Goal: Task Accomplishment & Management: Use online tool/utility

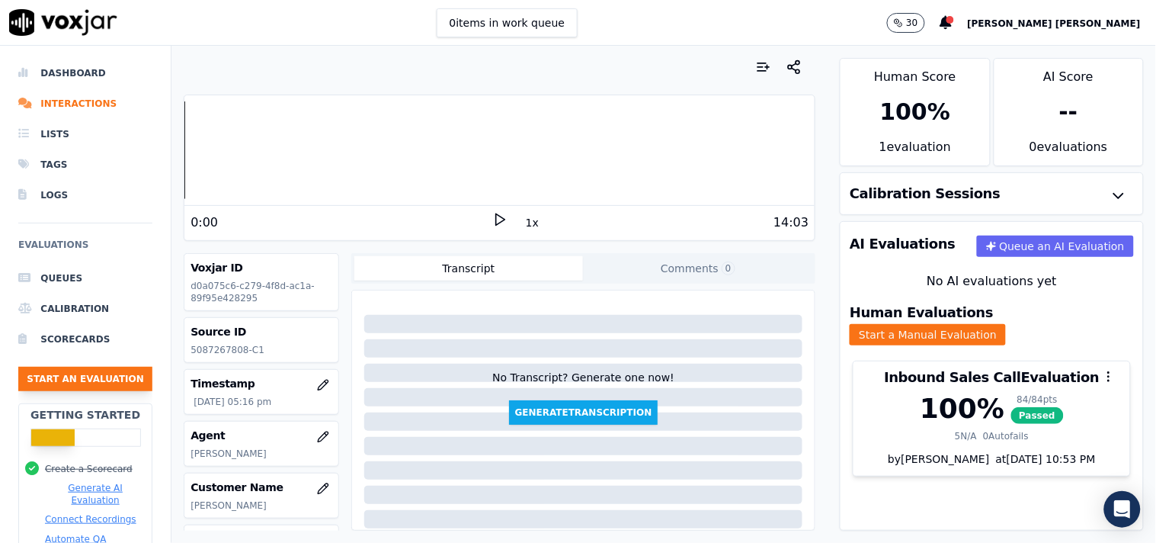
scroll to position [255, 0]
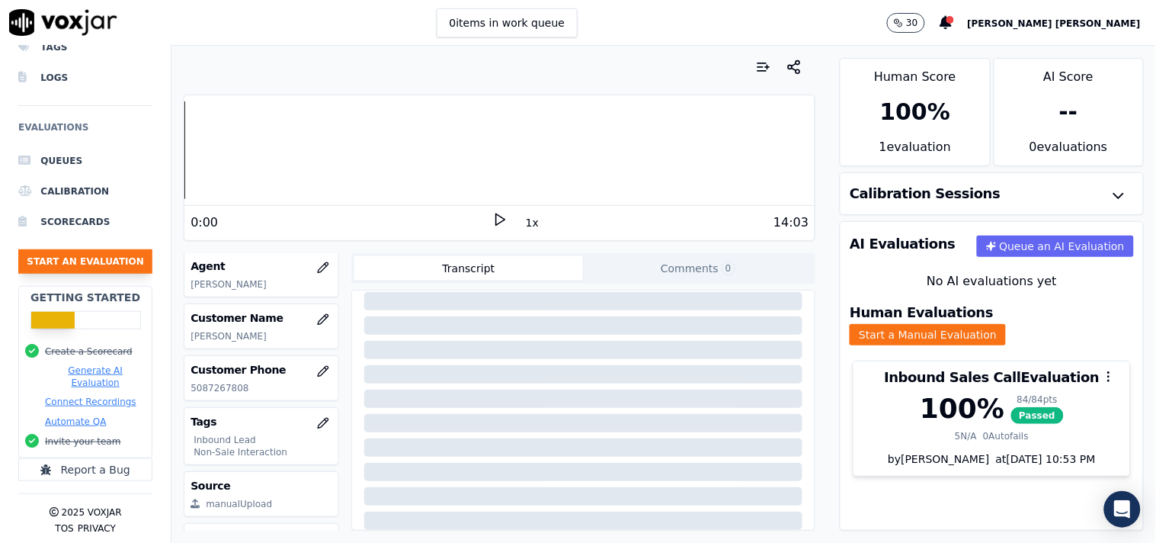
drag, startPoint x: 117, startPoint y: 239, endPoint x: 120, endPoint y: 248, distance: 9.9
click at [120, 249] on button "Start an Evaluation" at bounding box center [85, 261] width 134 height 24
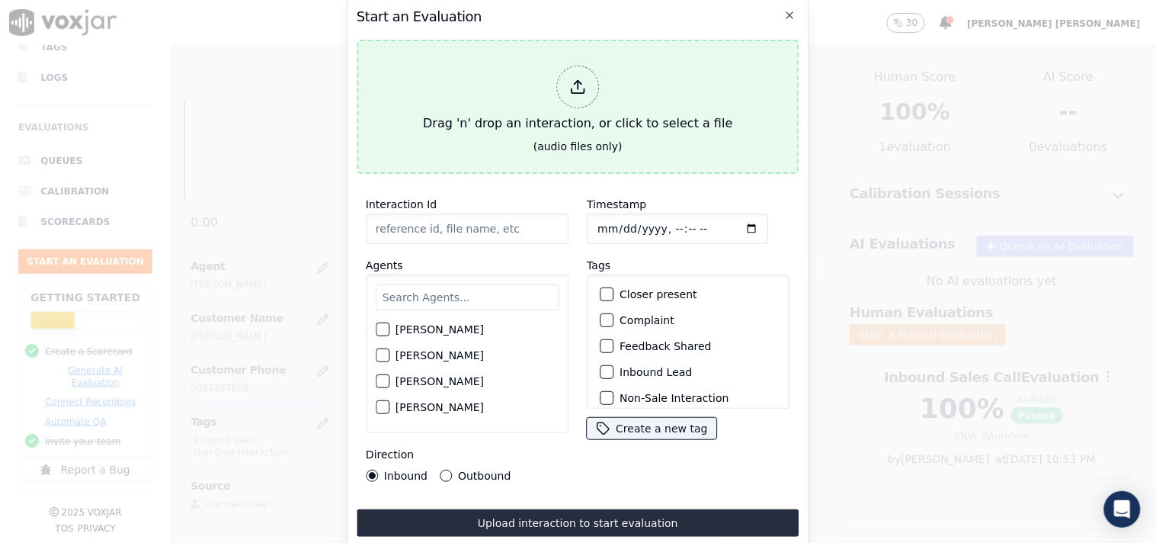
click at [569, 111] on div "Drag 'n' drop an interaction, or click to select a file" at bounding box center [578, 98] width 322 height 79
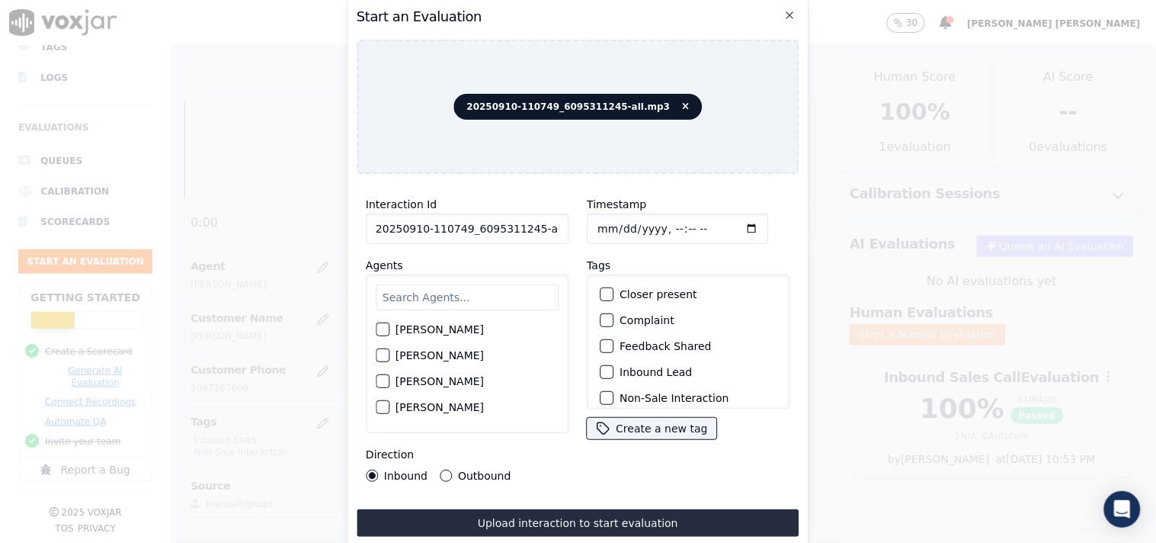
scroll to position [0, 8]
drag, startPoint x: 528, startPoint y: 229, endPoint x: 564, endPoint y: 232, distance: 36.0
click at [564, 232] on div "Interaction Id 20250910-110749_6095311245-all.mp3 Agents [PERSON_NAME] [PERSON_…" at bounding box center [467, 338] width 221 height 305
type input "20250910-110749_6095311245-C1"
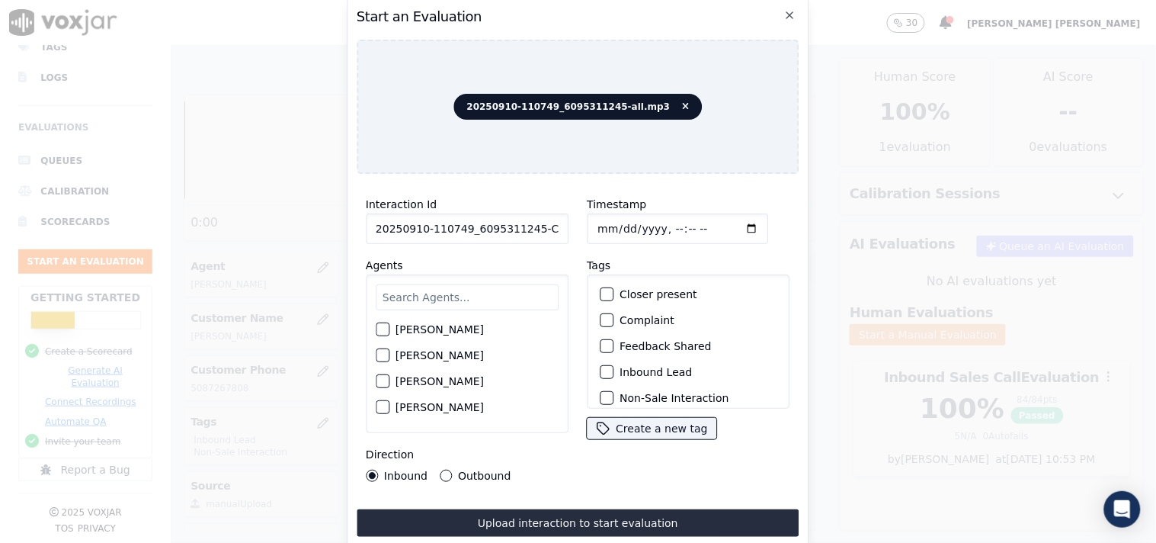
click at [600, 222] on input "Timestamp" at bounding box center [677, 228] width 181 height 30
type input "[DATE]T17:56"
click at [508, 290] on input "text" at bounding box center [467, 297] width 183 height 26
type input "Will"
click at [441, 336] on div "[PERSON_NAME]" at bounding box center [467, 334] width 183 height 26
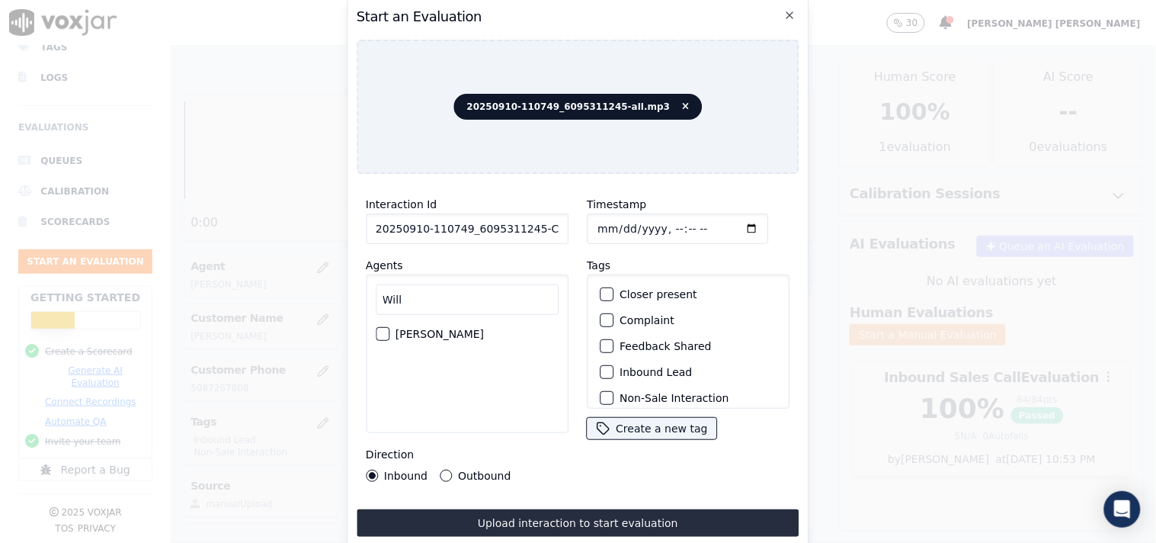
click at [387, 321] on div "[PERSON_NAME]" at bounding box center [467, 334] width 183 height 26
click at [387, 327] on button "[PERSON_NAME]" at bounding box center [383, 334] width 14 height 14
click at [450, 476] on div "Interaction Id 20250910-110749_6095311245-C1 Agents [PERSON_NAME] Direction Inb…" at bounding box center [467, 338] width 221 height 305
click at [450, 473] on div "Outbound" at bounding box center [475, 475] width 71 height 12
click at [440, 473] on button "Outbound" at bounding box center [446, 475] width 12 height 12
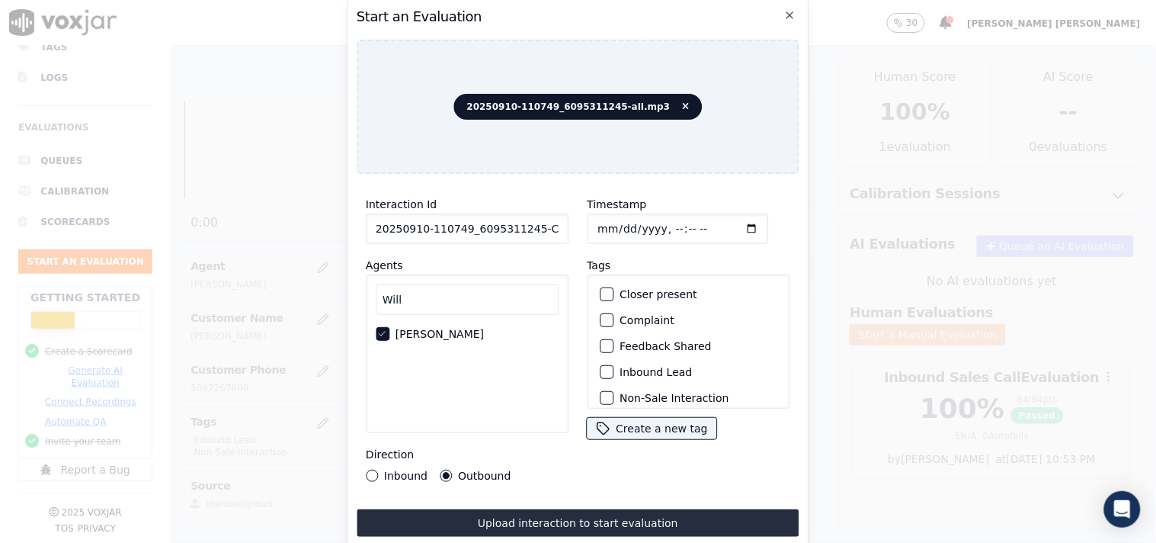
scroll to position [85, 0]
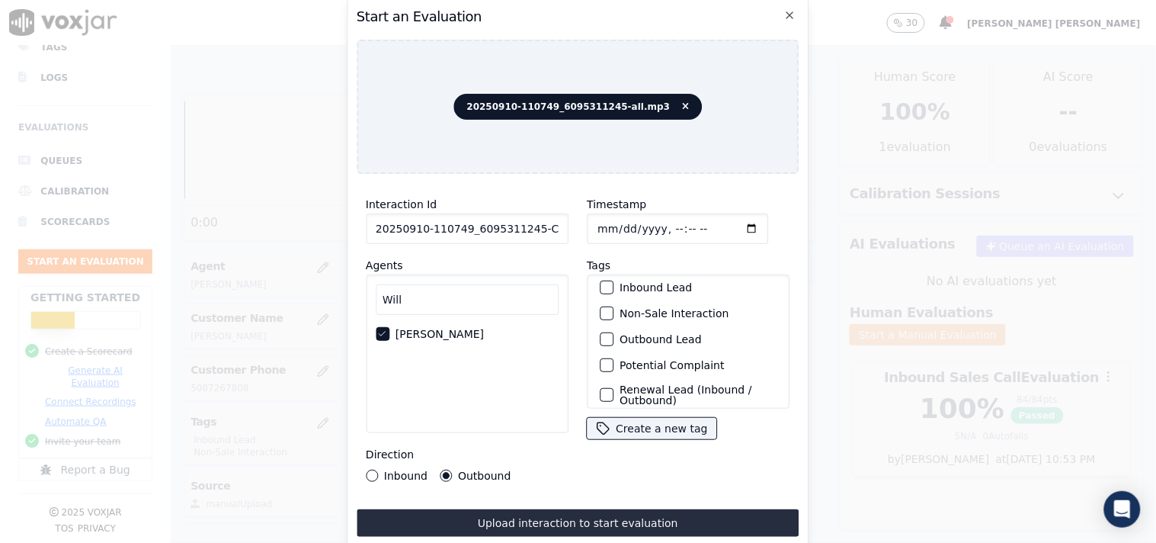
click at [657, 312] on label "Non-Sale Interaction" at bounding box center [674, 313] width 109 height 11
click at [614, 312] on button "Non-Sale Interaction" at bounding box center [607, 313] width 14 height 14
click at [656, 334] on label "Outbound Lead" at bounding box center [661, 339] width 82 height 11
click at [614, 332] on button "Outbound Lead" at bounding box center [607, 339] width 14 height 14
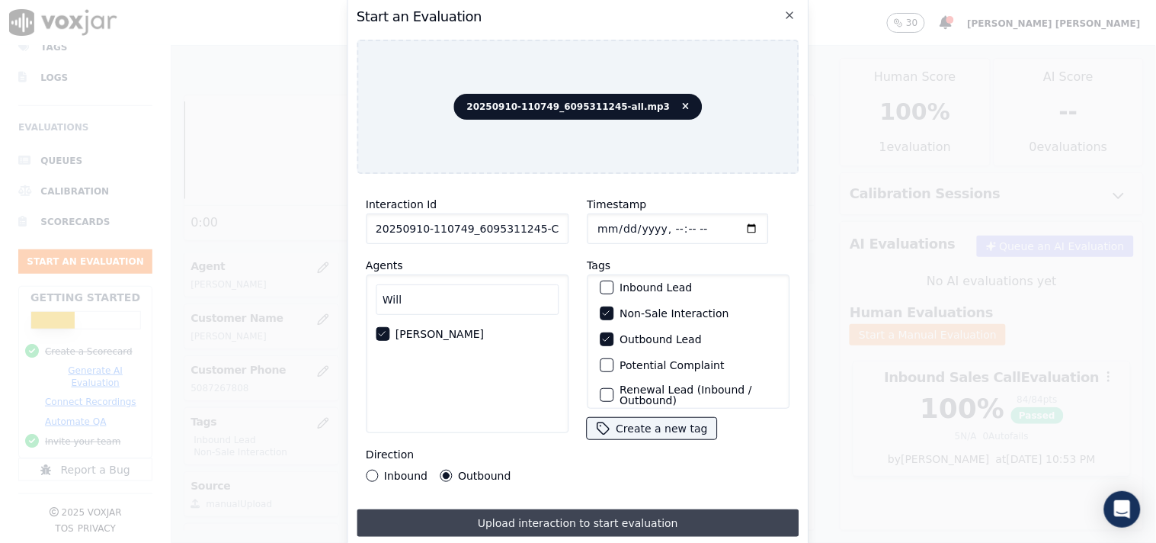
click at [498, 509] on button "Upload interaction to start evaluation" at bounding box center [578, 522] width 443 height 27
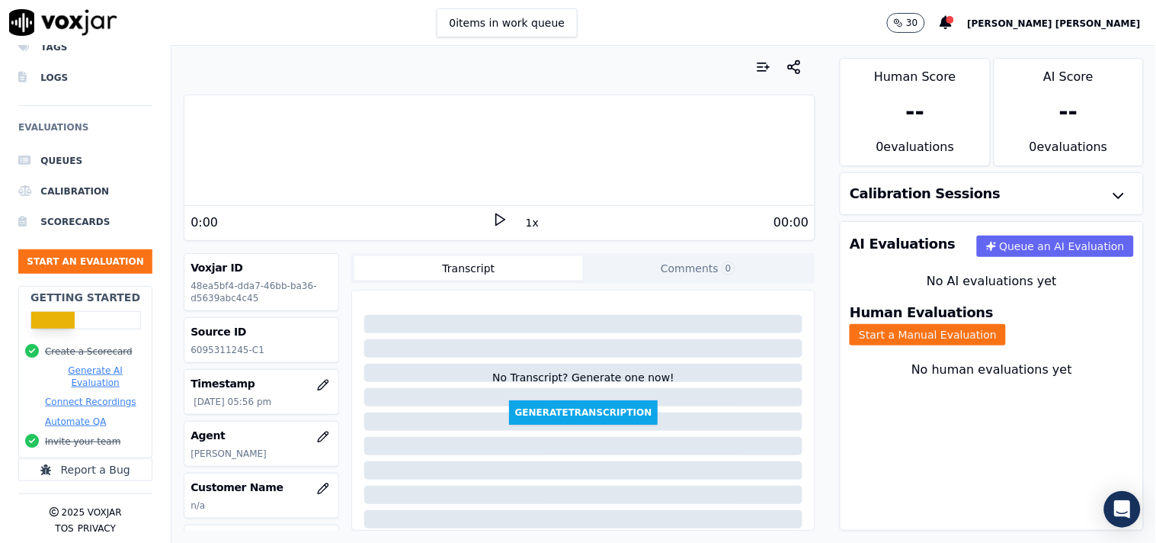
scroll to position [85, 0]
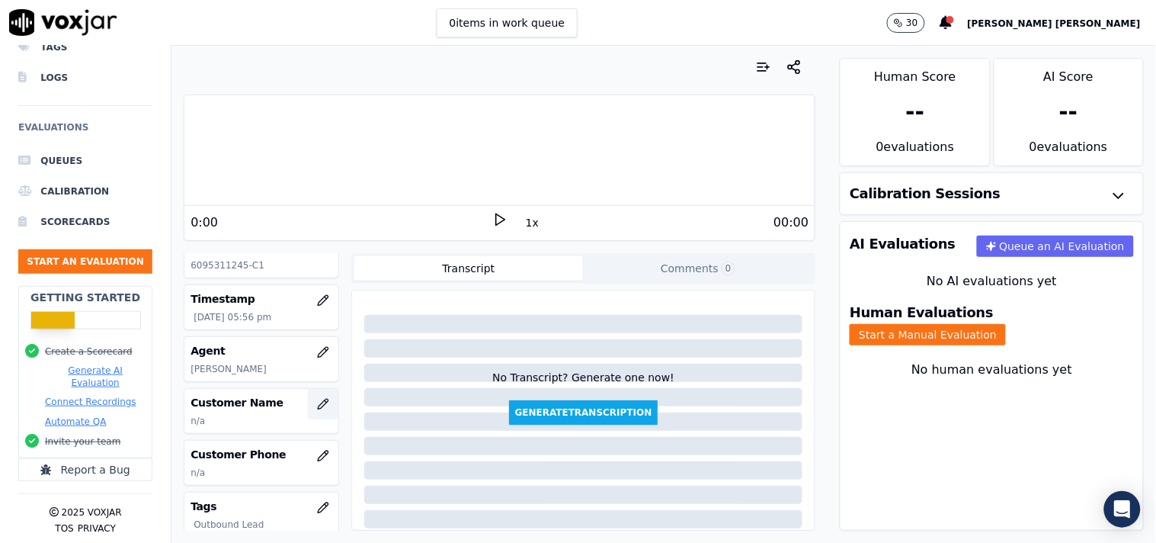
click at [317, 408] on icon "button" at bounding box center [323, 404] width 12 height 12
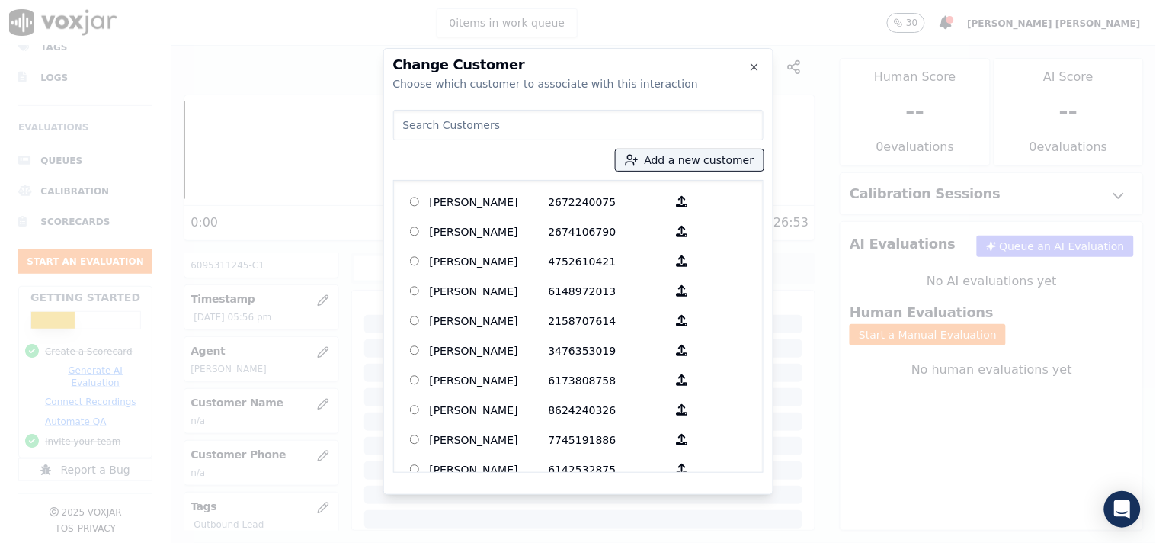
paste input "[PERSON_NAME]"
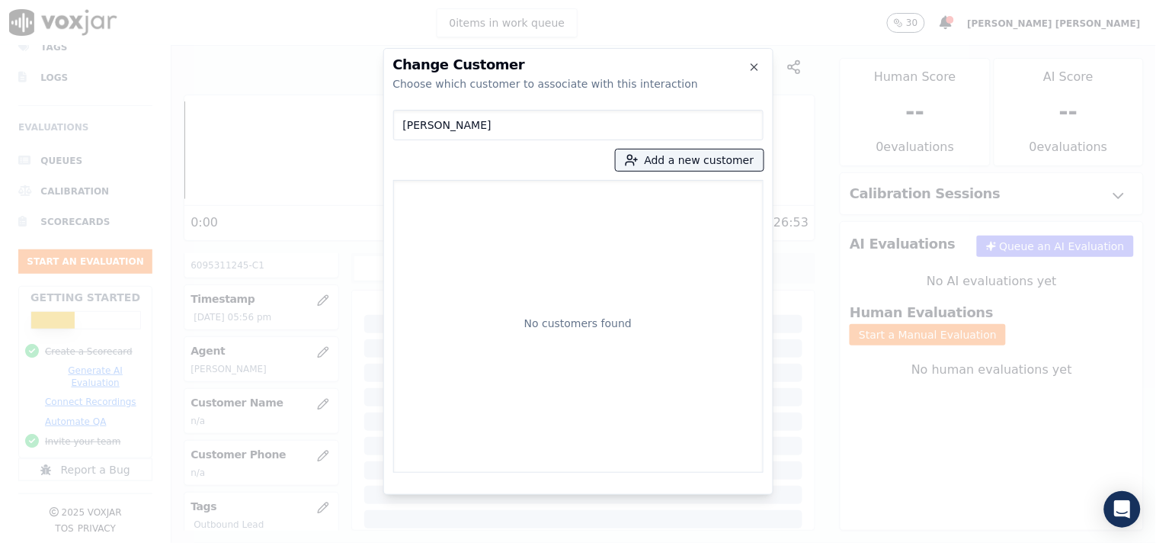
type input "[PERSON_NAME]"
click at [655, 171] on div "[PERSON_NAME] Add a new customer No customers found" at bounding box center [578, 288] width 370 height 369
click at [658, 165] on button "Add a new customer" at bounding box center [690, 159] width 148 height 21
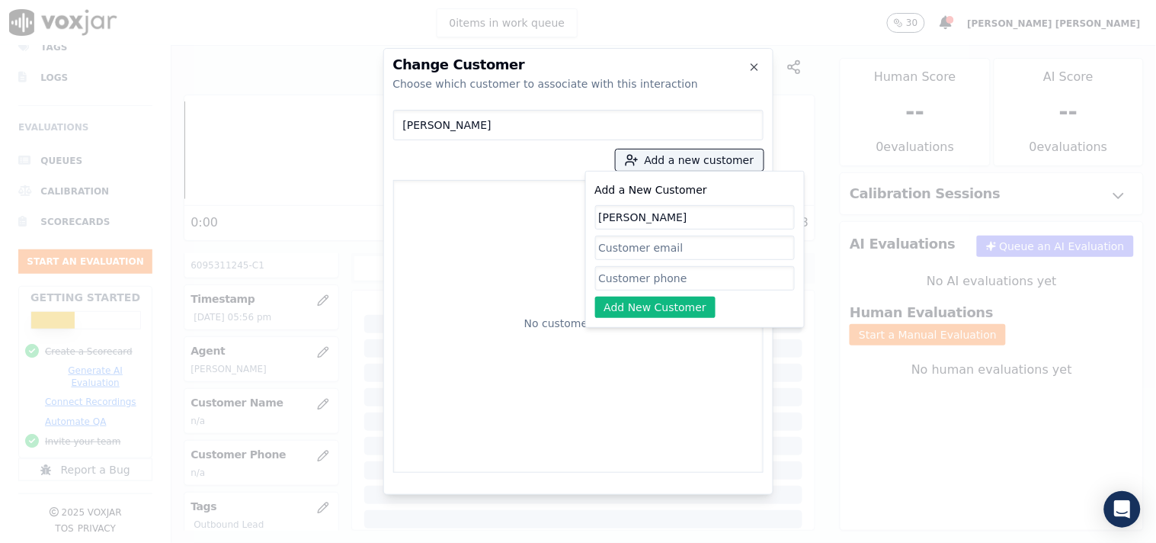
type input "[PERSON_NAME]"
click at [659, 280] on input "Add a New Customer" at bounding box center [695, 278] width 200 height 24
paste input "6095311245"
type input "6095311245"
click at [661, 300] on button "Add New Customer" at bounding box center [655, 306] width 121 height 21
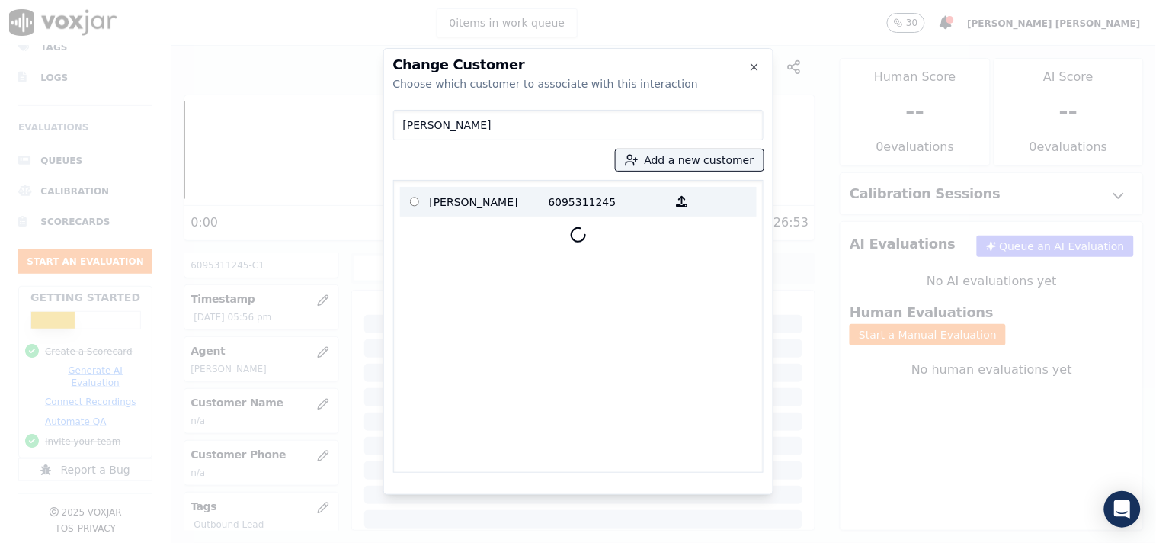
click at [561, 212] on p "6095311245" at bounding box center [608, 202] width 119 height 24
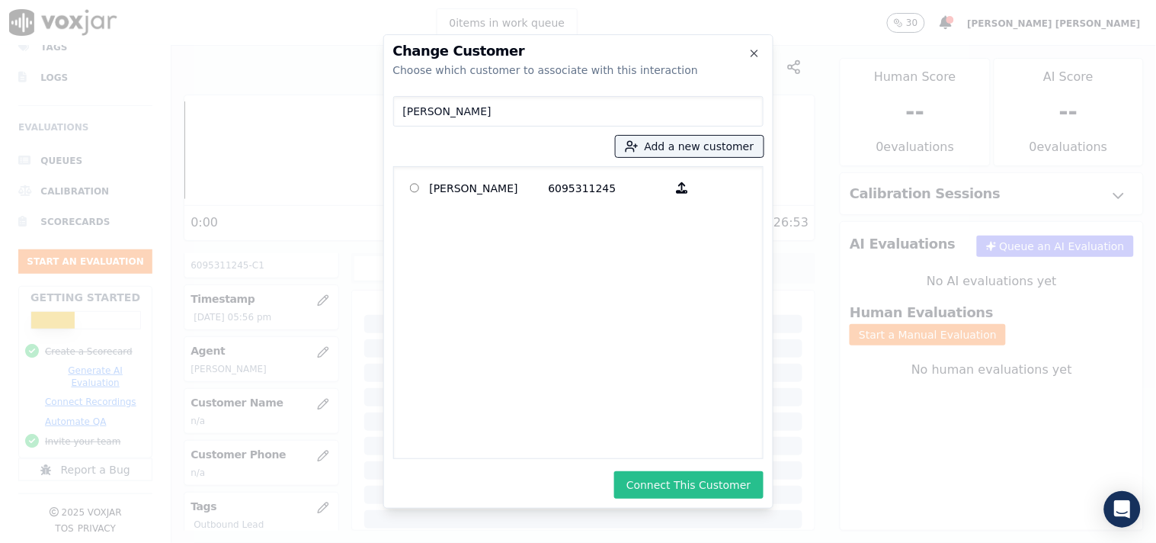
click at [664, 498] on button "Connect This Customer" at bounding box center [688, 484] width 149 height 27
click at [664, 497] on body "0 items in work queue 30 [PERSON_NAME] [PERSON_NAME] Dashboard Interactions Lis…" at bounding box center [578, 271] width 1156 height 543
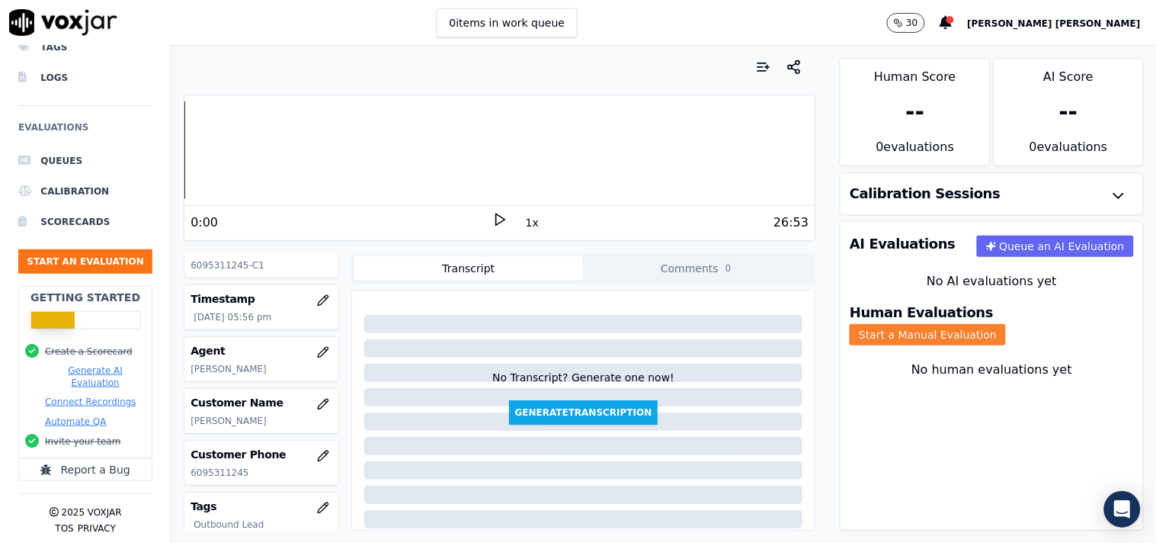
click at [985, 328] on button "Start a Manual Evaluation" at bounding box center [928, 334] width 156 height 21
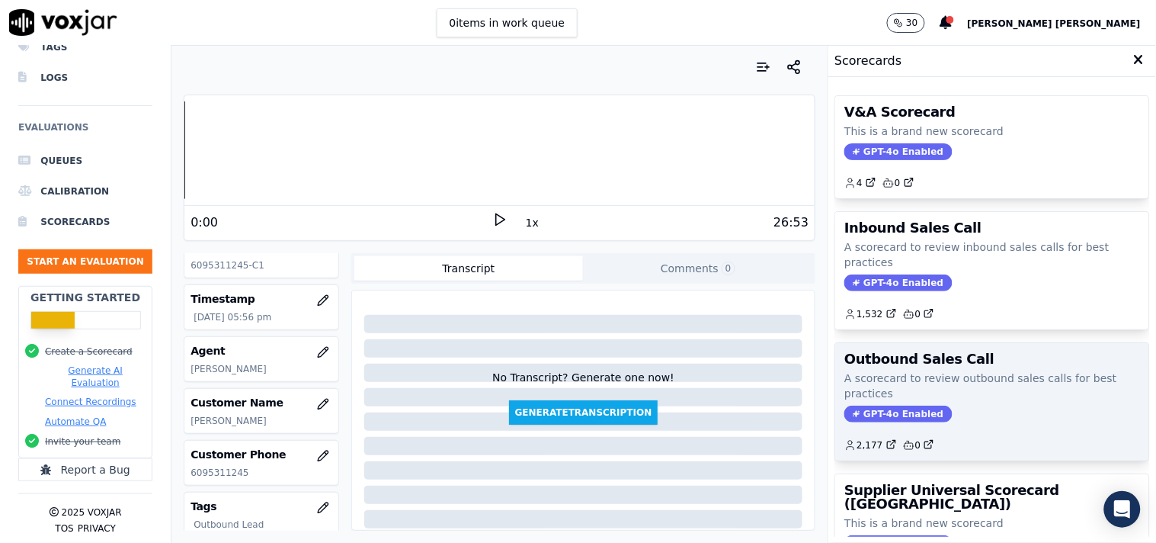
click at [860, 419] on span "GPT-4o Enabled" at bounding box center [897, 413] width 107 height 17
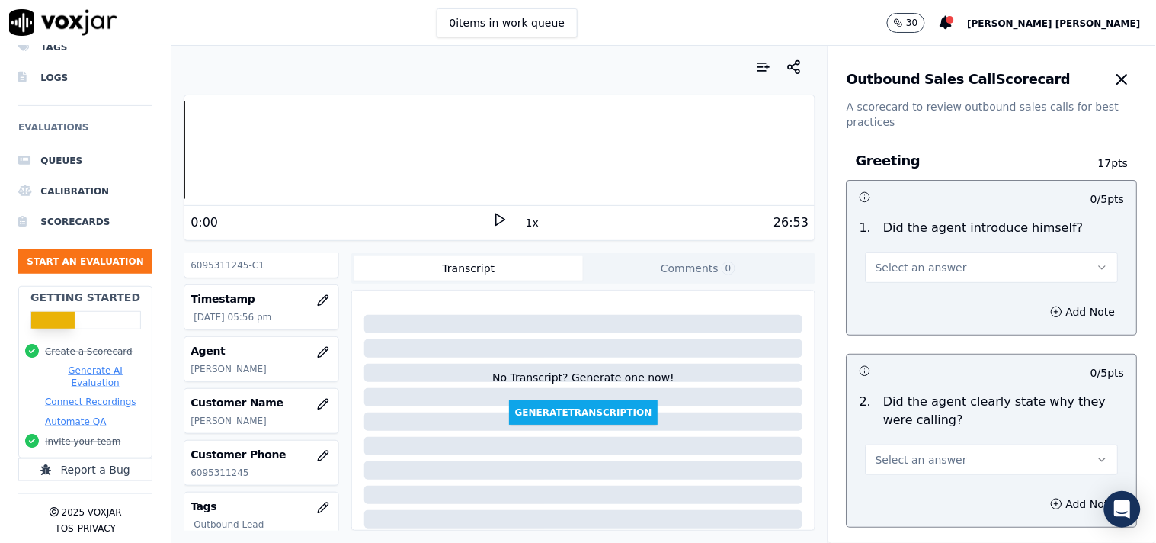
click at [903, 262] on span "Select an answer" at bounding box center [921, 267] width 91 height 15
click at [886, 306] on div "Yes" at bounding box center [966, 302] width 224 height 24
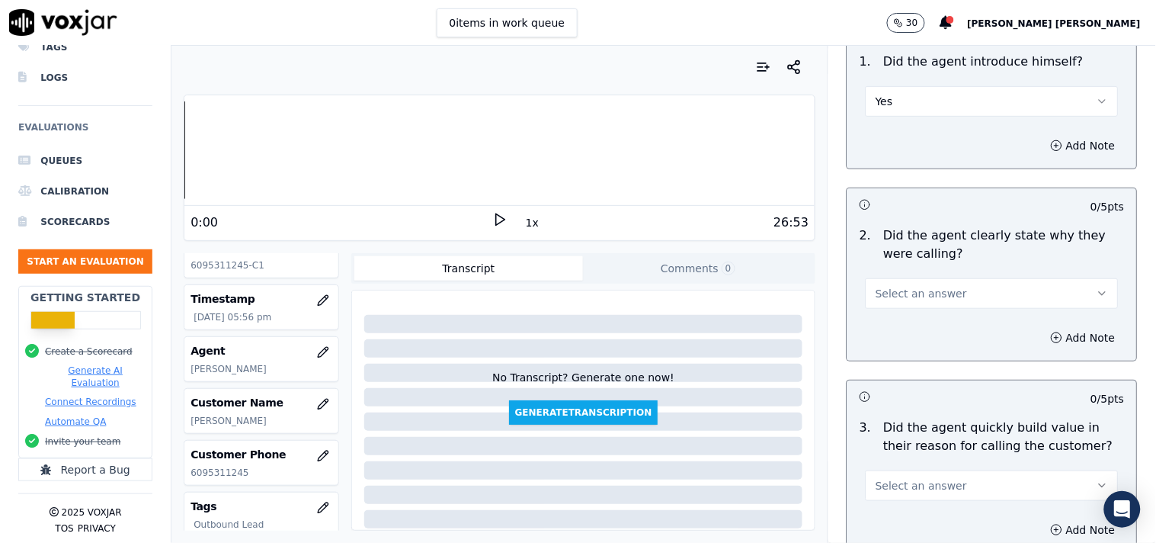
scroll to position [169, 0]
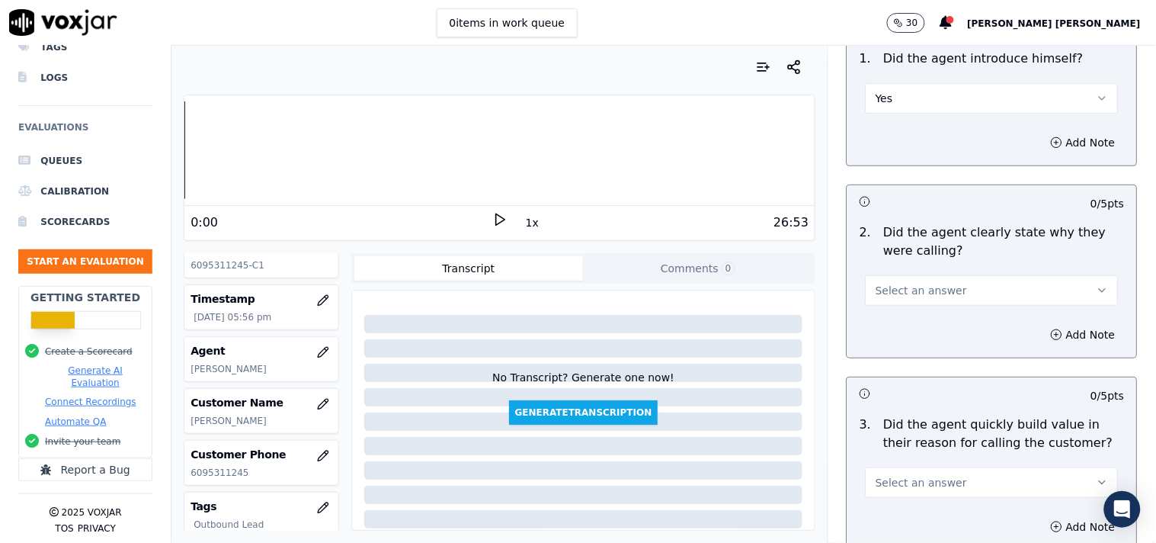
click at [903, 293] on span "Select an answer" at bounding box center [921, 290] width 91 height 15
click at [892, 315] on div "Yes" at bounding box center [966, 324] width 224 height 24
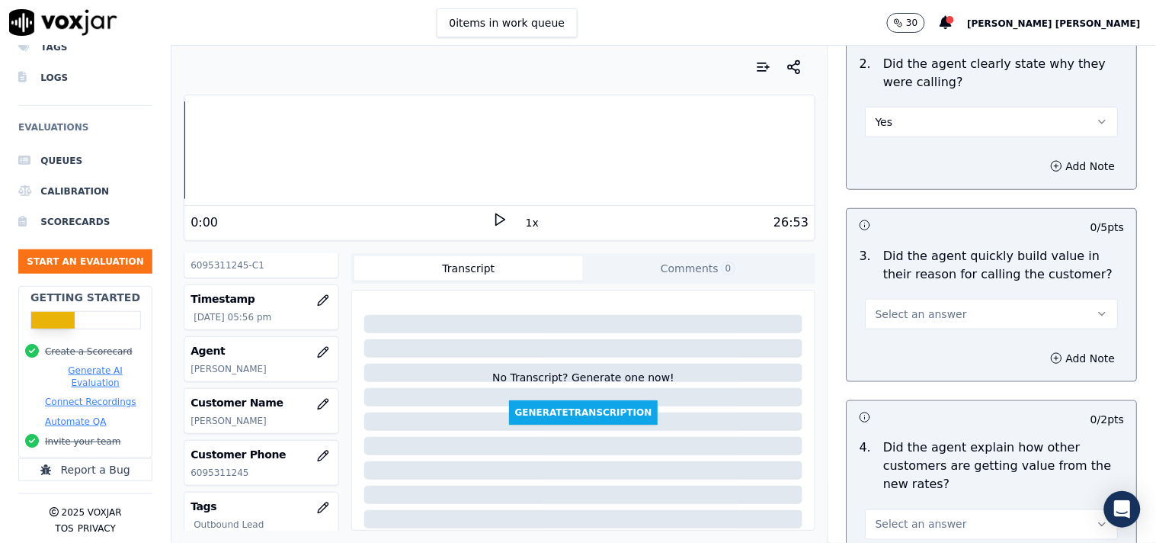
scroll to position [338, 0]
click at [915, 322] on button "Select an answer" at bounding box center [992, 313] width 253 height 30
click at [894, 351] on div "Yes" at bounding box center [966, 347] width 224 height 24
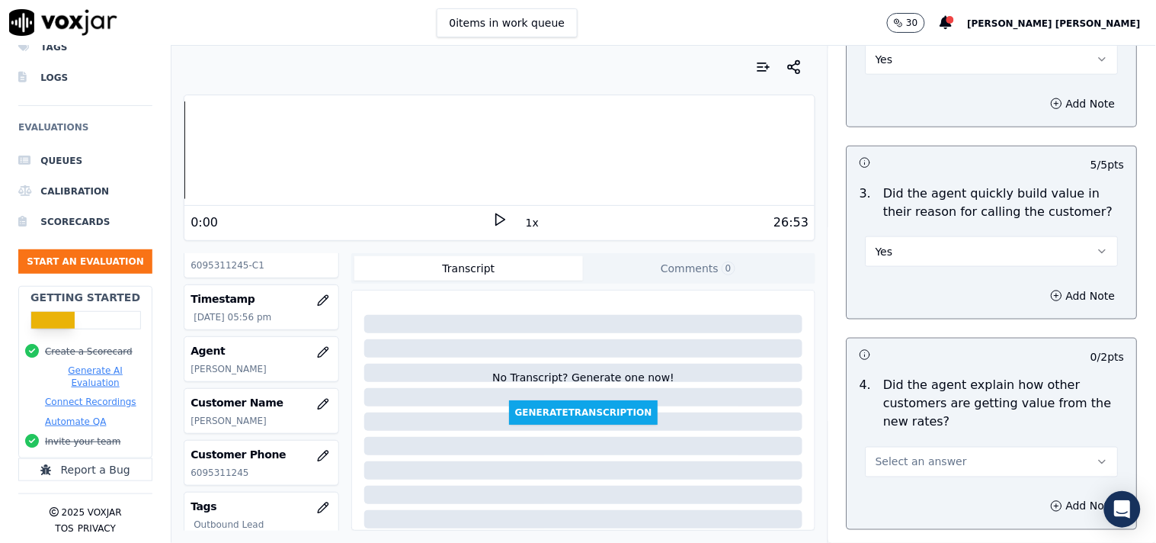
scroll to position [508, 0]
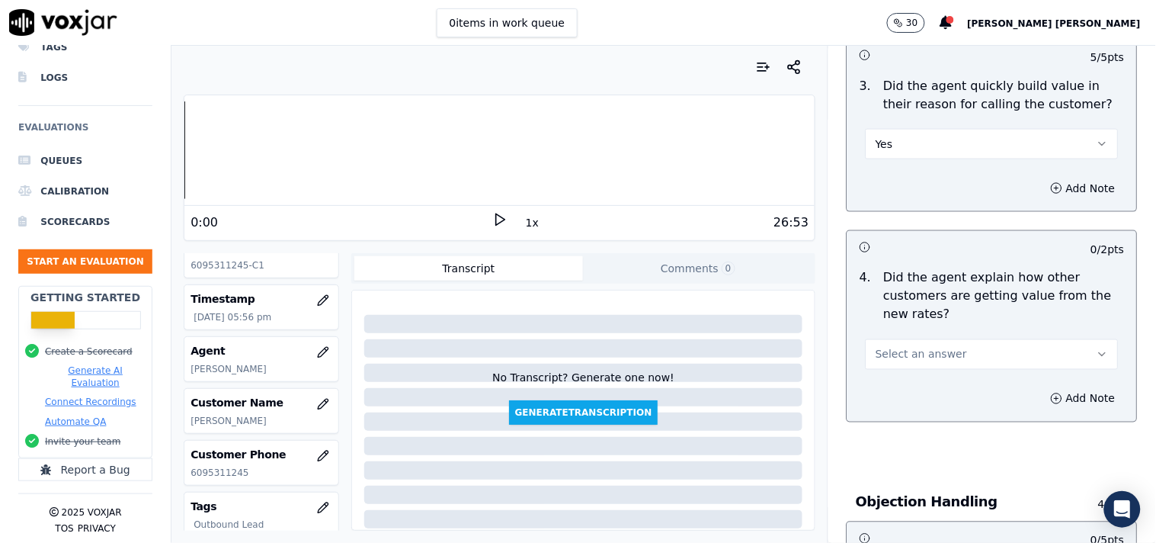
click at [896, 347] on span "Select an answer" at bounding box center [921, 354] width 91 height 15
click at [888, 383] on div "Yes" at bounding box center [966, 388] width 224 height 24
click at [922, 341] on button "Yes" at bounding box center [992, 354] width 253 height 30
click at [908, 427] on div "N/A" at bounding box center [966, 437] width 224 height 24
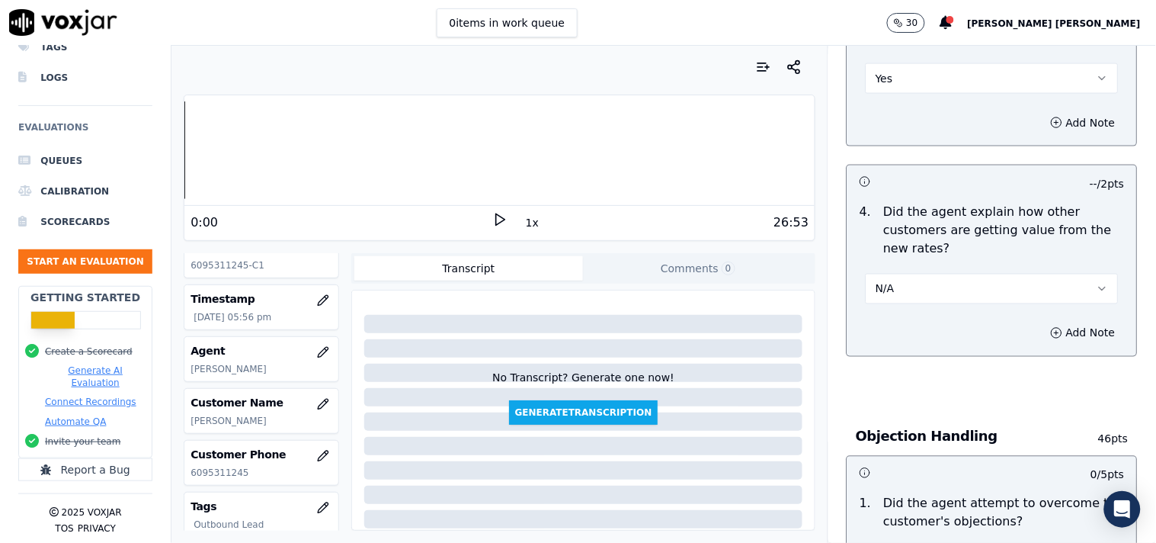
scroll to position [677, 0]
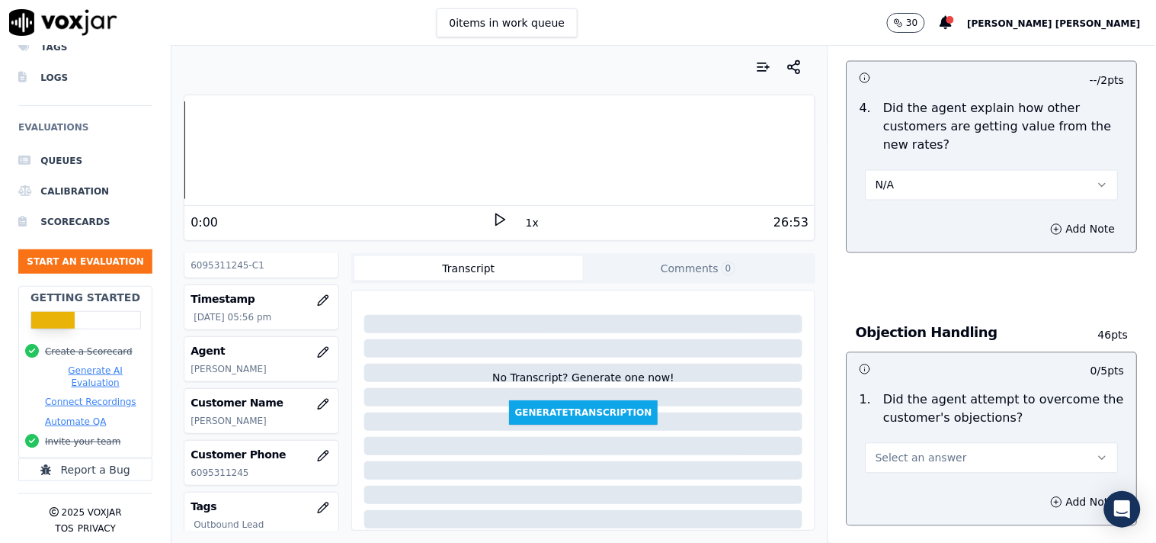
click at [904, 457] on span "Select an answer" at bounding box center [921, 457] width 91 height 15
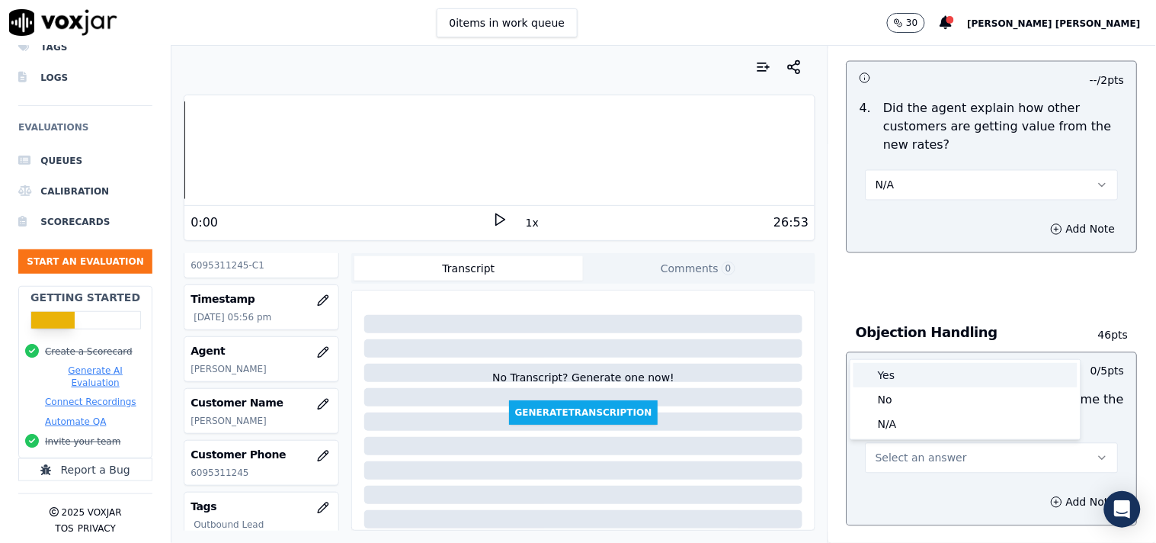
click at [910, 377] on div "Yes" at bounding box center [966, 375] width 224 height 24
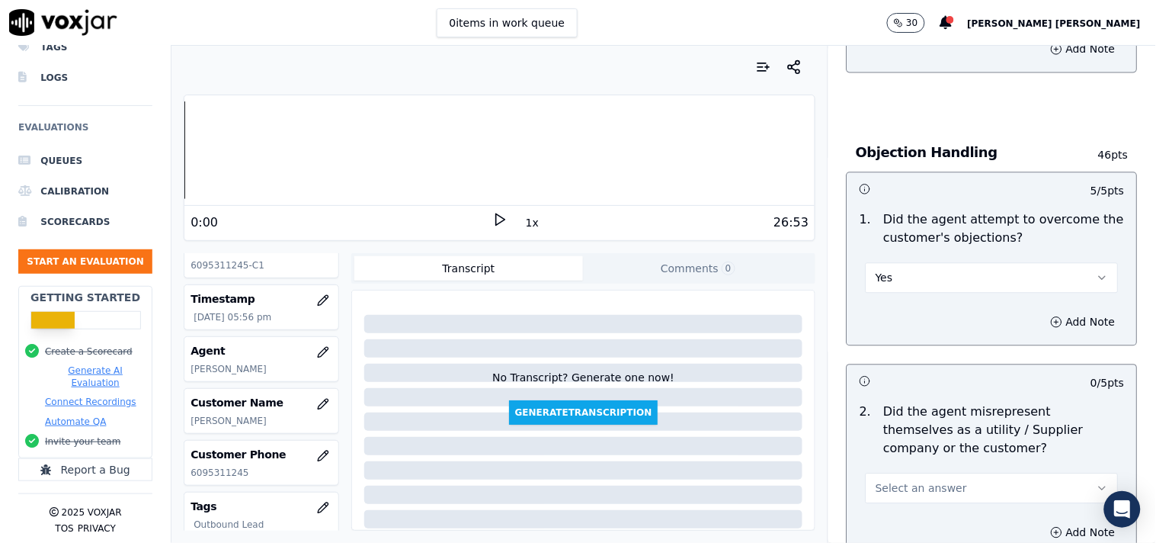
scroll to position [931, 0]
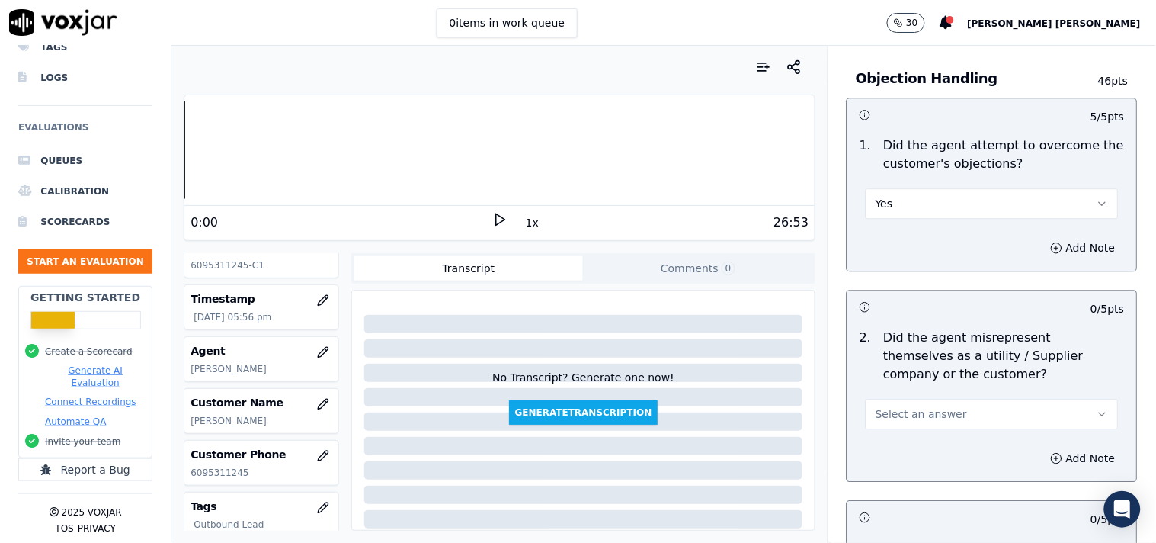
click at [927, 428] on button "Select an answer" at bounding box center [992, 414] width 253 height 30
click at [912, 440] on div "Yes" at bounding box center [966, 448] width 224 height 24
click at [936, 406] on button "Yes" at bounding box center [992, 414] width 253 height 30
click at [908, 465] on div "Yes No N/A" at bounding box center [966, 472] width 230 height 79
click at [908, 465] on div "No" at bounding box center [966, 472] width 224 height 24
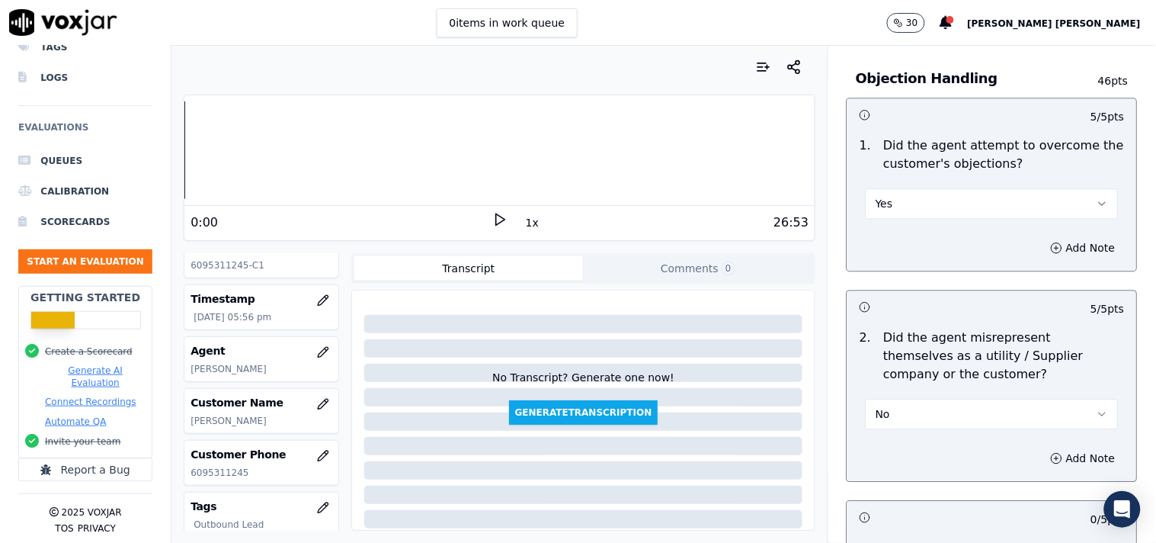
scroll to position [1185, 0]
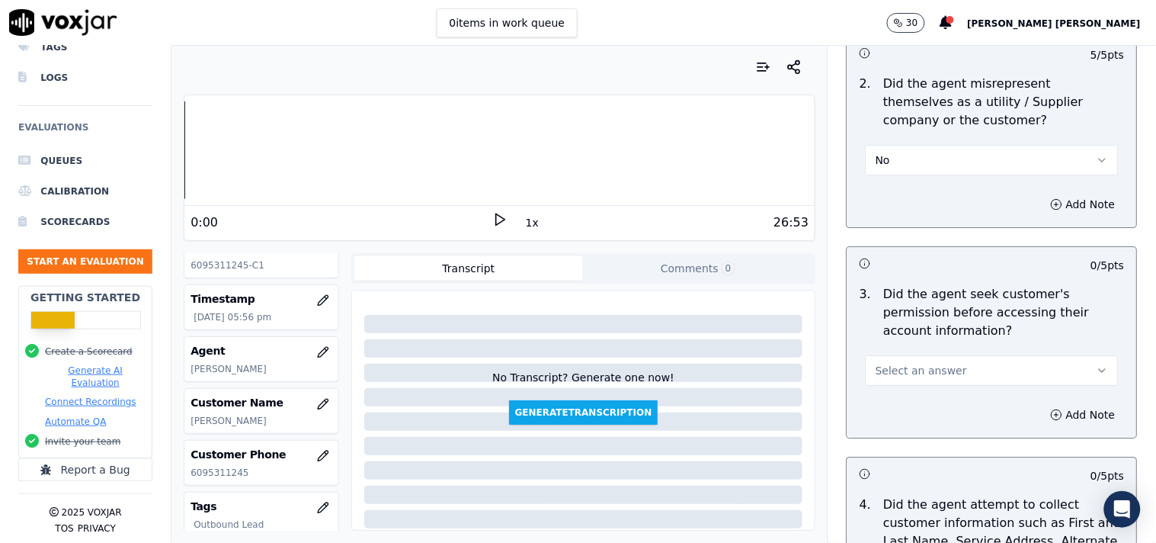
click at [933, 363] on span "Select an answer" at bounding box center [921, 370] width 91 height 15
click at [915, 397] on div "Yes" at bounding box center [966, 404] width 224 height 24
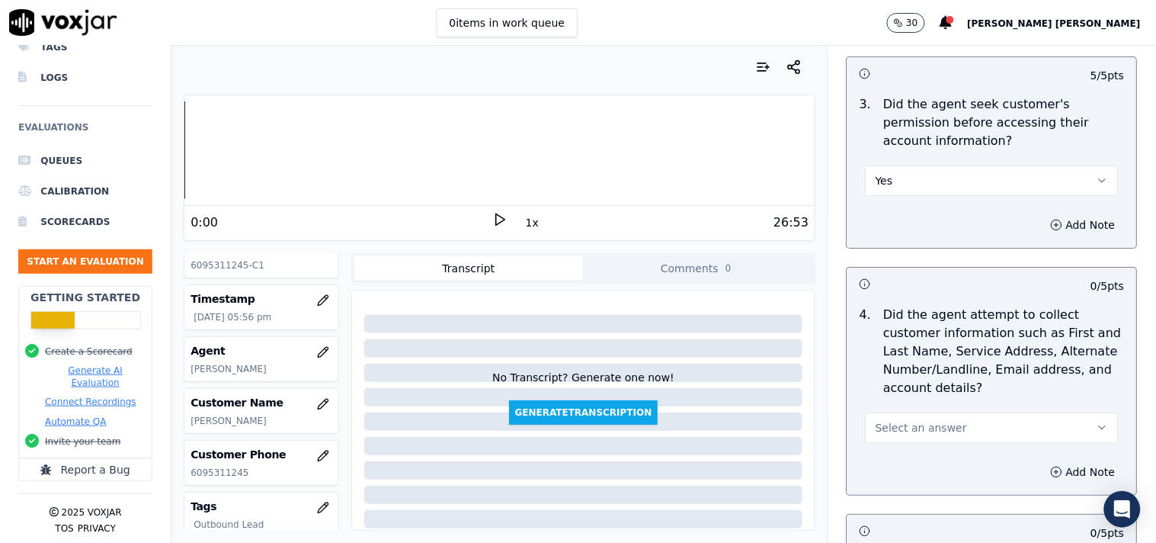
scroll to position [1439, 0]
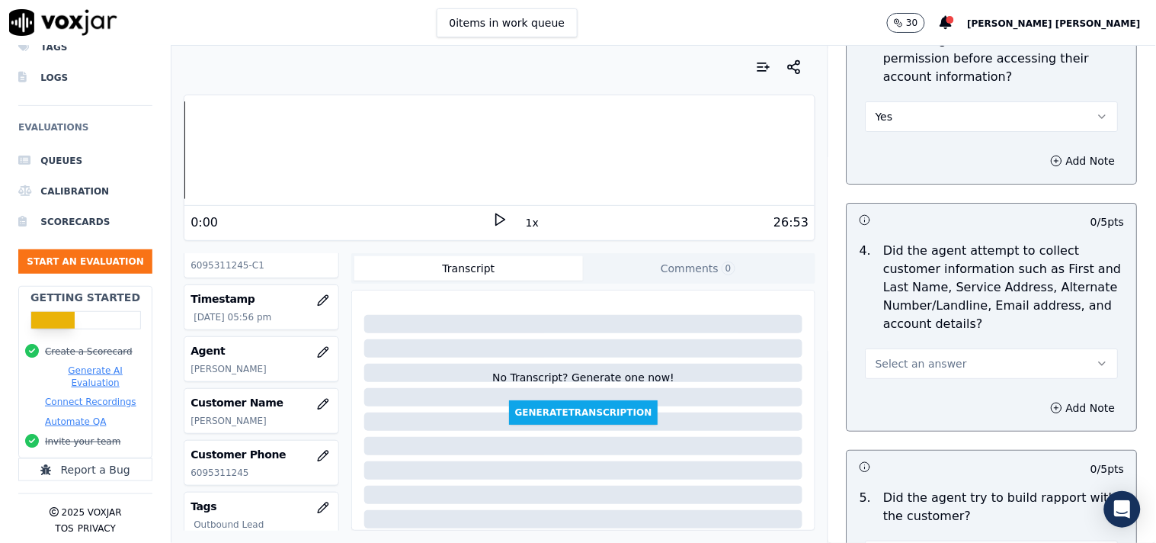
click at [924, 375] on button "Select an answer" at bounding box center [992, 363] width 253 height 30
click at [918, 387] on div "Yes" at bounding box center [966, 398] width 224 height 24
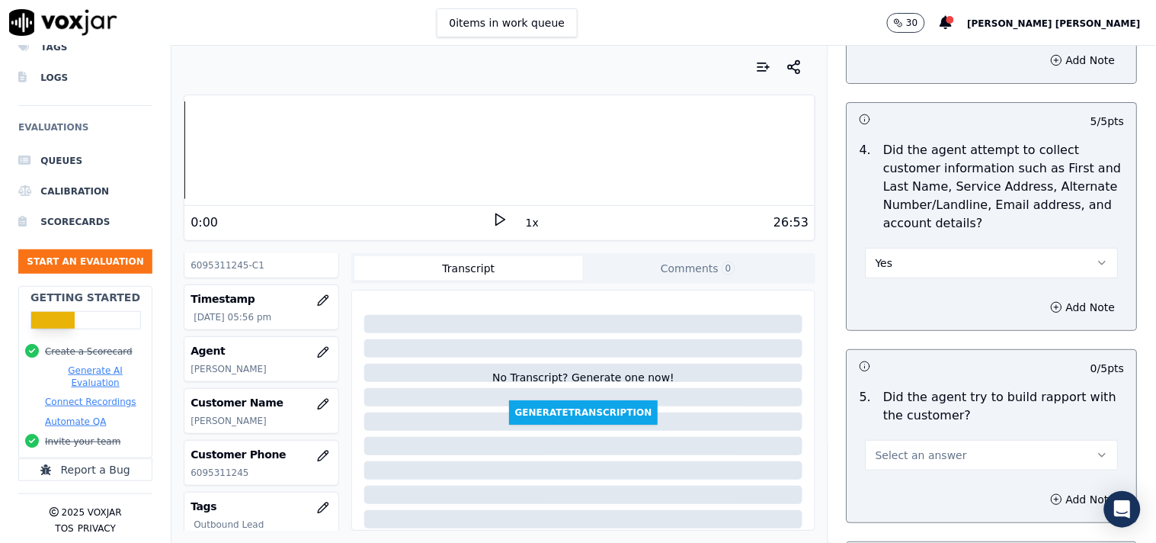
scroll to position [1693, 0]
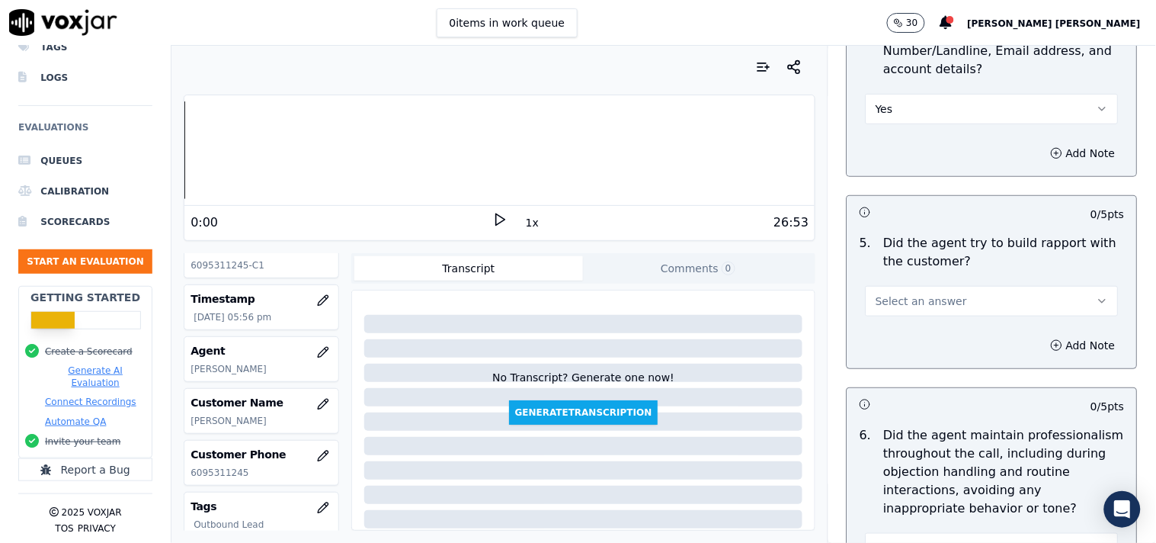
click at [953, 280] on div "Select an answer" at bounding box center [992, 294] width 277 height 46
click at [949, 291] on button "Select an answer" at bounding box center [992, 301] width 253 height 30
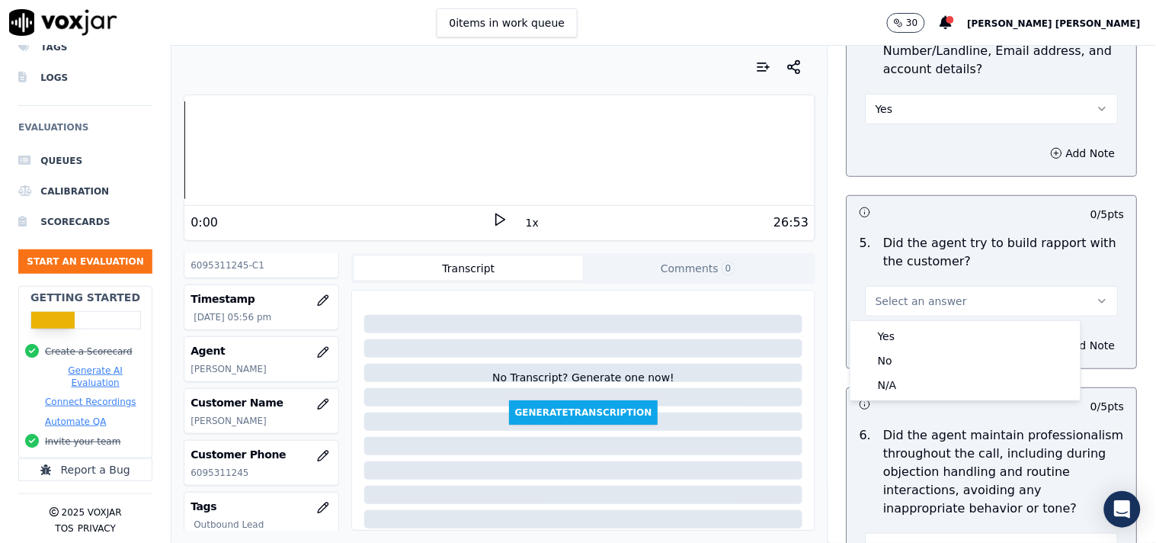
click at [937, 315] on button "Select an answer" at bounding box center [992, 301] width 253 height 30
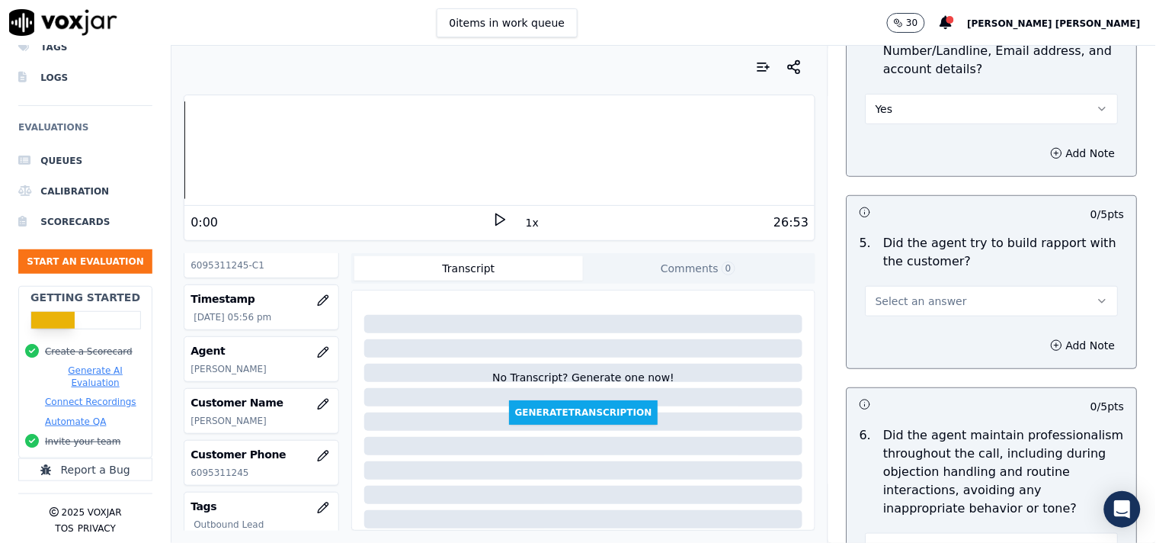
click at [942, 300] on button "Select an answer" at bounding box center [992, 301] width 253 height 30
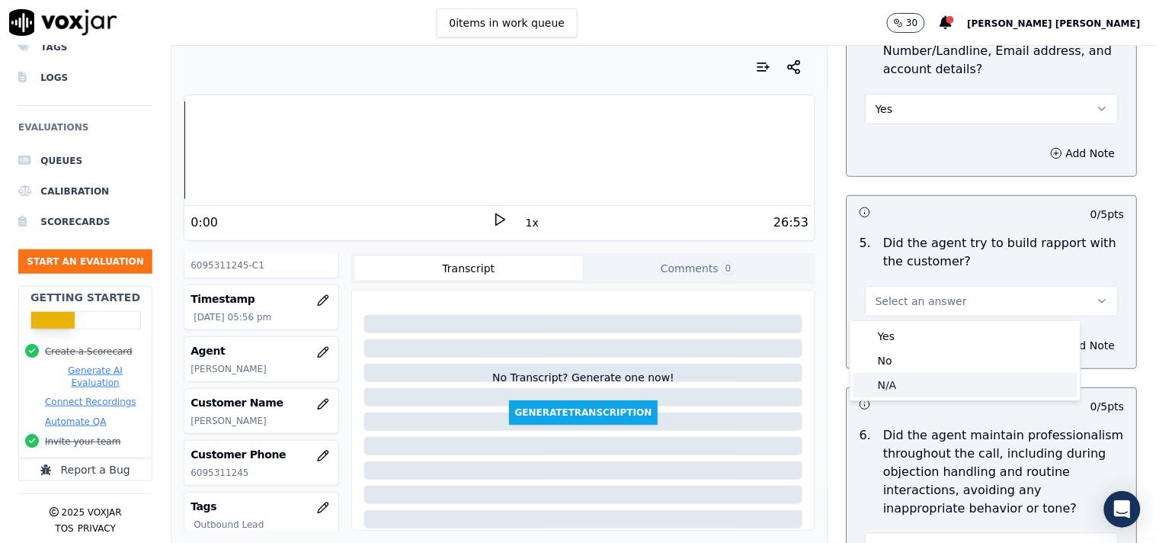
click at [913, 378] on div "N/A" at bounding box center [966, 385] width 224 height 24
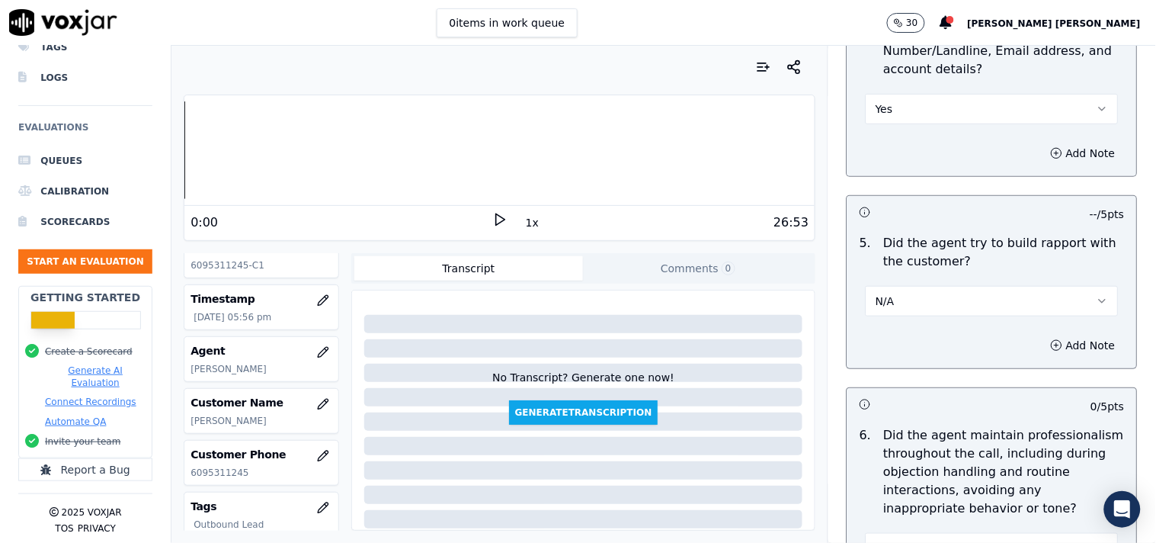
scroll to position [1947, 0]
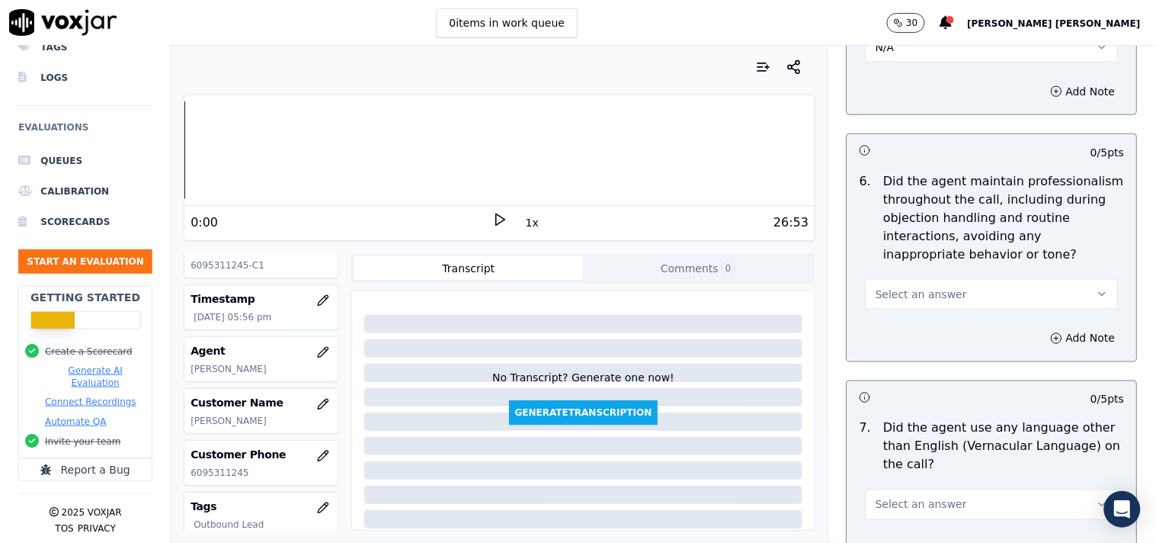
click at [950, 298] on button "Select an answer" at bounding box center [992, 294] width 253 height 30
click at [936, 325] on div "Yes" at bounding box center [966, 329] width 224 height 24
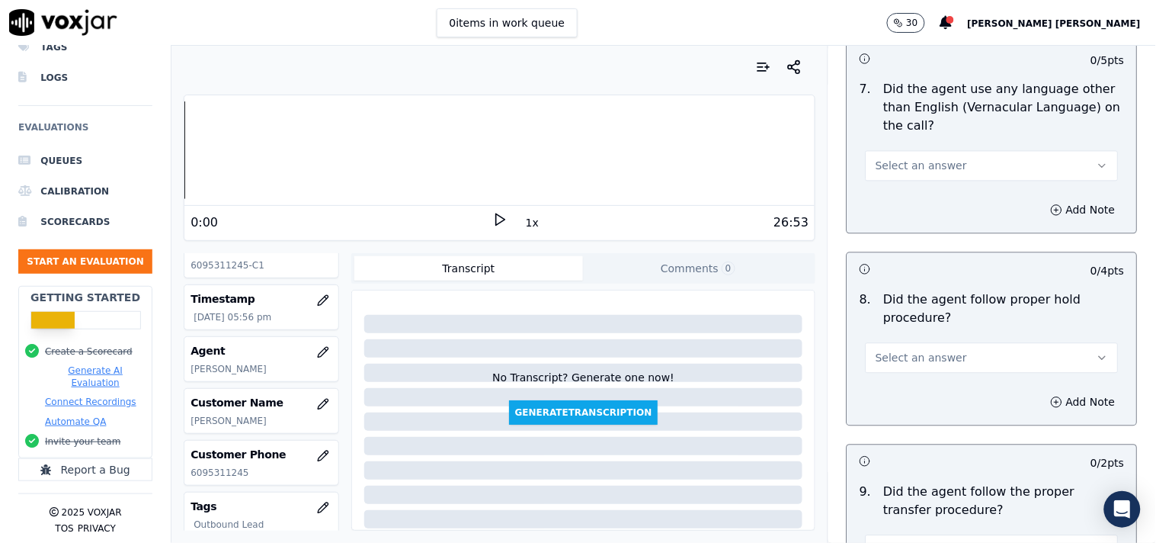
click at [924, 360] on span "Select an answer" at bounding box center [921, 357] width 91 height 15
click at [893, 402] on div "Yes" at bounding box center [966, 392] width 224 height 24
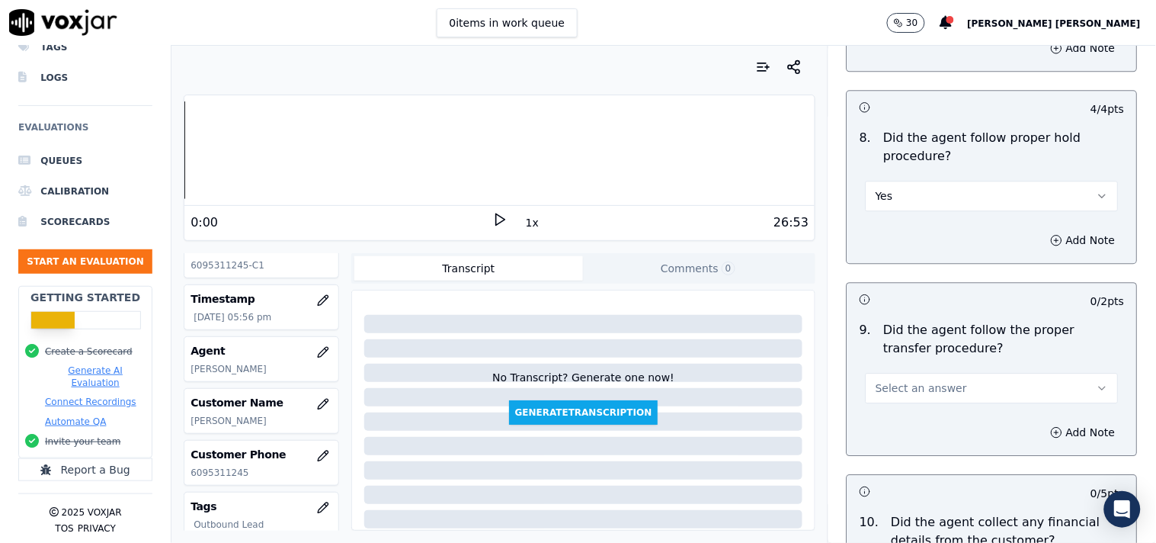
scroll to position [2625, 0]
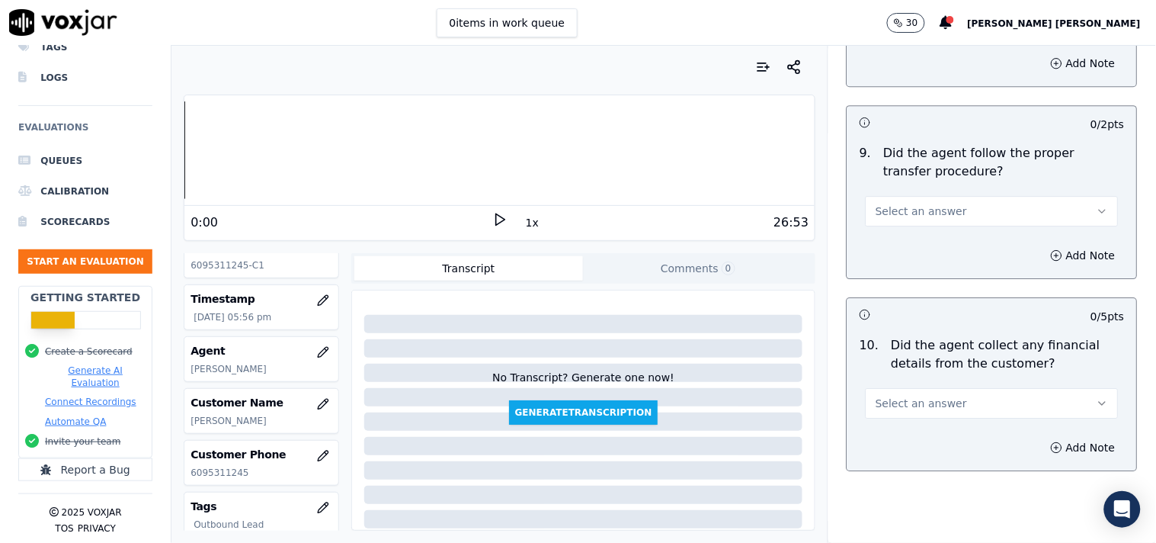
click at [950, 224] on button "Select an answer" at bounding box center [992, 211] width 253 height 30
click at [934, 260] on div "No" at bounding box center [966, 270] width 224 height 24
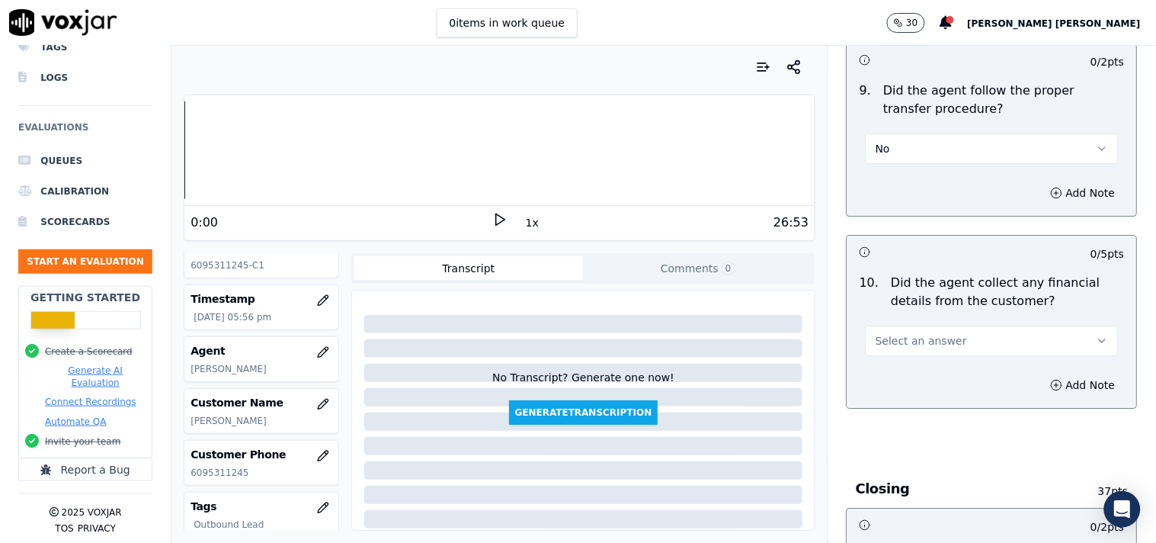
scroll to position [2709, 0]
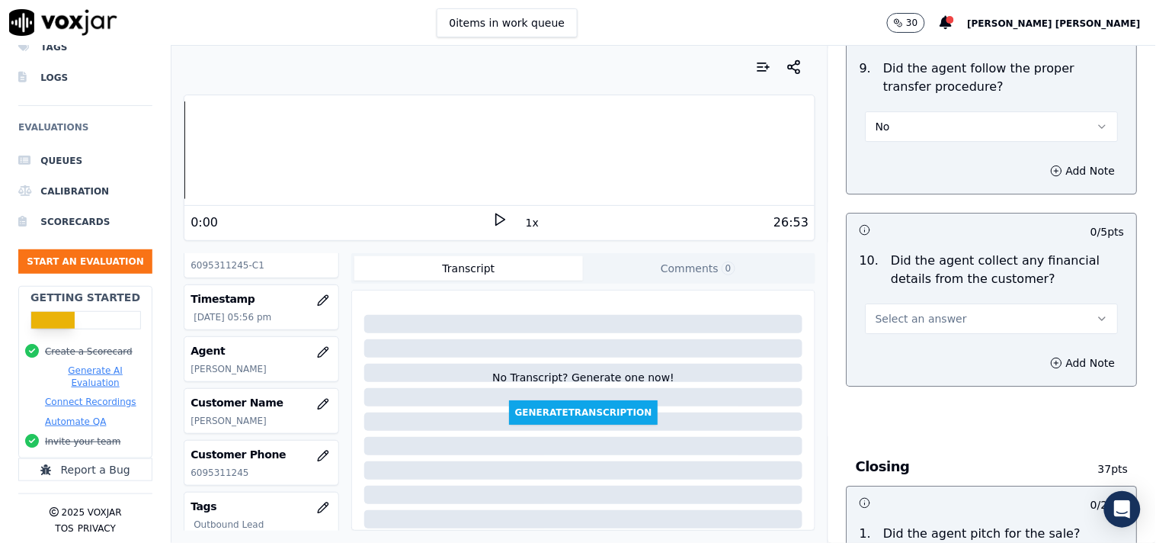
click at [904, 338] on div "10 . Did the agent collect any financial details from the customer? Select an a…" at bounding box center [992, 292] width 290 height 95
click at [908, 324] on span "Select an answer" at bounding box center [921, 318] width 91 height 15
click at [894, 358] on div "Yes" at bounding box center [966, 353] width 224 height 24
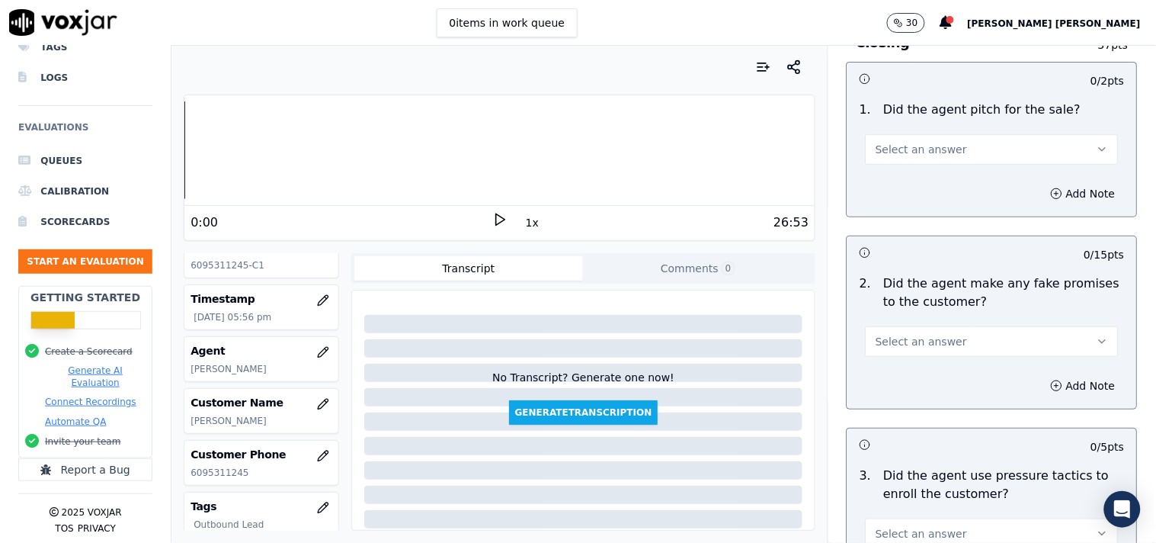
click at [905, 339] on span "Select an answer" at bounding box center [921, 341] width 91 height 15
click at [892, 393] on div "No" at bounding box center [966, 401] width 224 height 24
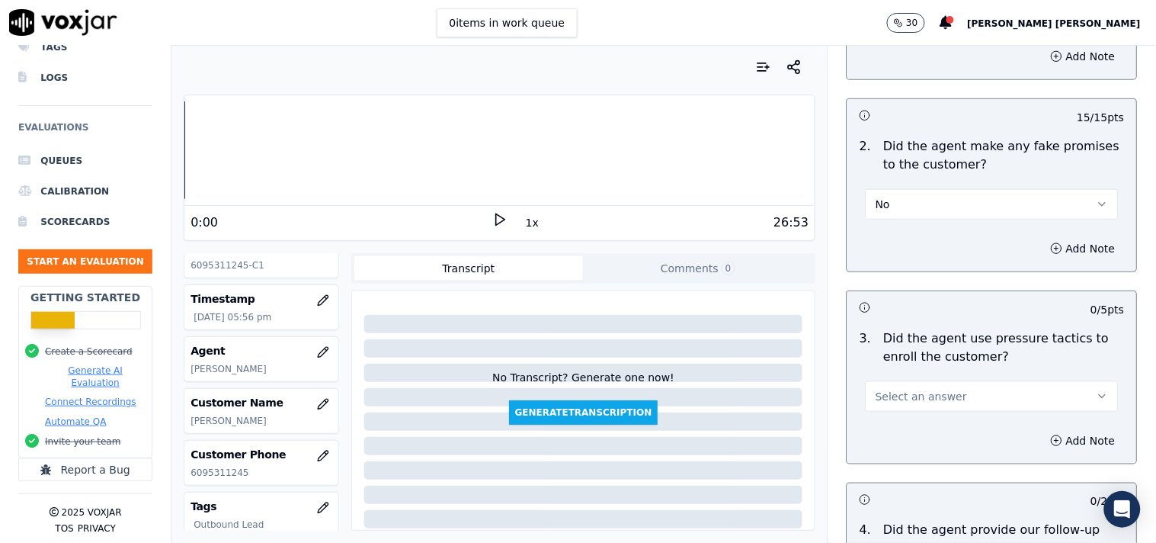
scroll to position [3302, 0]
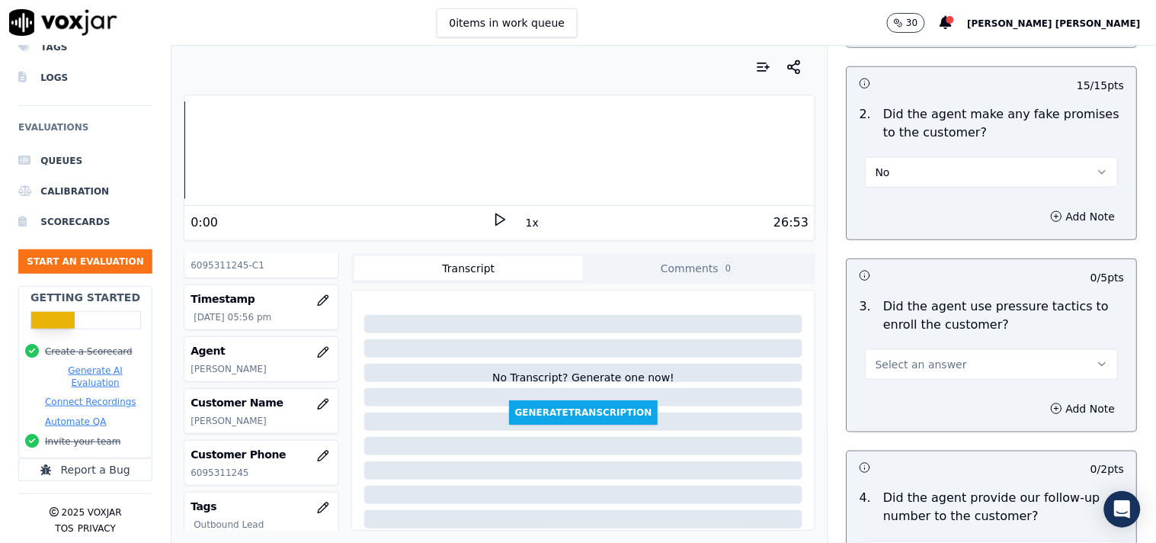
click at [902, 370] on span "Select an answer" at bounding box center [921, 364] width 91 height 15
click at [888, 424] on div "No" at bounding box center [966, 424] width 224 height 24
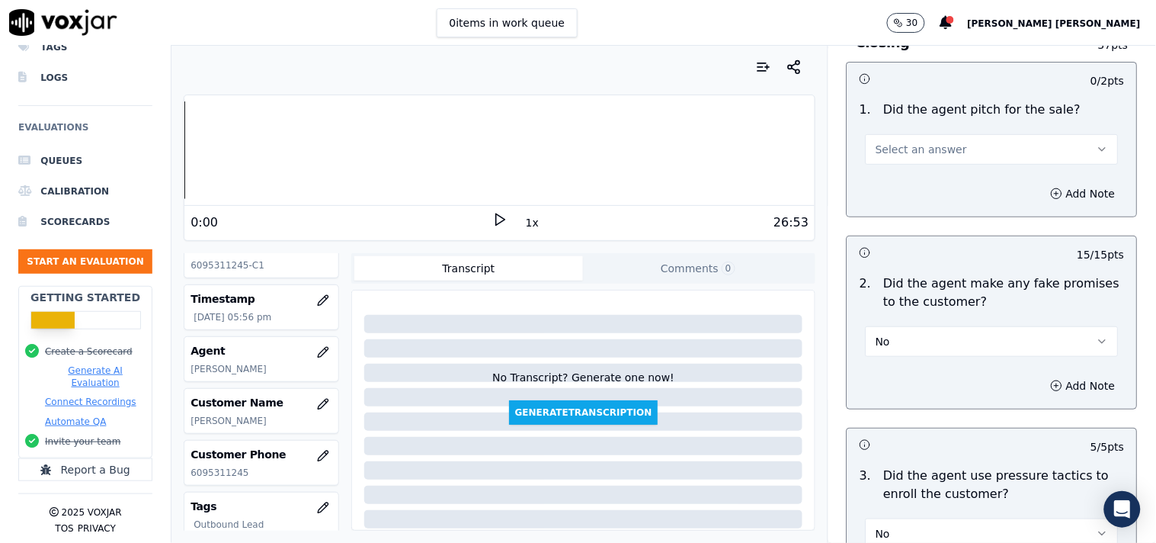
scroll to position [3049, 0]
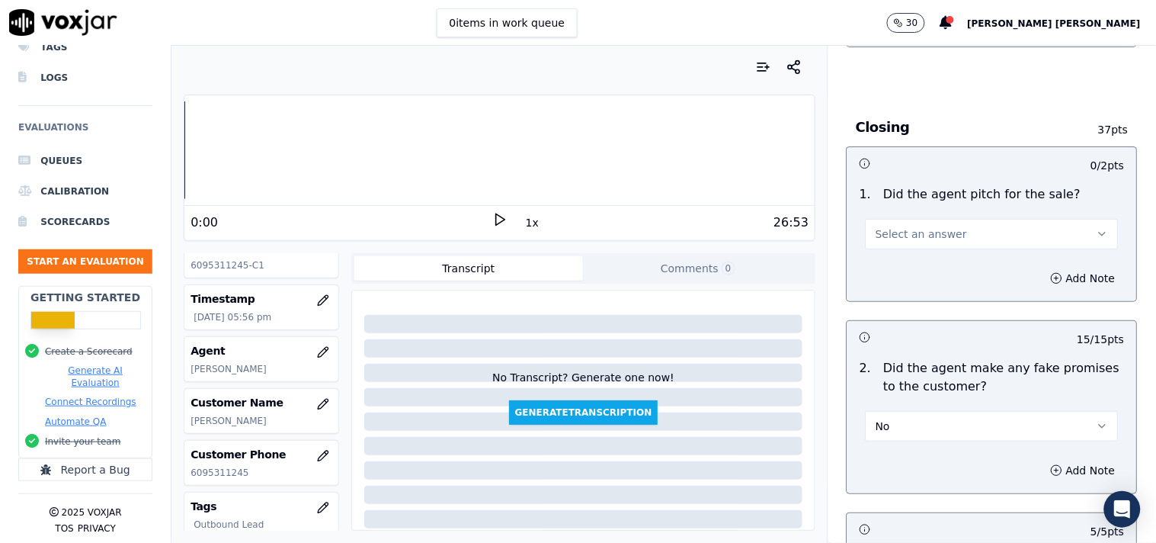
click at [919, 249] on button "Select an answer" at bounding box center [992, 234] width 253 height 30
click at [909, 259] on div "Yes" at bounding box center [966, 270] width 224 height 24
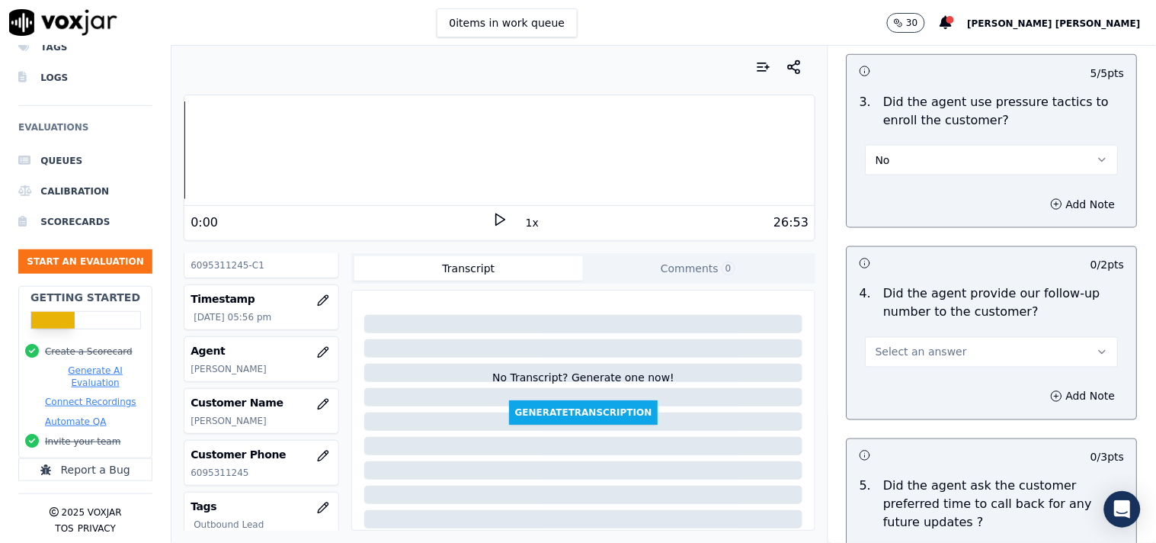
scroll to position [3725, 0]
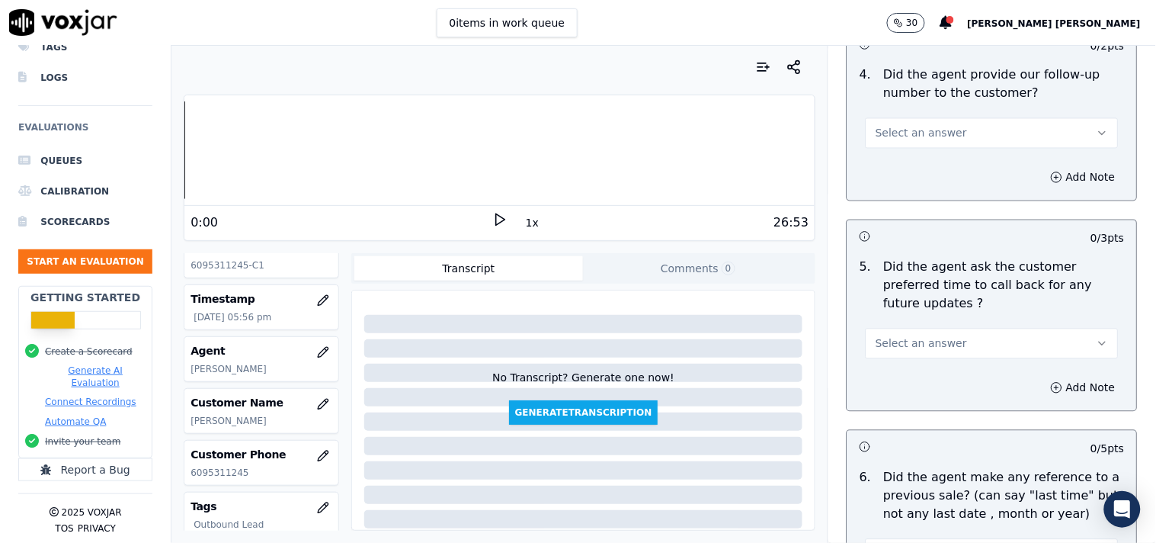
click at [892, 336] on span "Select an answer" at bounding box center [921, 343] width 91 height 15
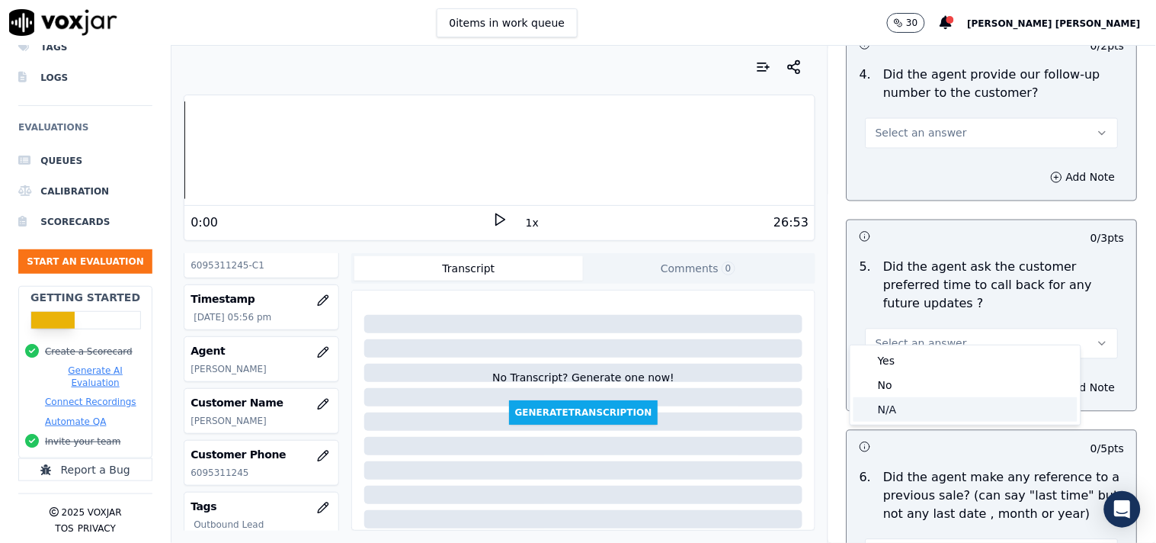
click at [897, 408] on div "N/A" at bounding box center [966, 409] width 224 height 24
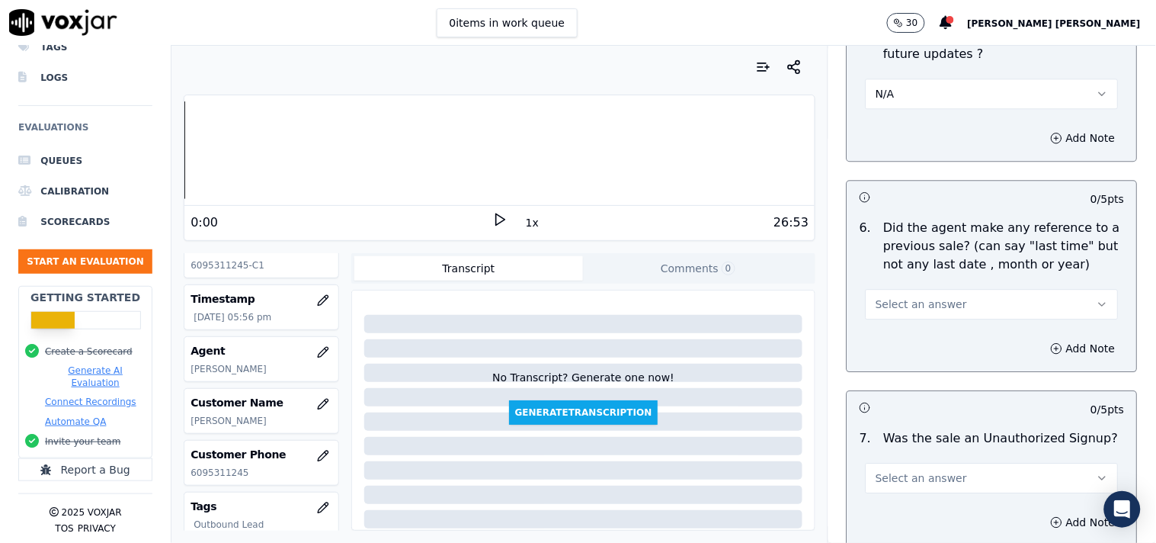
scroll to position [3980, 0]
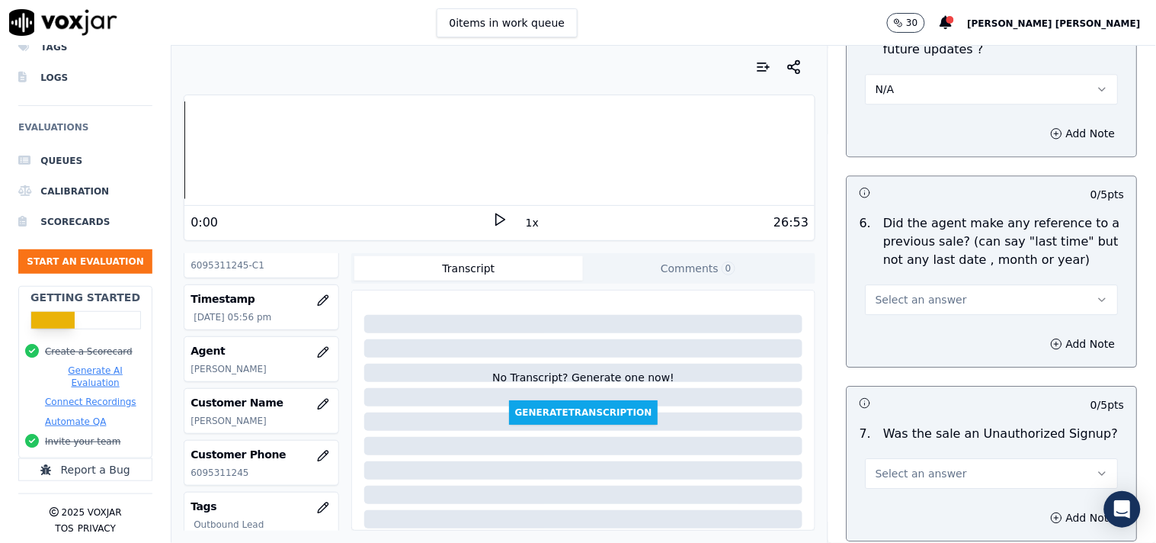
click at [930, 300] on div "6 . Did the agent make any reference to a previous sale? (can say "last time" b…" at bounding box center [992, 264] width 290 height 113
click at [931, 294] on button "Select an answer" at bounding box center [992, 299] width 253 height 30
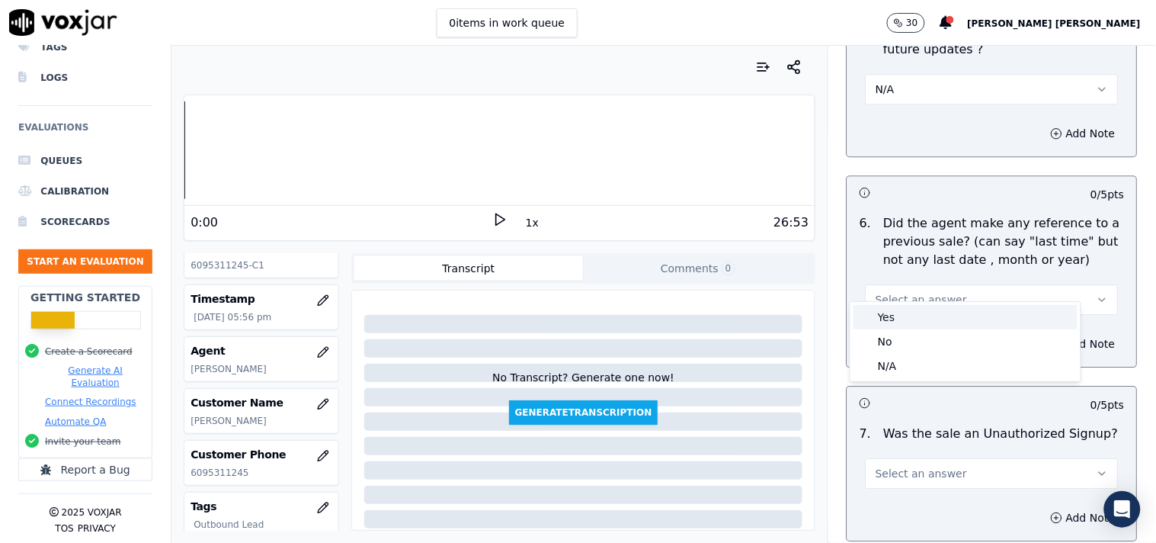
click at [920, 316] on div "Yes" at bounding box center [966, 317] width 224 height 24
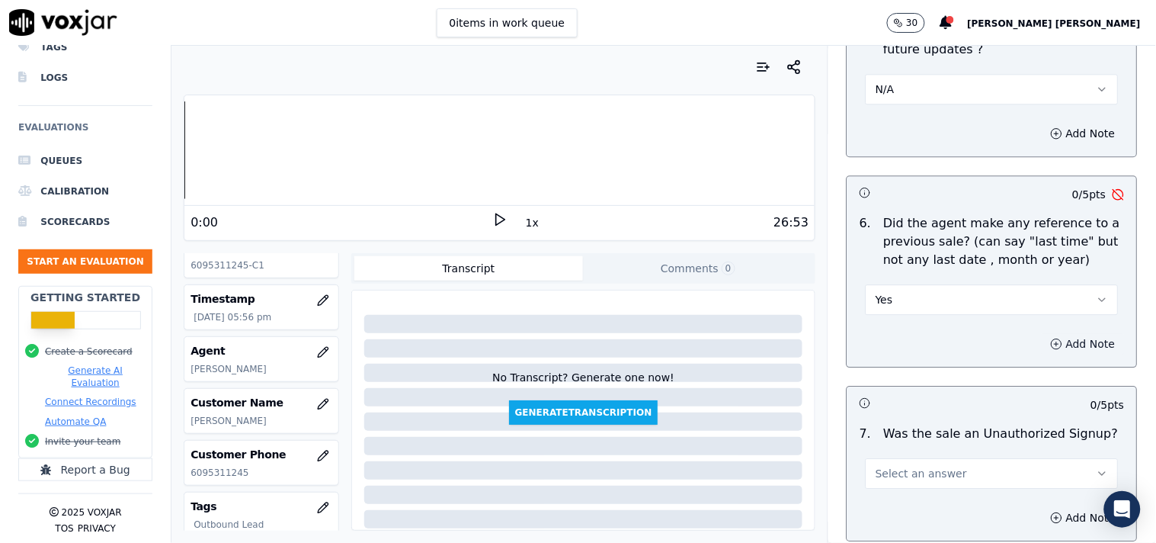
click at [1052, 333] on button "Add Note" at bounding box center [1083, 343] width 83 height 21
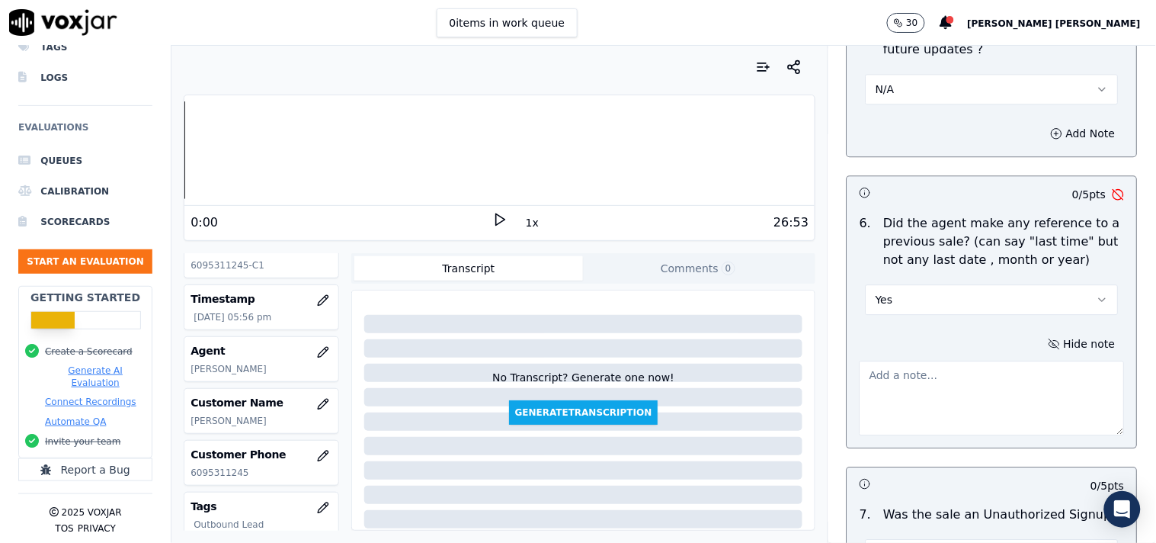
click at [957, 360] on textarea at bounding box center [992, 397] width 265 height 75
paste textarea "@00:42 [PERSON_NAME]-If you remember, sir last time last time when the account …"
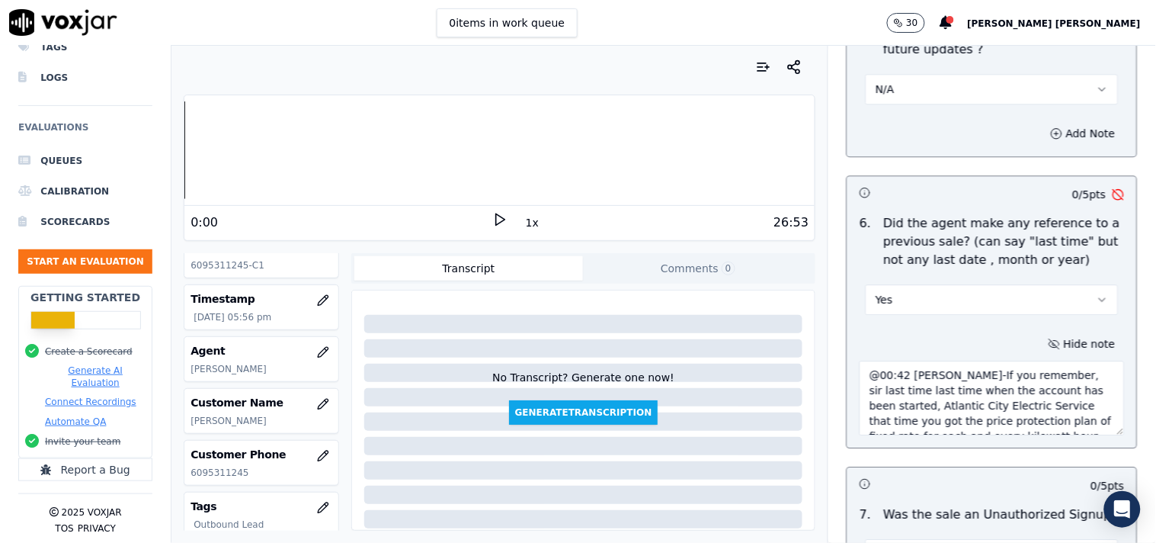
scroll to position [24, 0]
click at [860, 360] on textarea "@00:42 [PERSON_NAME]-If you remember, sir last time last time when the account …" at bounding box center [992, 397] width 265 height 75
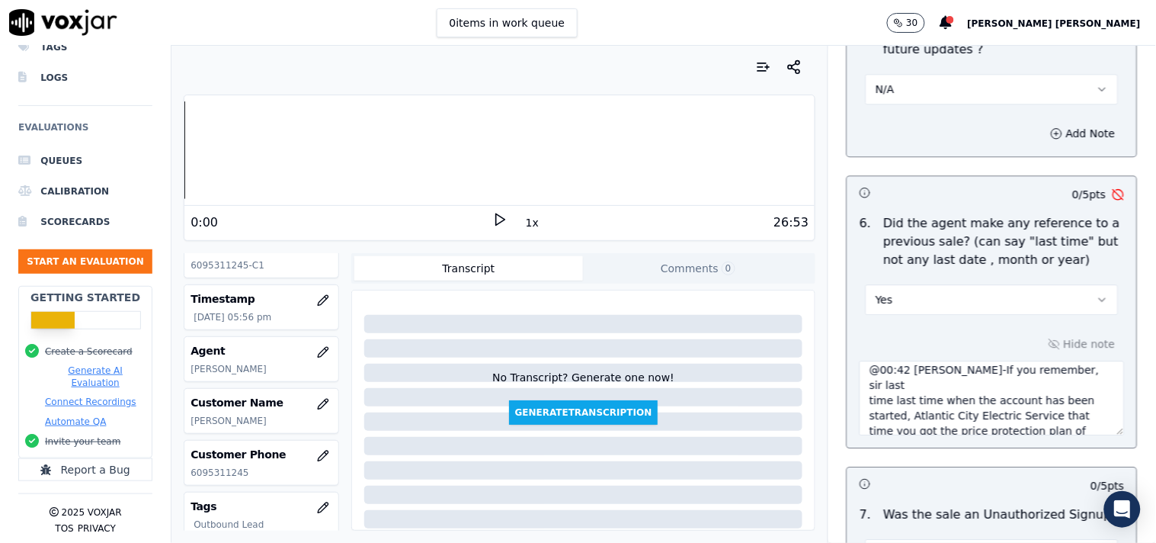
scroll to position [21, 0]
paste textarea "call id-20250910-110749"
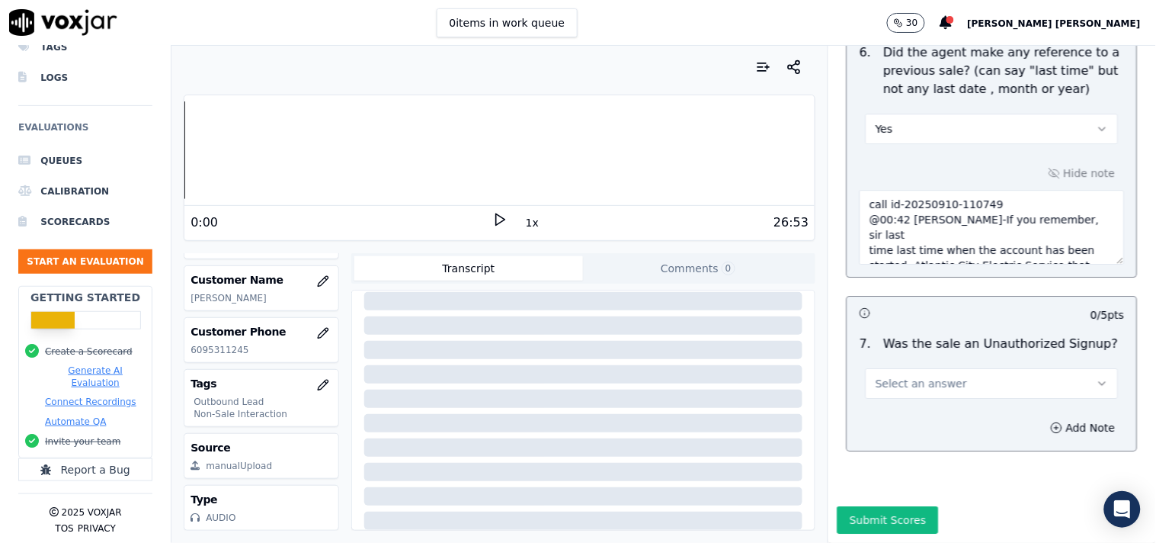
scroll to position [4172, 0]
type textarea "call id-20250910-110749 @00:42 [PERSON_NAME]-If you remember, sir last time las…"
click at [948, 368] on button "Select an answer" at bounding box center [992, 383] width 253 height 30
click at [893, 428] on div "N/A" at bounding box center [966, 428] width 224 height 24
click at [1042, 417] on button "Add Note" at bounding box center [1083, 427] width 83 height 21
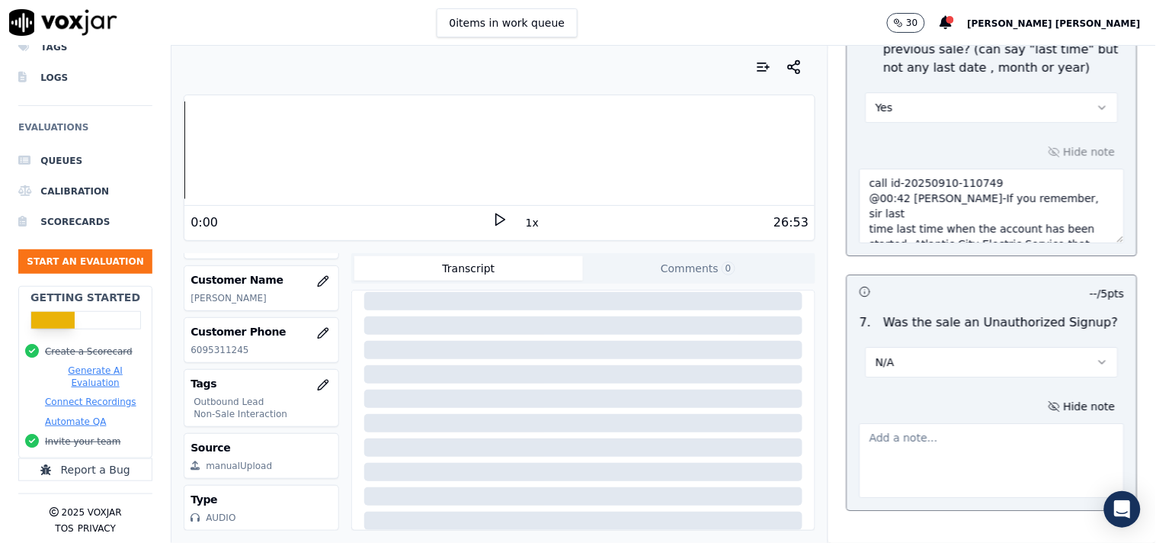
click at [905, 452] on textarea at bounding box center [992, 460] width 265 height 75
click at [912, 423] on textarea at bounding box center [992, 460] width 265 height 75
paste textarea "call id-20250910-110749 [PERSON_NAME] eduacte the cx for the verification and i…"
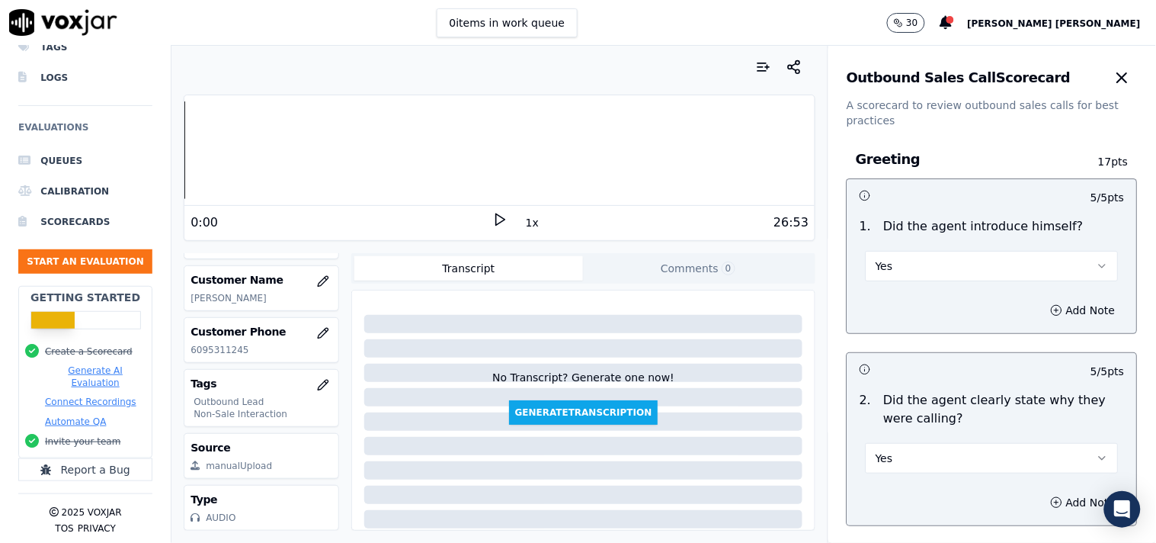
scroll to position [0, 0]
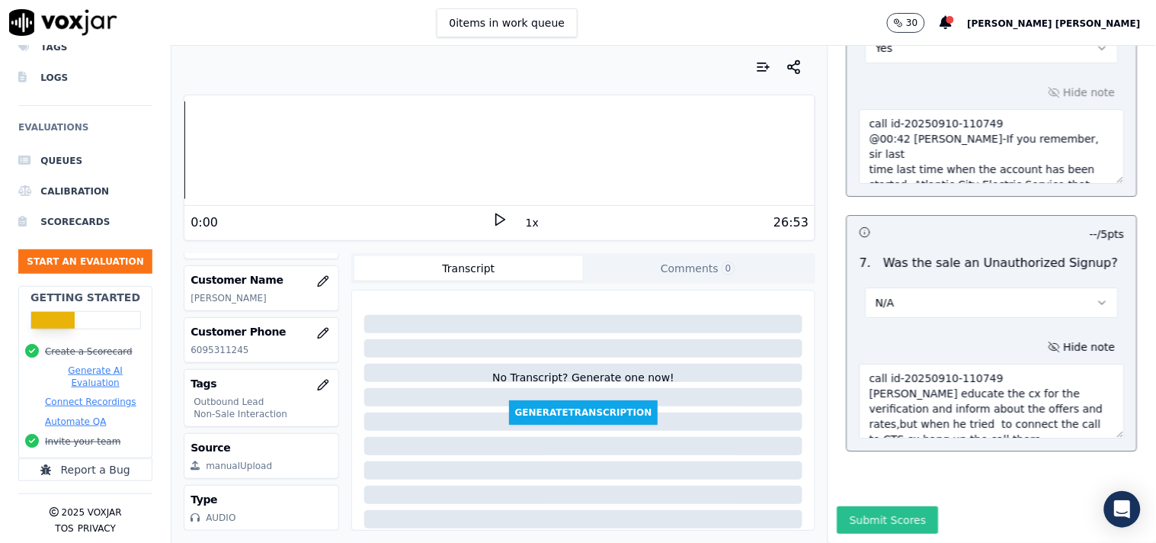
type textarea "call id-20250910-110749 [PERSON_NAME] educate the cx for the verification and i…"
click at [895, 506] on button "Submit Scores" at bounding box center [888, 519] width 101 height 27
click at [945, 512] on div "2 empty answer s" at bounding box center [989, 519] width 88 height 15
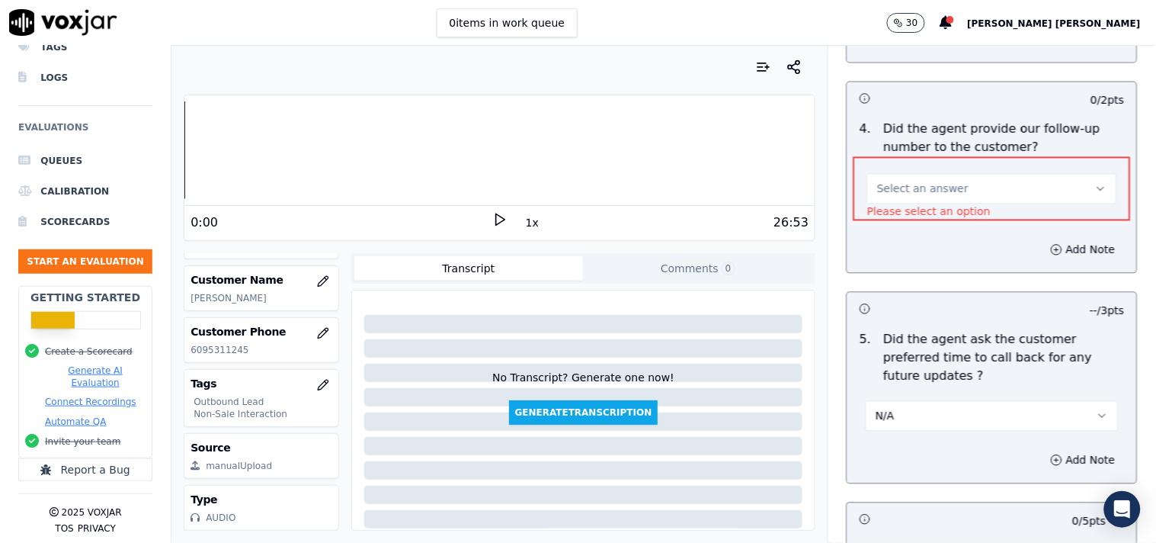
scroll to position [3693, 0]
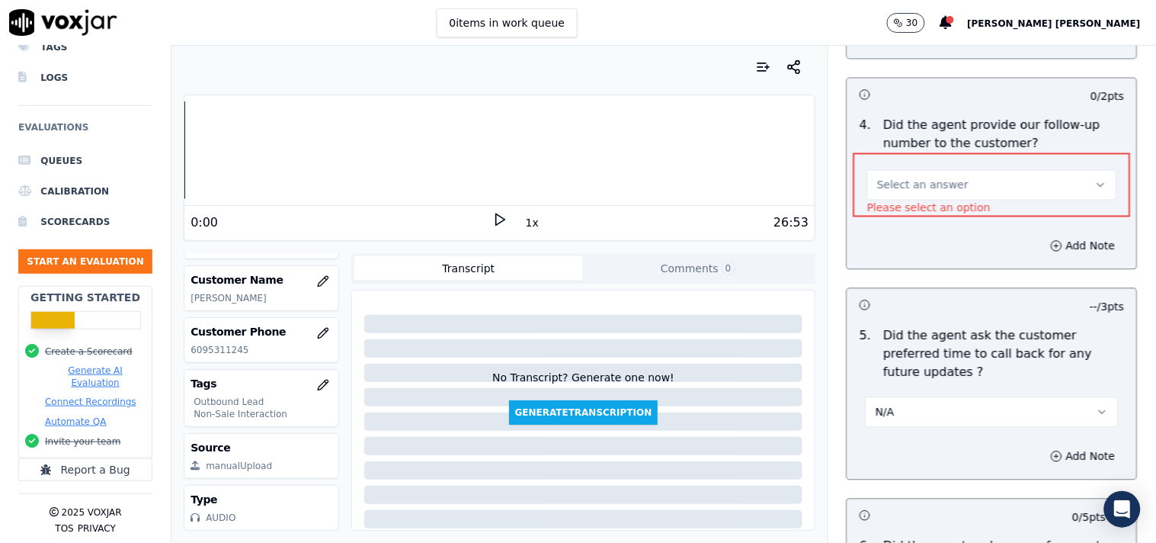
click at [1001, 186] on button "Select an answer" at bounding box center [992, 185] width 250 height 30
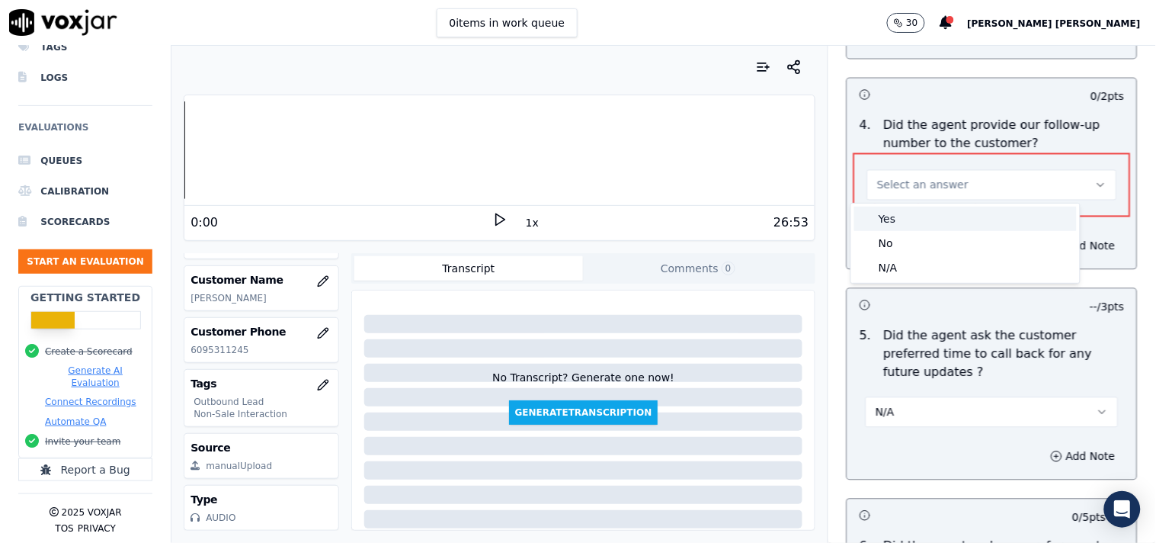
click at [973, 219] on div "Yes" at bounding box center [965, 219] width 223 height 24
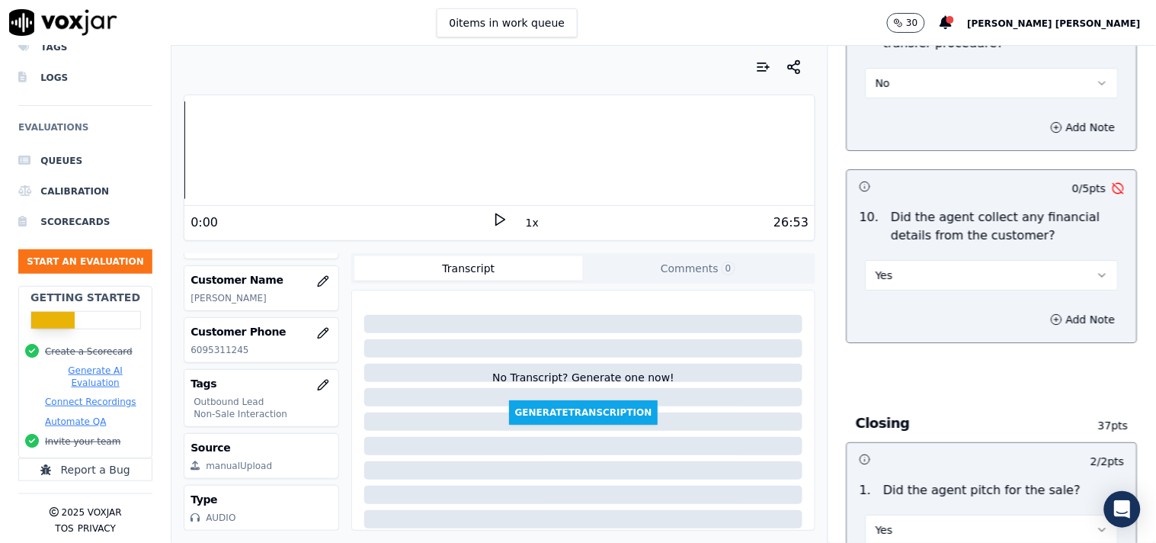
scroll to position [2762, 0]
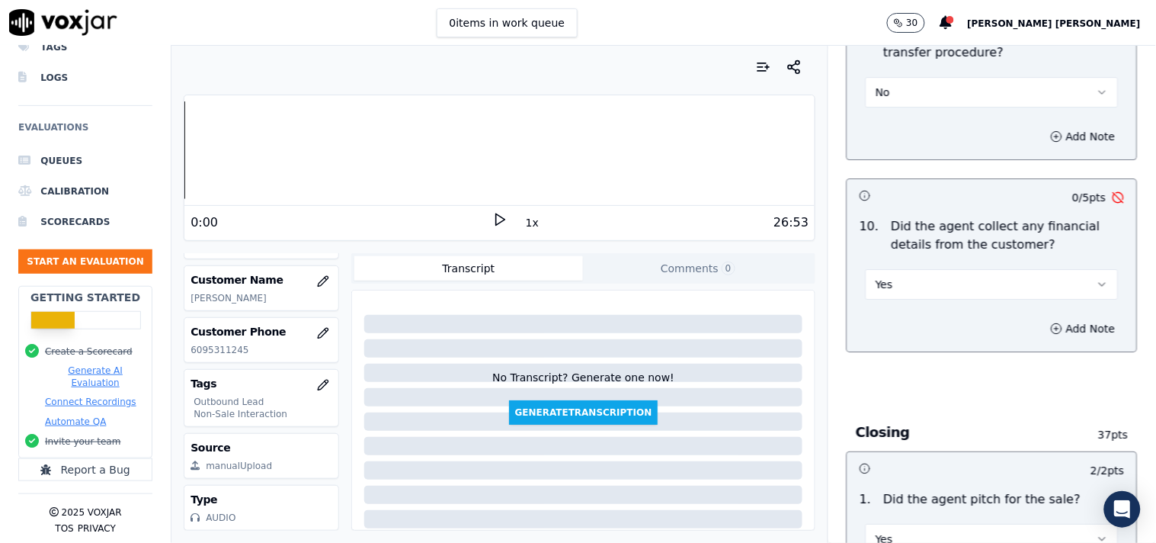
click at [971, 280] on button "Yes" at bounding box center [992, 284] width 253 height 30
click at [939, 331] on div "No" at bounding box center [966, 342] width 224 height 24
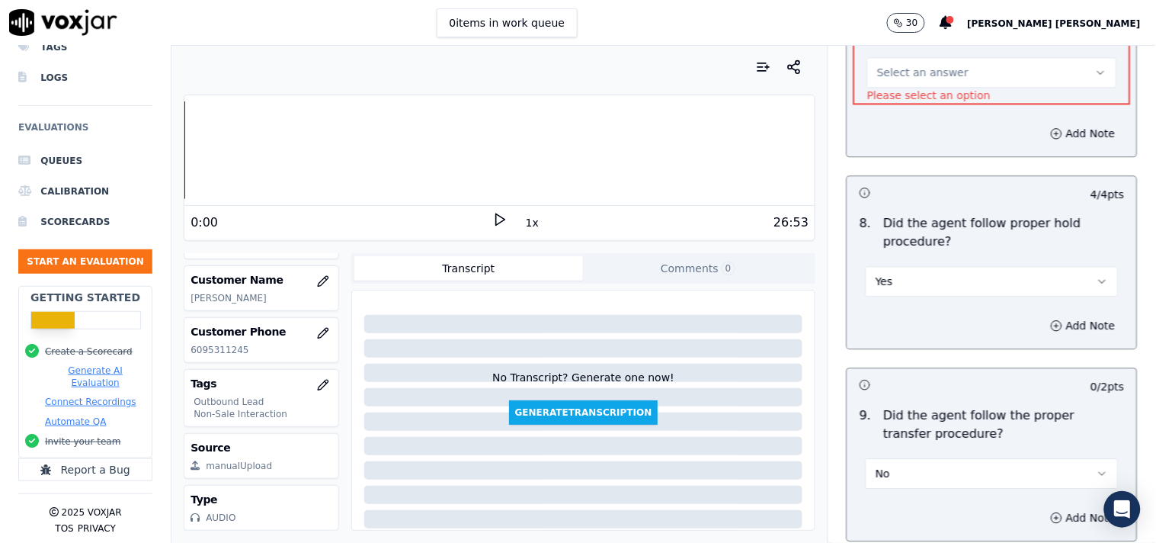
scroll to position [2296, 0]
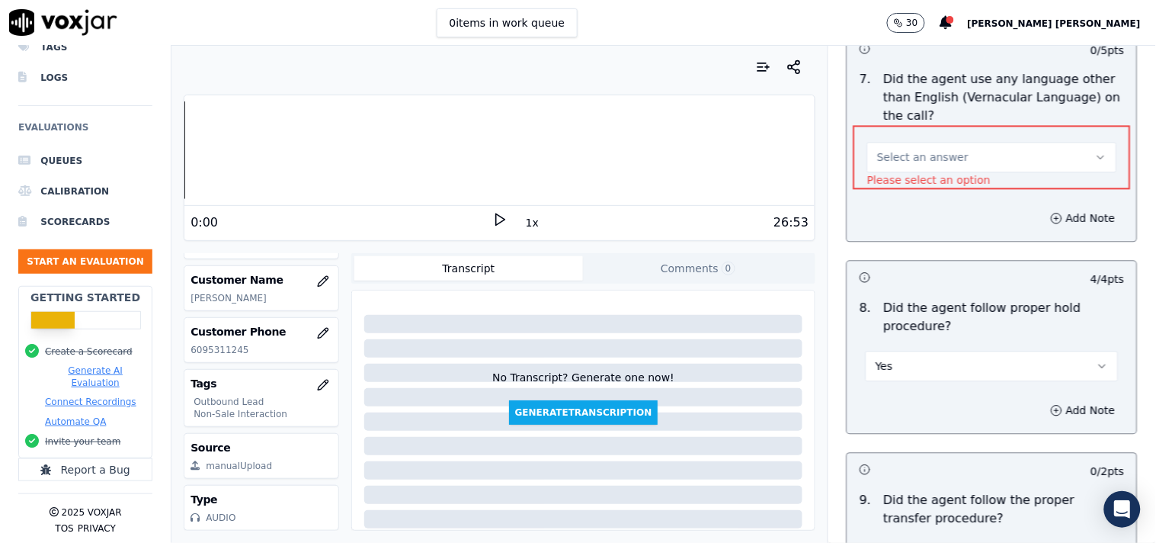
click at [953, 160] on button "Select an answer" at bounding box center [992, 157] width 250 height 30
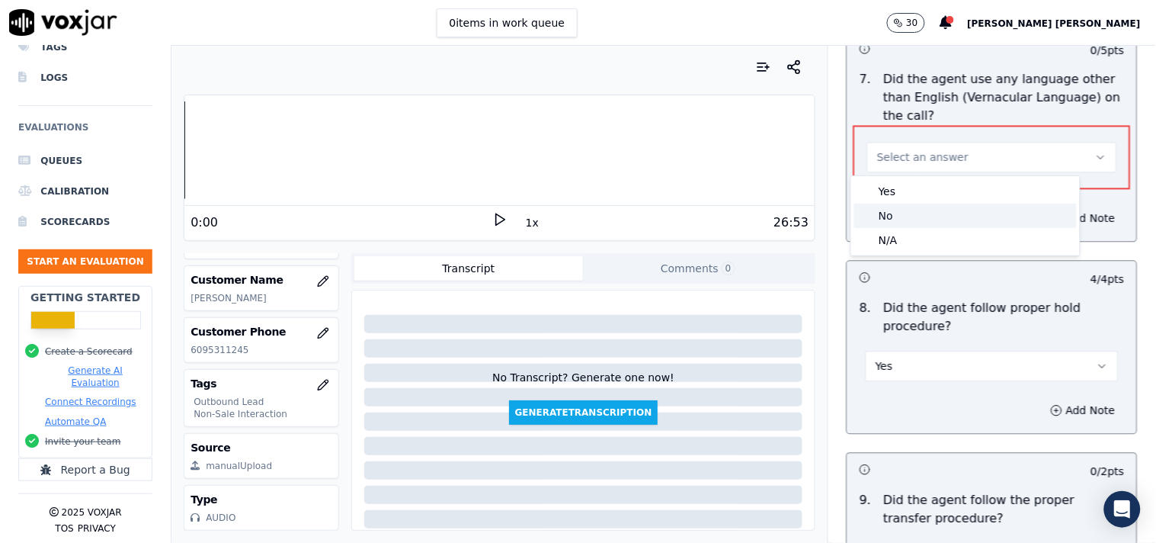
click at [928, 208] on div "No" at bounding box center [965, 215] width 223 height 24
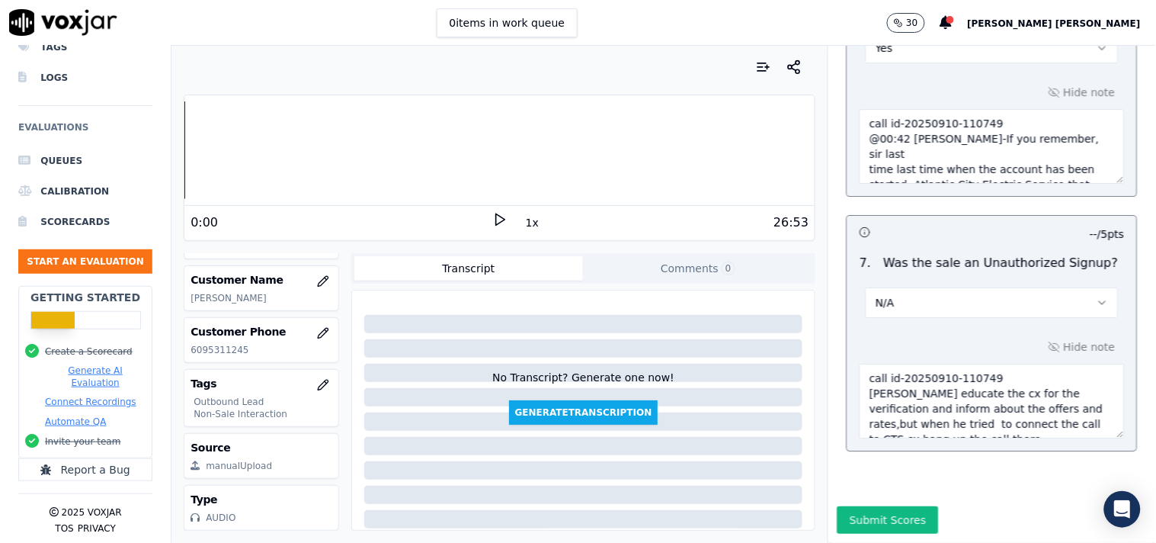
scroll to position [4253, 0]
click at [878, 506] on button "Submit Scores" at bounding box center [888, 519] width 101 height 27
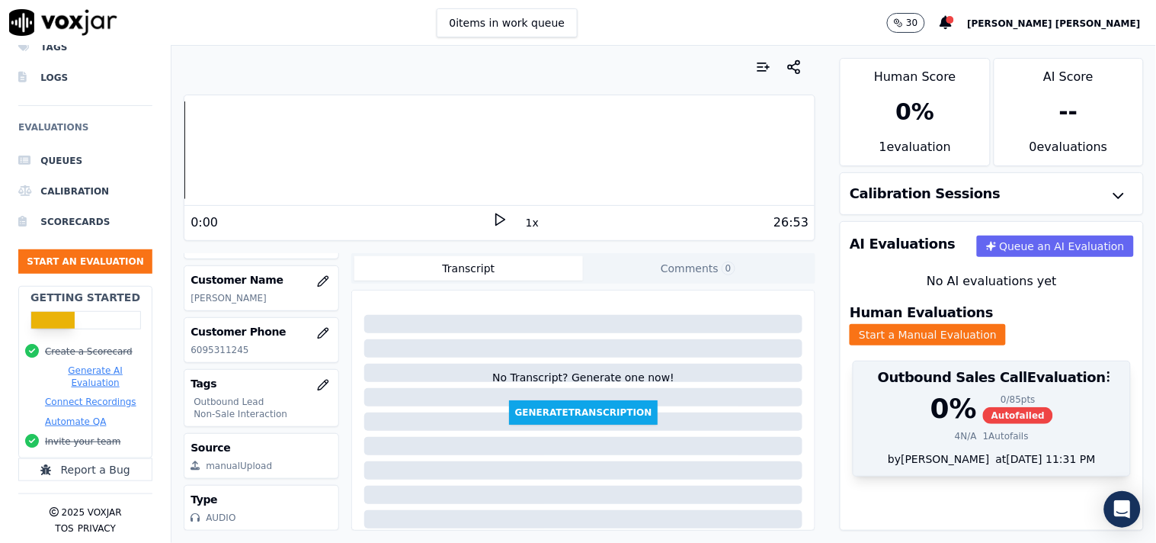
click at [950, 405] on div "0 %" at bounding box center [954, 408] width 46 height 30
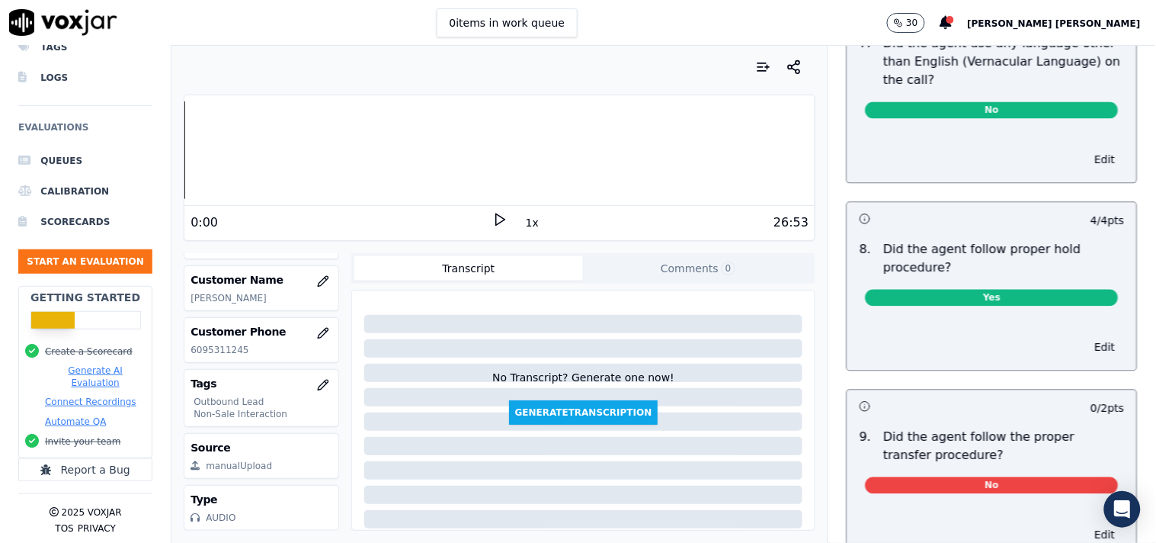
scroll to position [2540, 0]
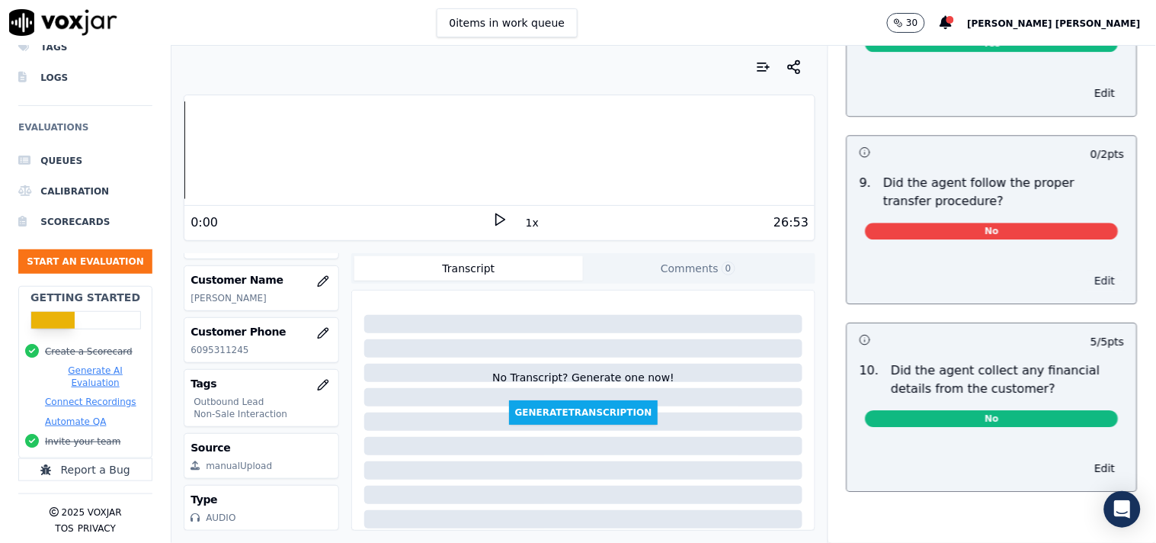
click at [1086, 282] on button "Edit" at bounding box center [1105, 280] width 39 height 21
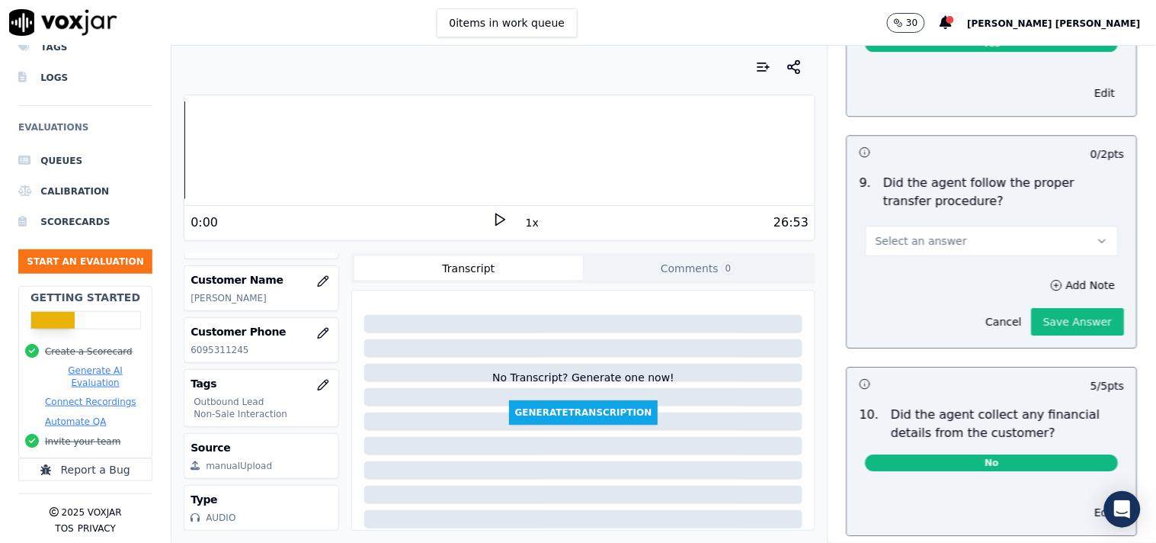
click at [934, 245] on span "Select an answer" at bounding box center [921, 240] width 91 height 15
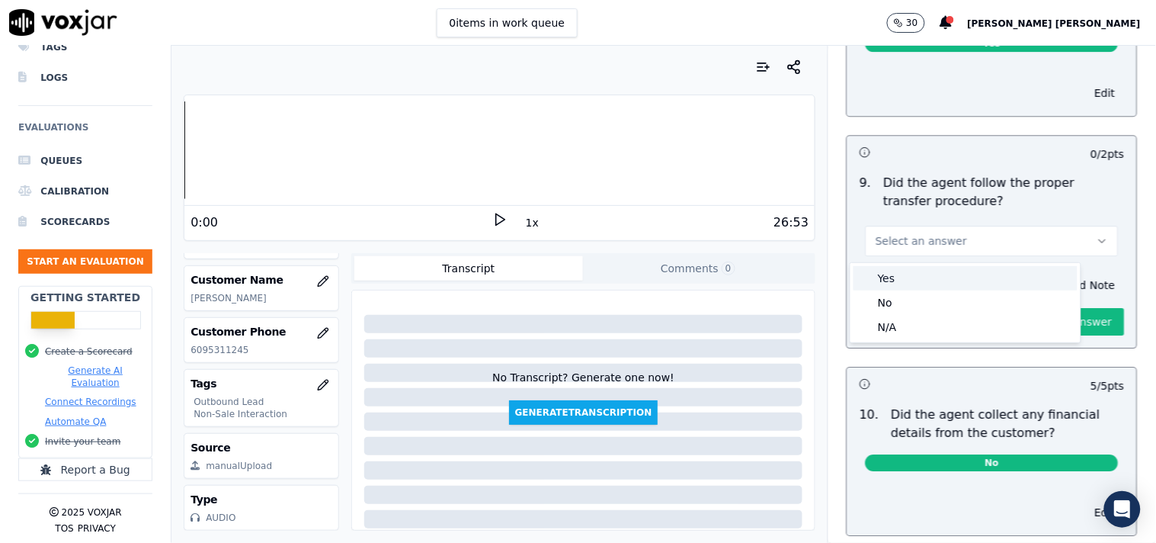
click at [934, 279] on div "Yes" at bounding box center [966, 278] width 224 height 24
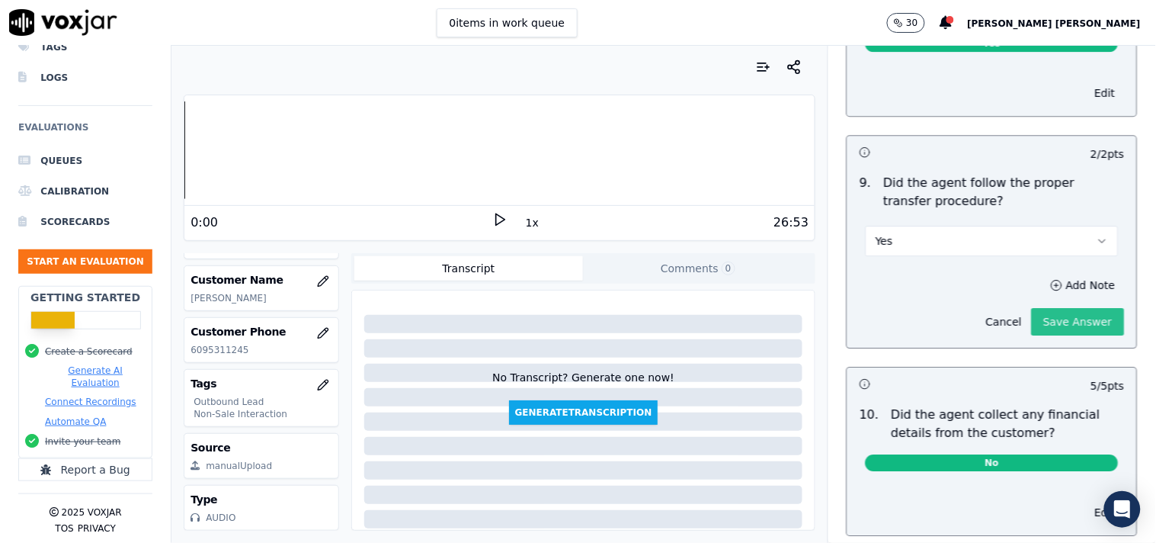
click at [1032, 322] on button "Save Answer" at bounding box center [1078, 321] width 93 height 27
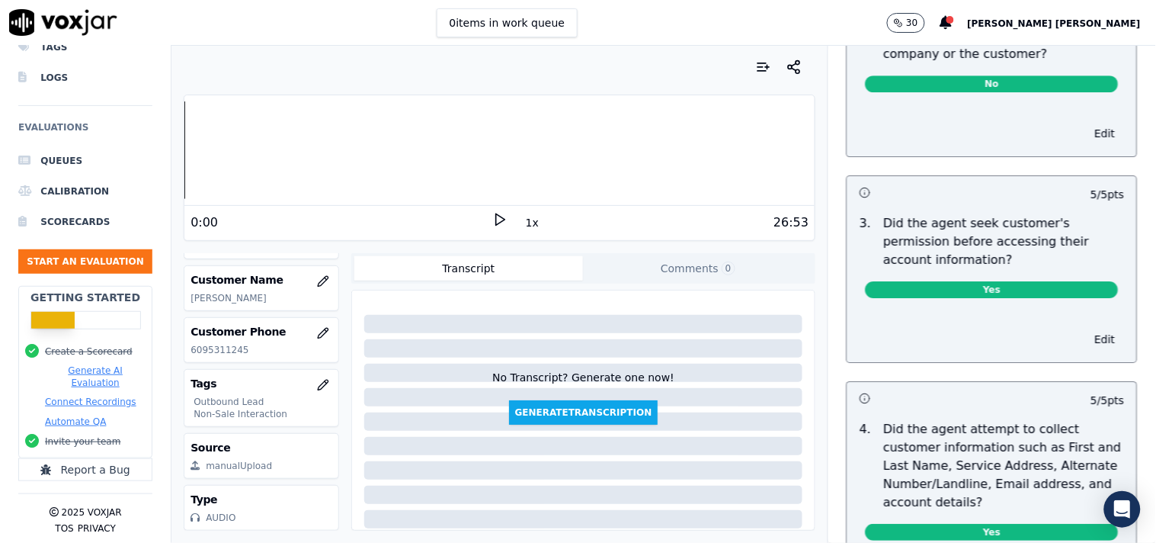
scroll to position [0, 0]
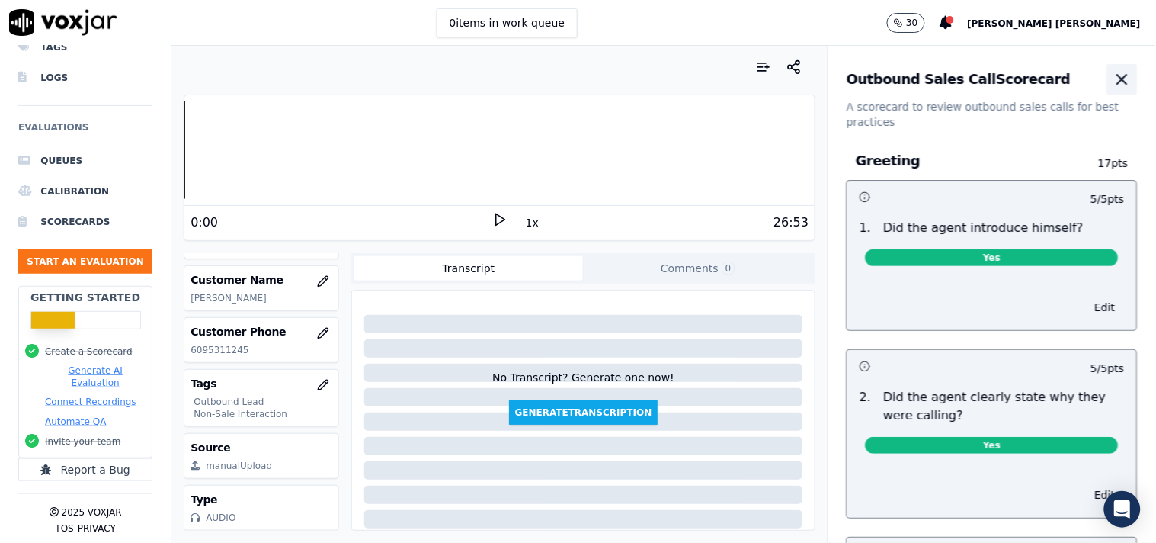
click at [1113, 85] on icon "button" at bounding box center [1122, 79] width 18 height 18
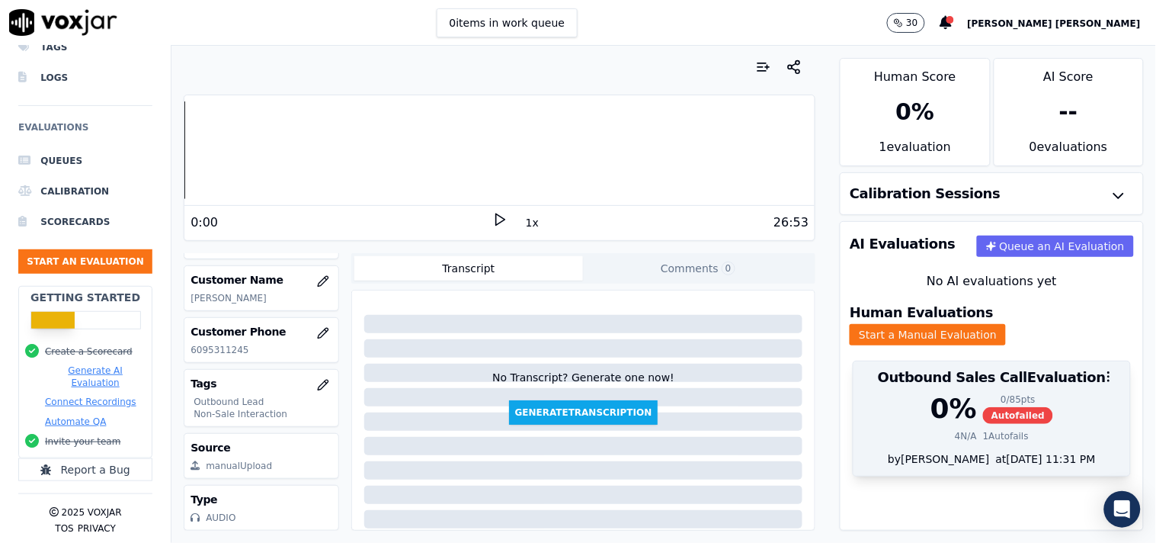
click at [1004, 410] on span "Autofailed" at bounding box center [1018, 415] width 70 height 17
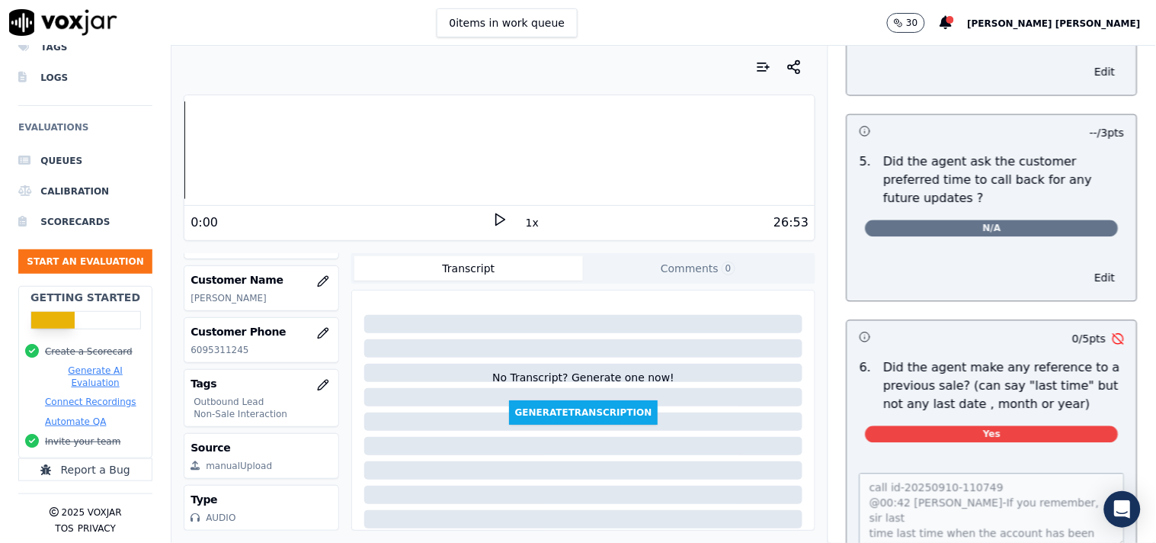
scroll to position [3895, 0]
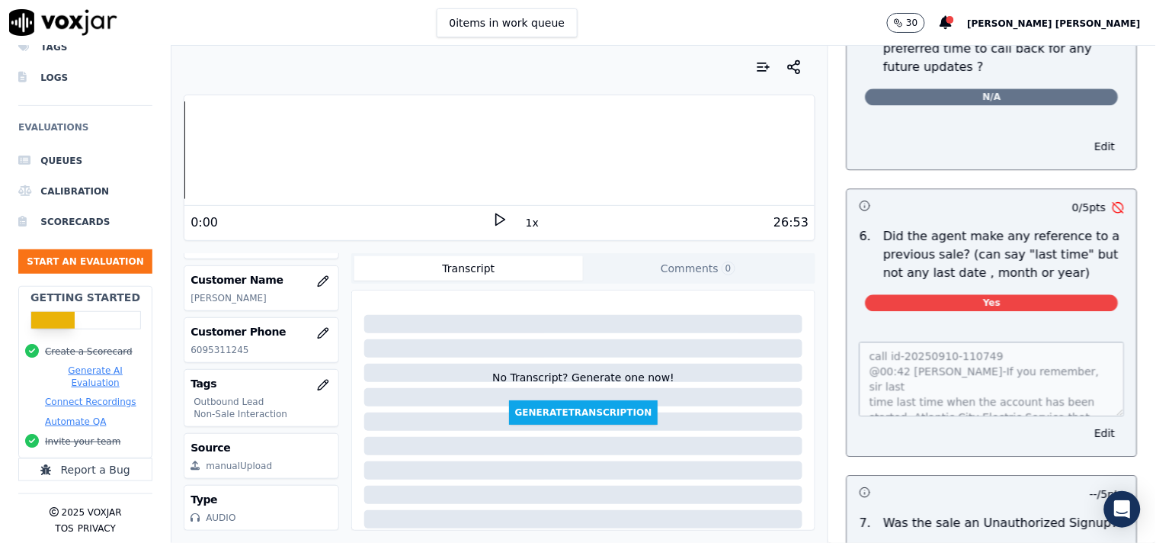
click at [805, 271] on div "Your browser does not support the audio element. 0:00 1x 26:53 Voxjar ID 48ea5b…" at bounding box center [499, 294] width 656 height 497
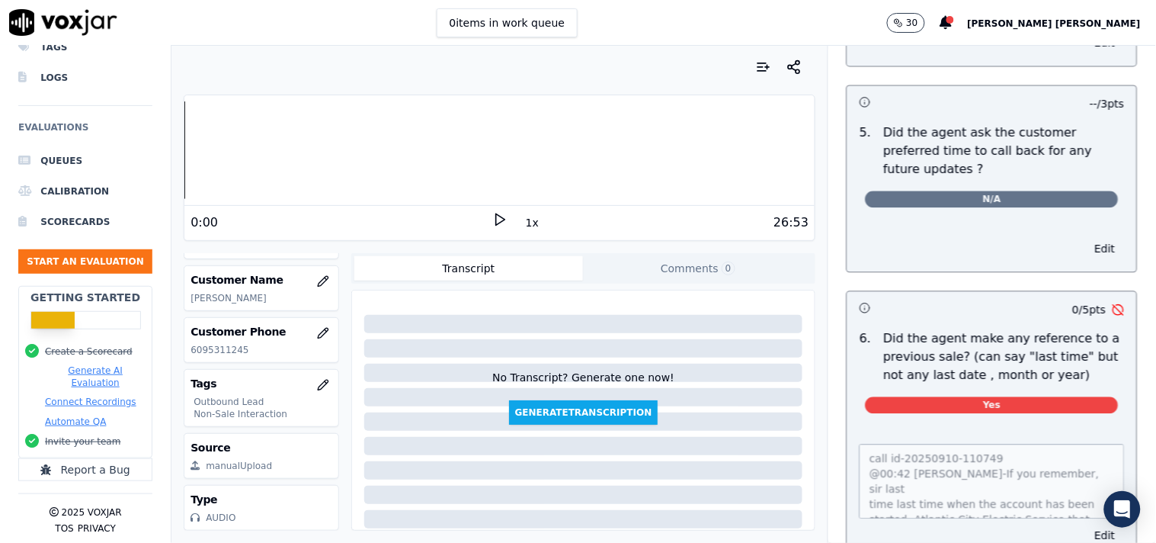
scroll to position [4002, 0]
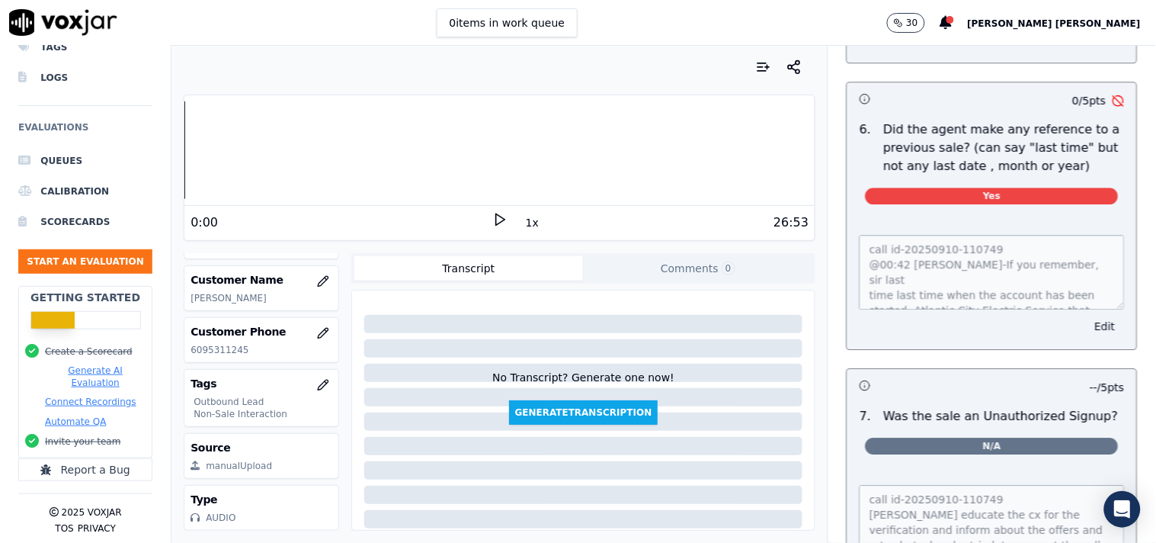
click at [1086, 316] on button "Edit" at bounding box center [1105, 326] width 39 height 21
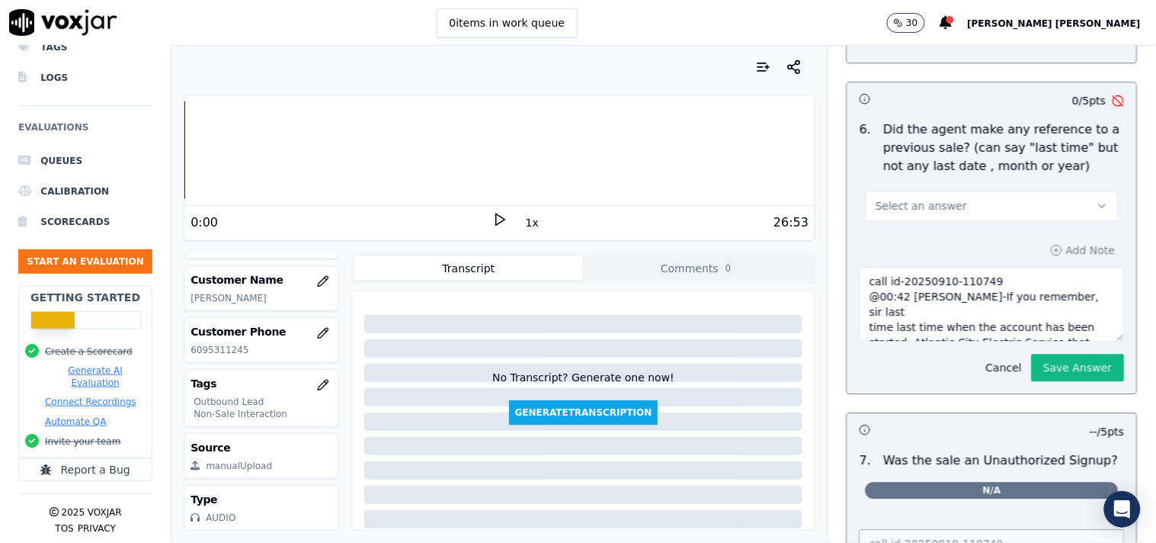
click at [994, 357] on button "Cancel" at bounding box center [1004, 367] width 54 height 21
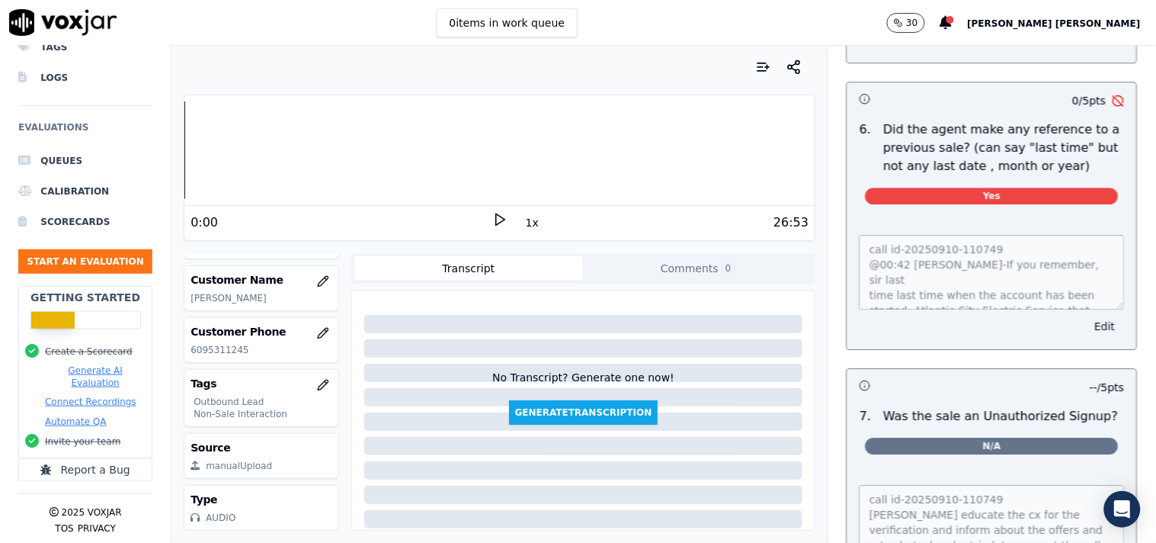
click at [1086, 317] on button "Edit" at bounding box center [1105, 326] width 39 height 21
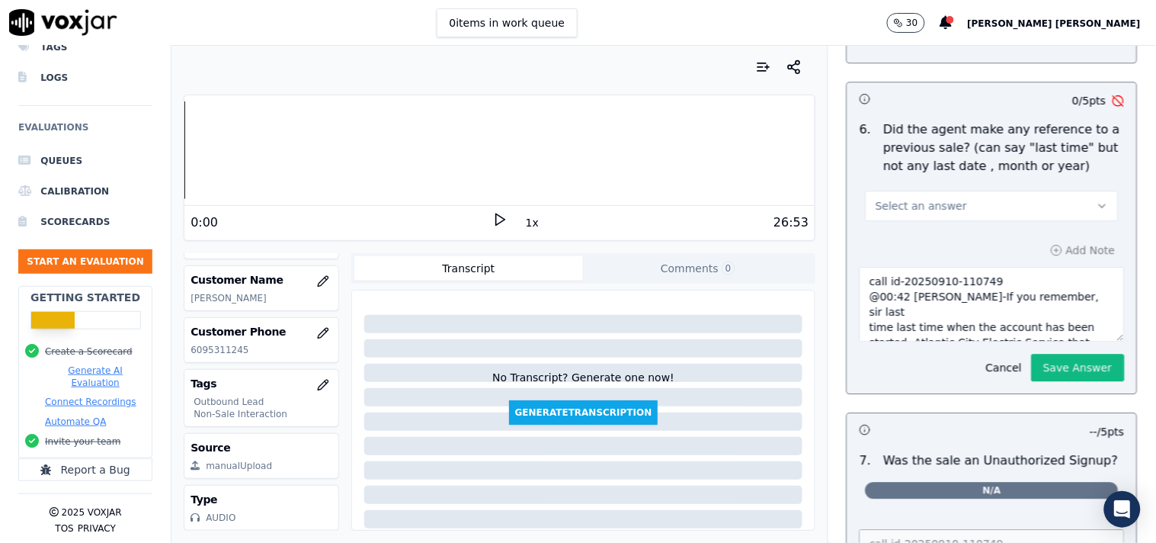
scroll to position [46, 0]
click at [1030, 202] on button "Select an answer" at bounding box center [992, 206] width 253 height 30
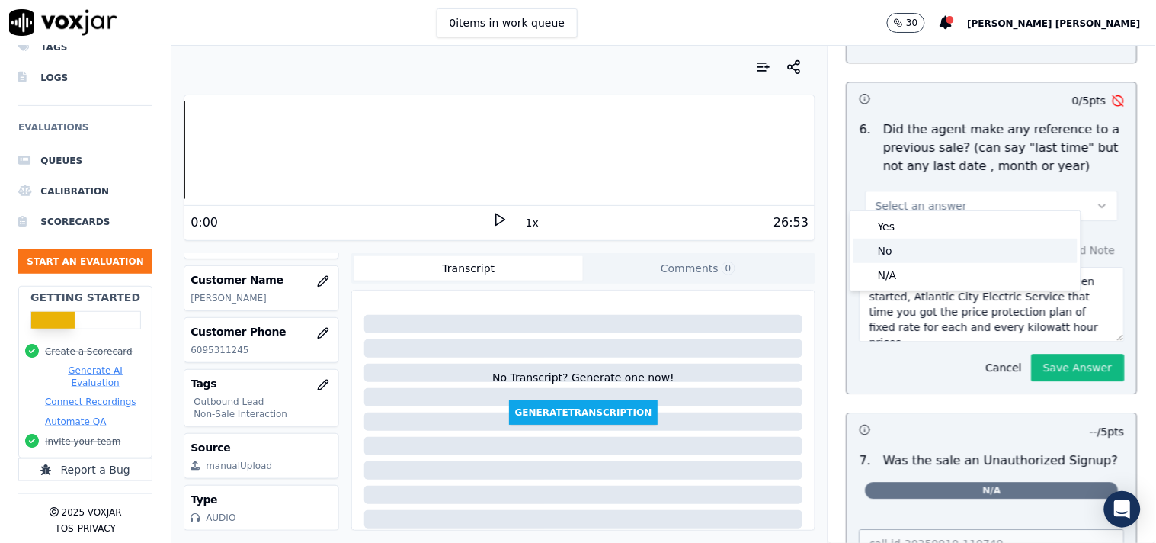
click at [976, 242] on div "No" at bounding box center [966, 251] width 224 height 24
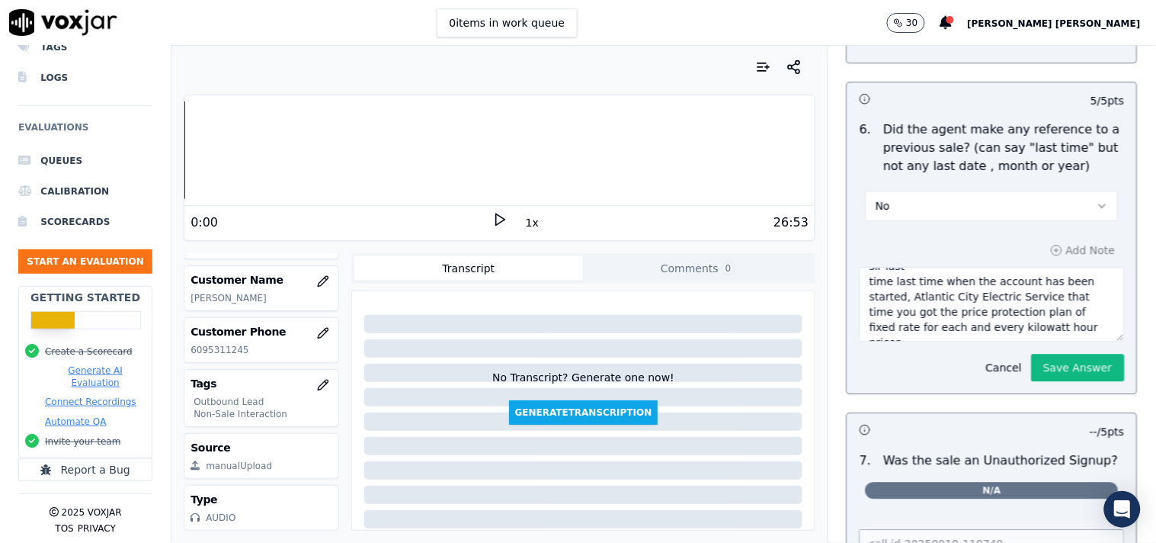
scroll to position [0, 0]
drag, startPoint x: 976, startPoint y: 313, endPoint x: 844, endPoint y: 214, distance: 164.9
click at [847, 227] on div "Add Note call id-20250910-110749 @00:42 [PERSON_NAME]-If you remember, sir last…" at bounding box center [992, 310] width 290 height 166
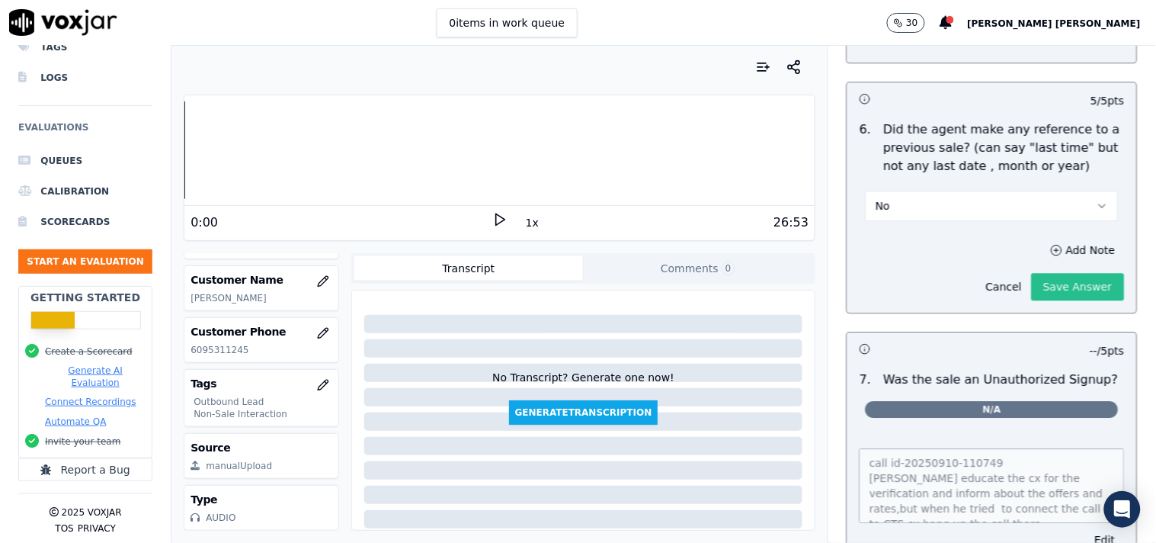
click at [1064, 278] on button "Save Answer" at bounding box center [1078, 286] width 93 height 27
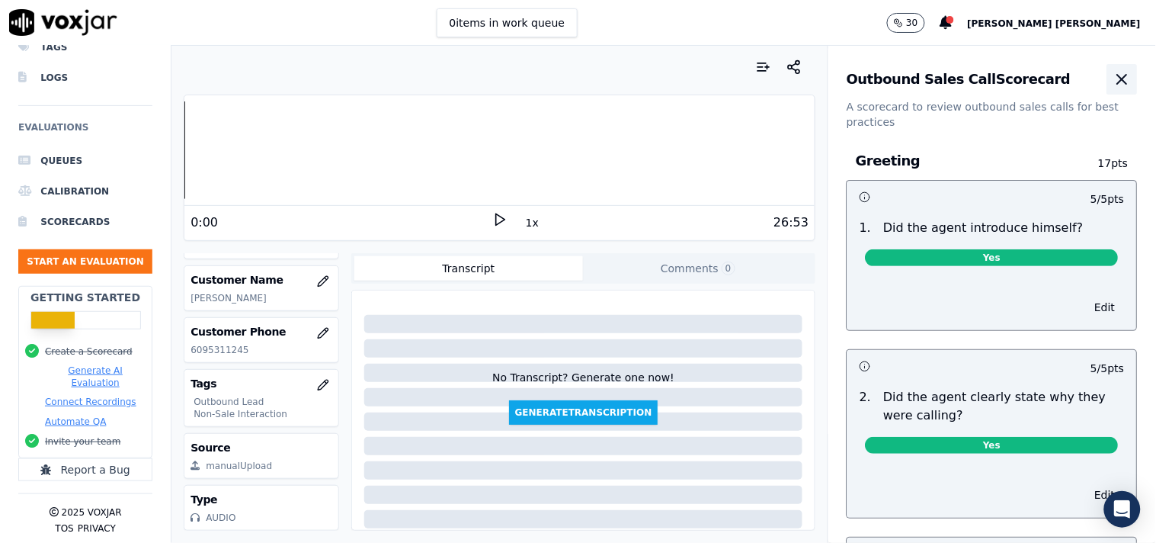
click at [1113, 78] on icon "button" at bounding box center [1122, 79] width 18 height 18
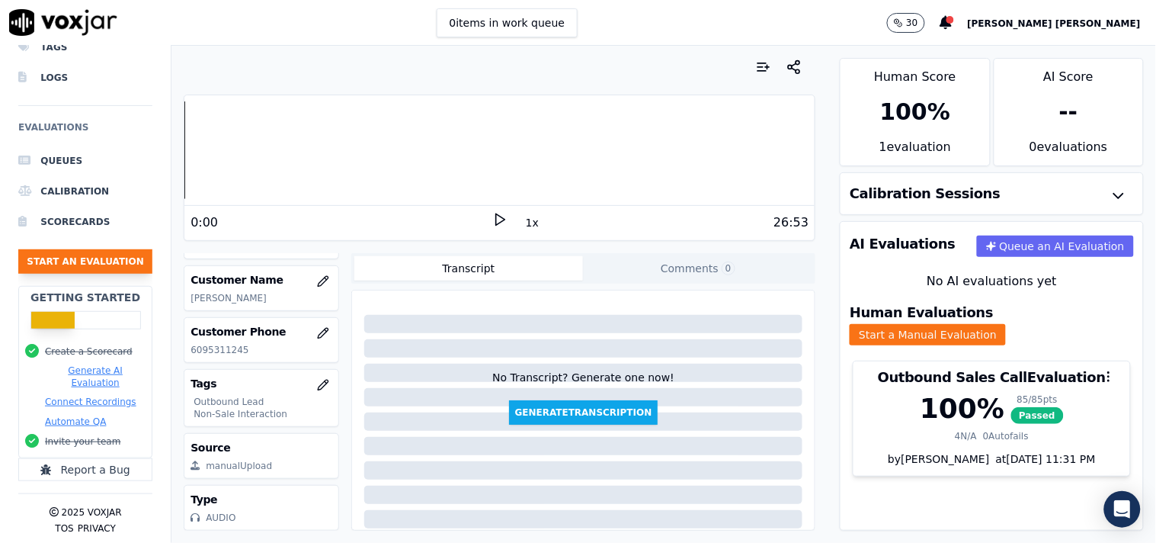
click at [108, 255] on button "Start an Evaluation" at bounding box center [85, 261] width 134 height 24
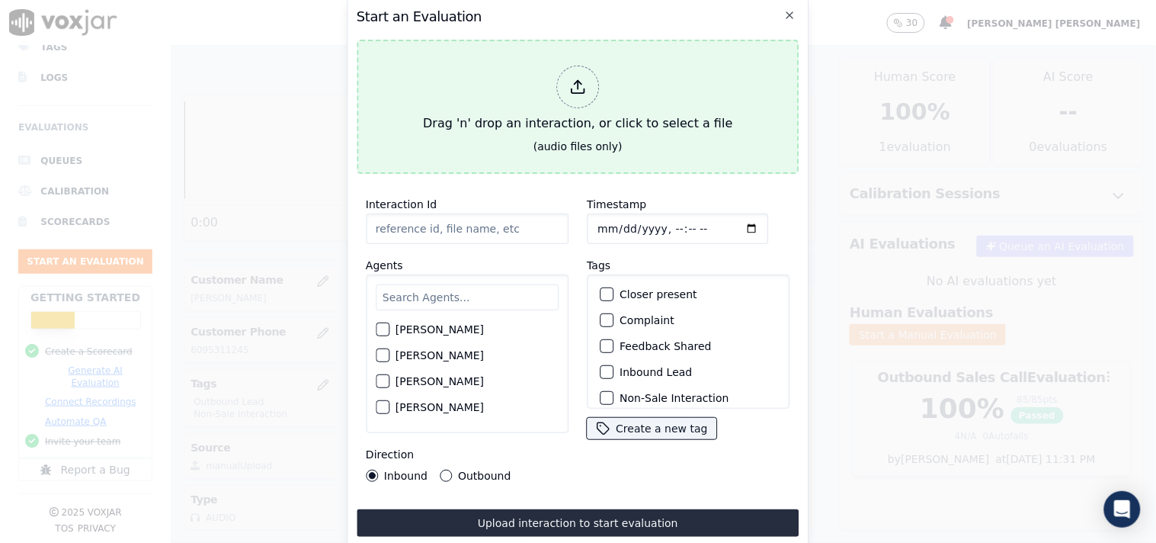
click at [575, 96] on div at bounding box center [577, 87] width 43 height 43
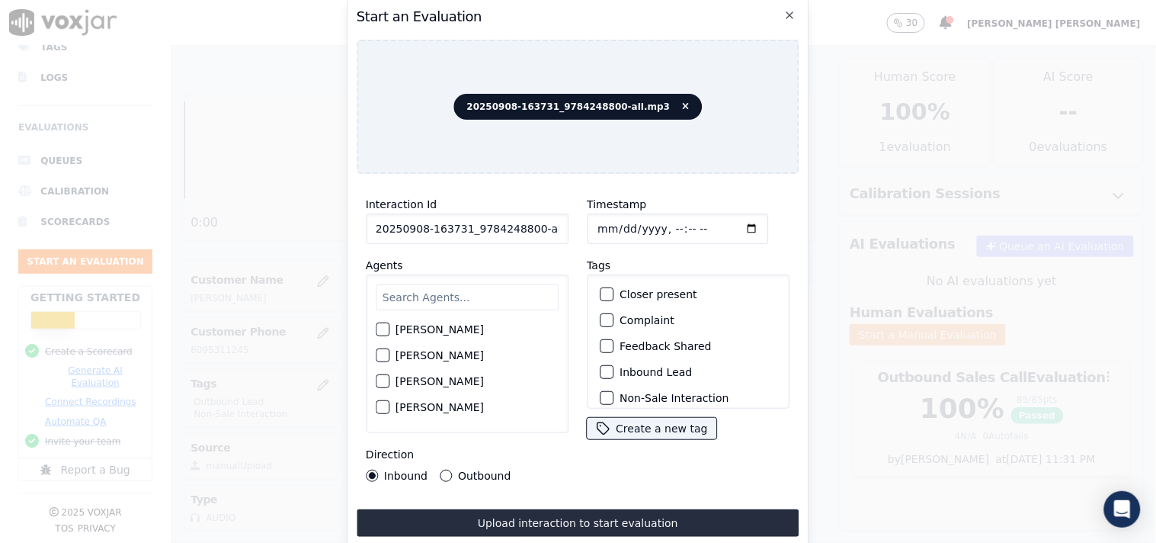
scroll to position [0, 8]
drag, startPoint x: 527, startPoint y: 224, endPoint x: 576, endPoint y: 232, distance: 50.1
click at [576, 232] on div "Interaction Id 20250908-163731_9784248800-all.mp3 Agents [PERSON_NAME] [PERSON_…" at bounding box center [578, 338] width 443 height 305
type input "20250908-163731_9784248800-C"
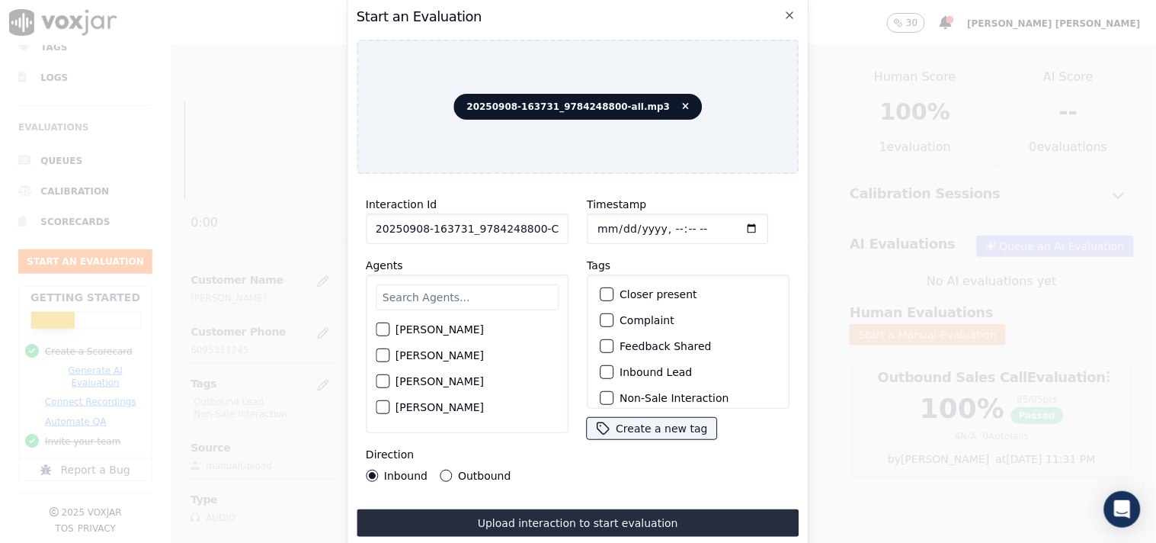
click at [598, 216] on input "Timestamp" at bounding box center [677, 228] width 181 height 30
type input "[DATE]T18:49"
click at [406, 300] on input "text" at bounding box center [467, 297] width 183 height 26
type input "nic"
click at [410, 354] on label "[PERSON_NAME]" at bounding box center [440, 359] width 88 height 11
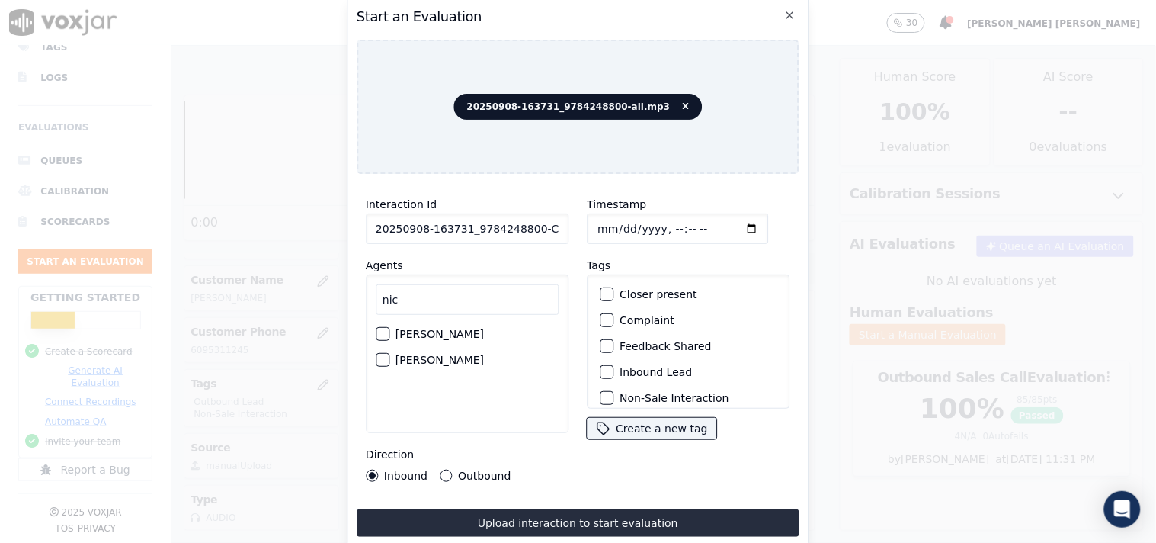
click at [389, 353] on button "[PERSON_NAME]" at bounding box center [383, 360] width 14 height 14
click at [600, 365] on button "Inbound Lead" at bounding box center [607, 372] width 14 height 14
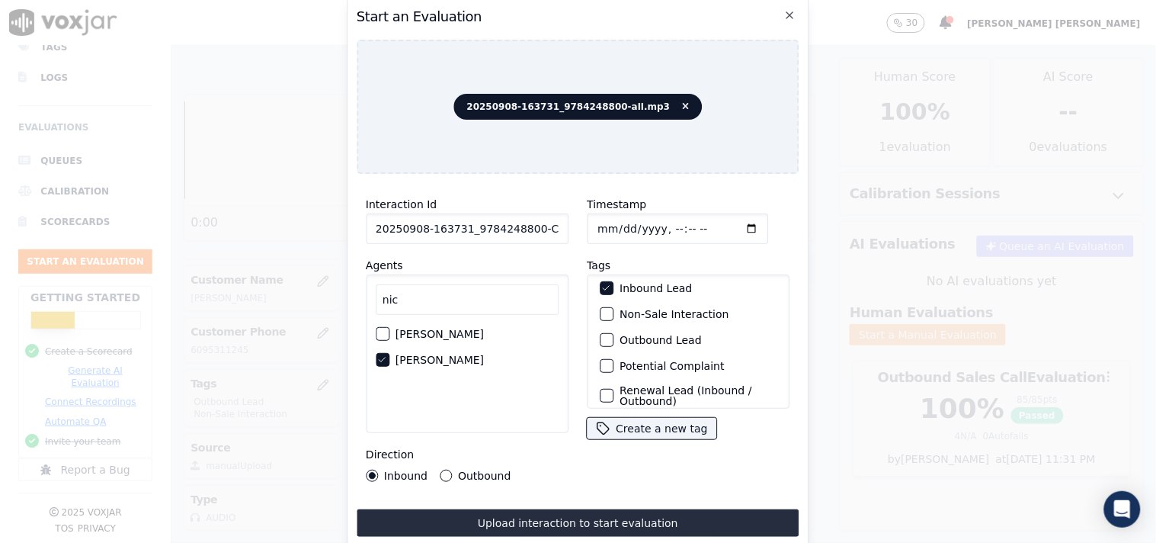
scroll to position [85, 0]
click at [627, 308] on label "Non-Sale Interaction" at bounding box center [674, 313] width 109 height 11
click at [614, 306] on button "Non-Sale Interaction" at bounding box center [607, 313] width 14 height 14
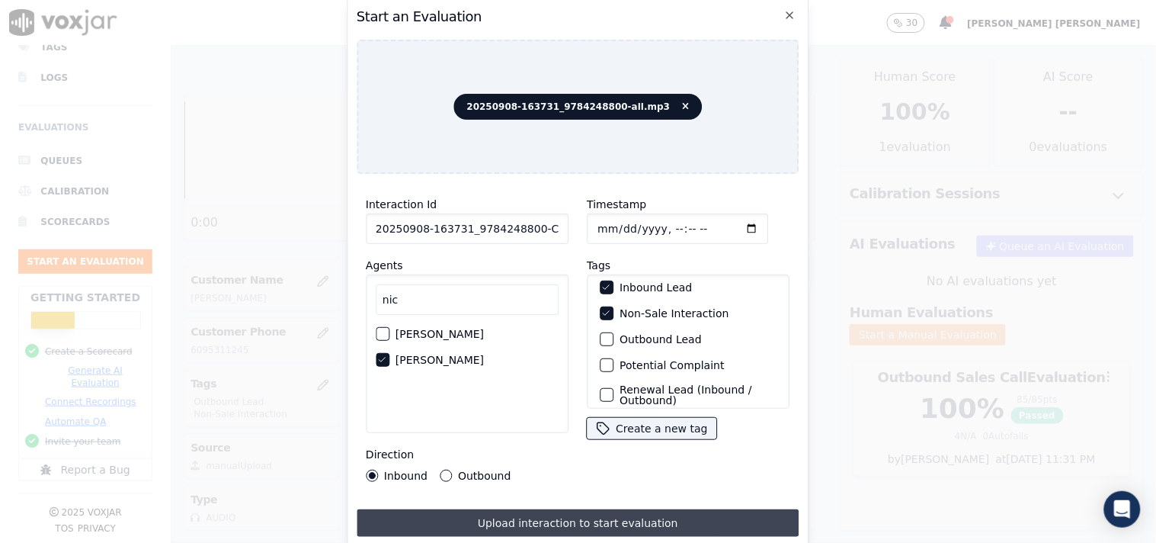
click at [507, 519] on button "Upload interaction to start evaluation" at bounding box center [578, 522] width 443 height 27
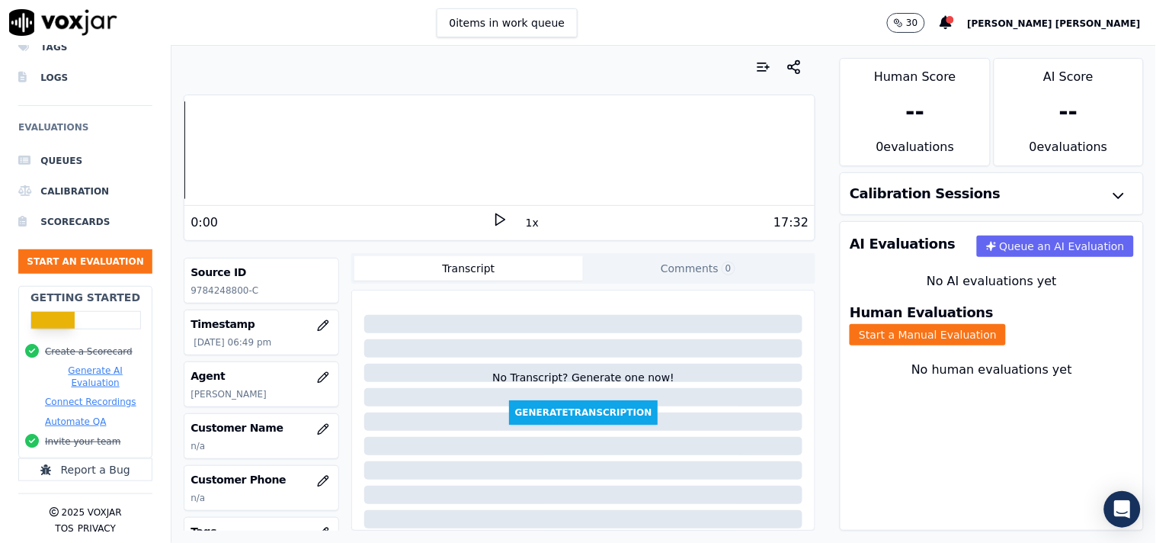
scroll to position [85, 0]
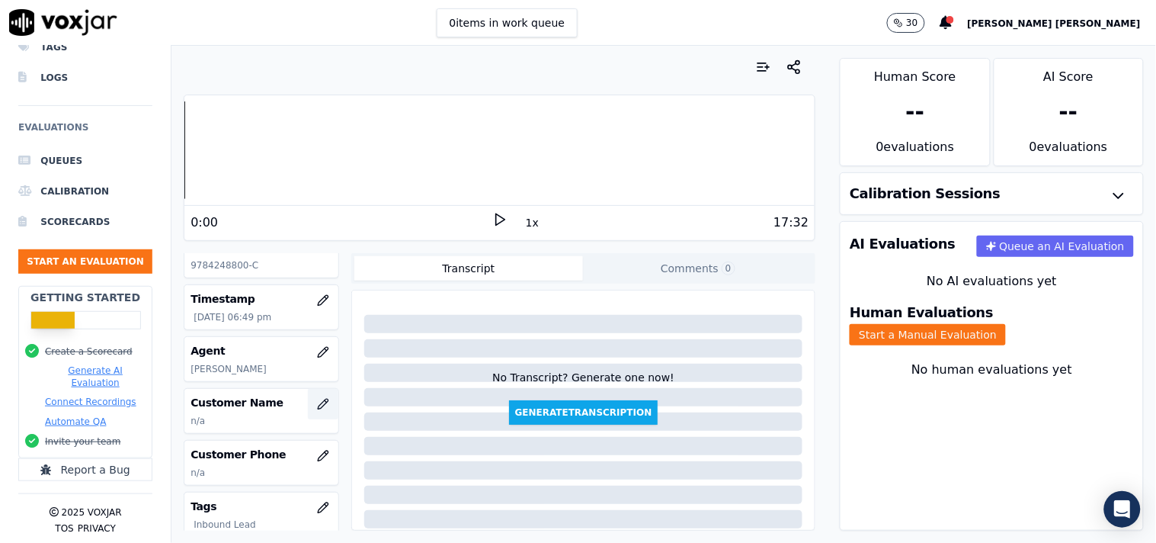
click at [308, 412] on button "button" at bounding box center [323, 404] width 30 height 30
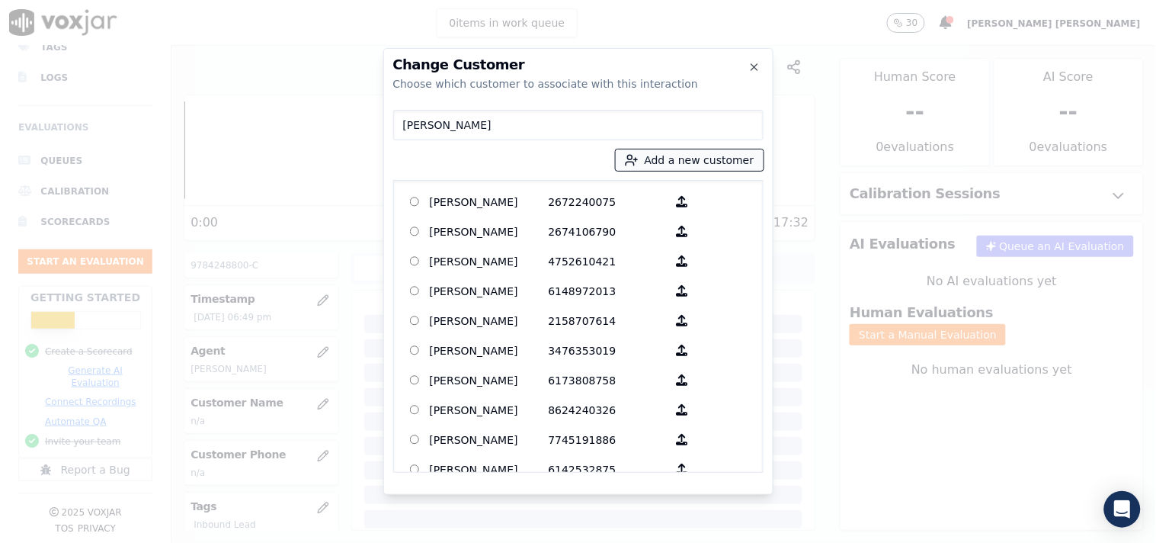
type input "[PERSON_NAME]"
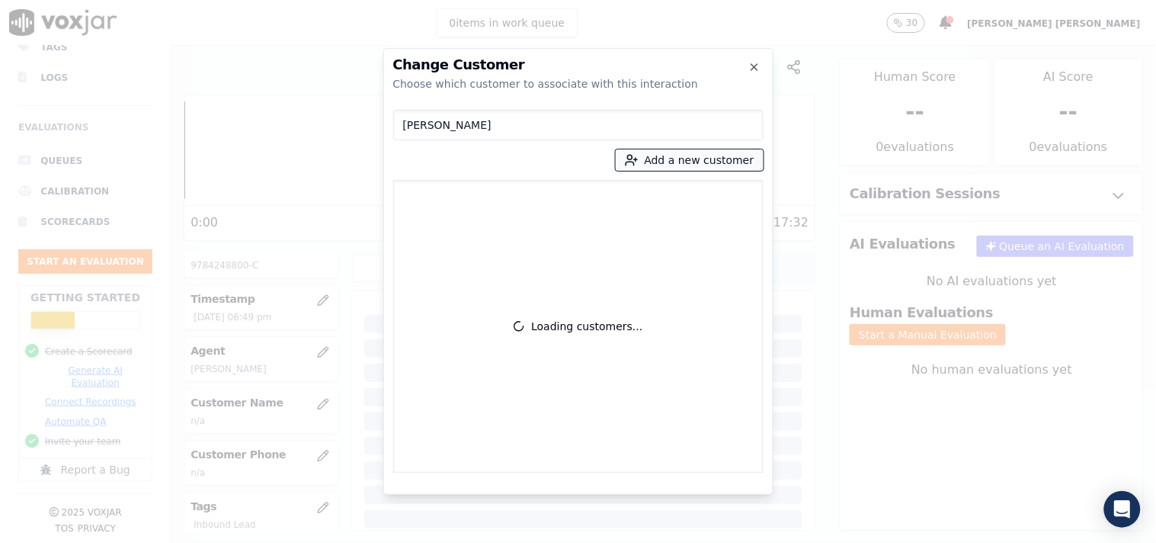
click at [665, 153] on button "Add a new customer" at bounding box center [690, 159] width 148 height 21
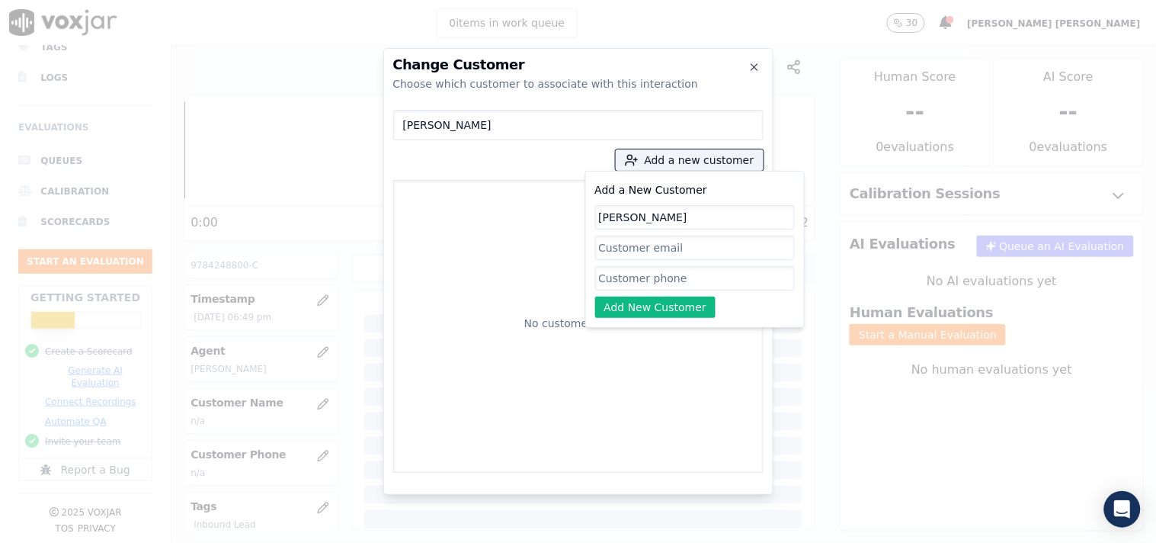
type input "[PERSON_NAME]"
click at [644, 275] on input "Add a New Customer" at bounding box center [695, 278] width 200 height 24
paste input "9784248800"
type input "9784248800"
click at [643, 306] on button "Add New Customer" at bounding box center [655, 306] width 121 height 21
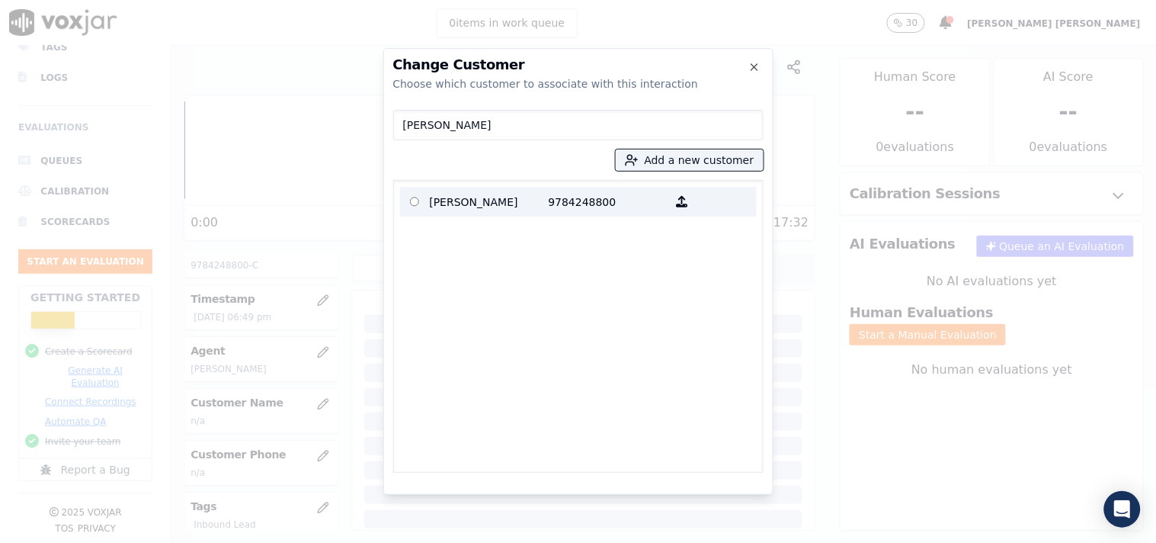
click at [564, 199] on p "9784248800" at bounding box center [608, 202] width 119 height 24
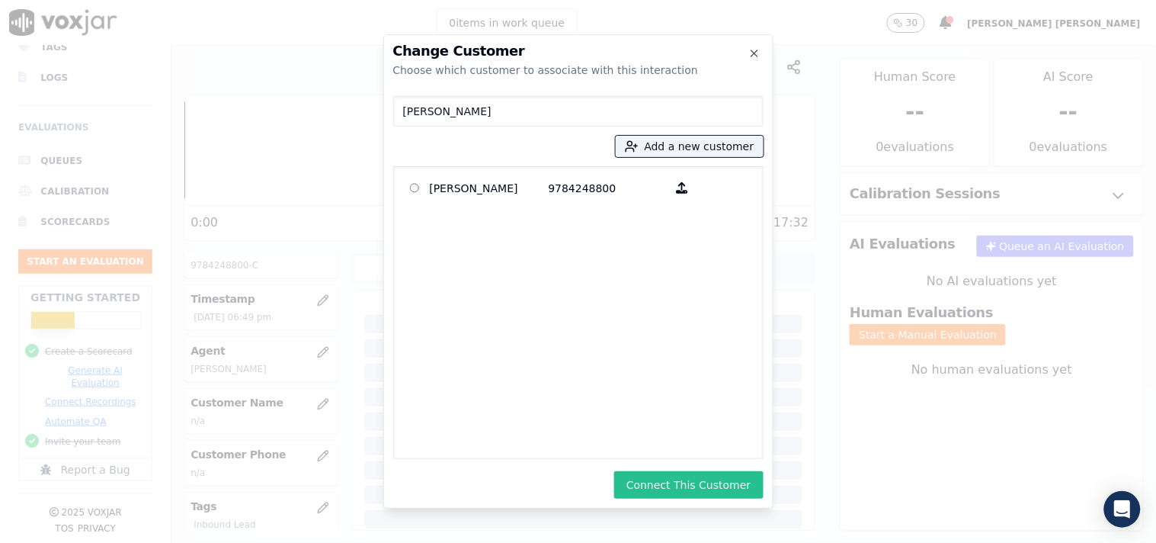
click at [727, 485] on button "Connect This Customer" at bounding box center [688, 484] width 149 height 27
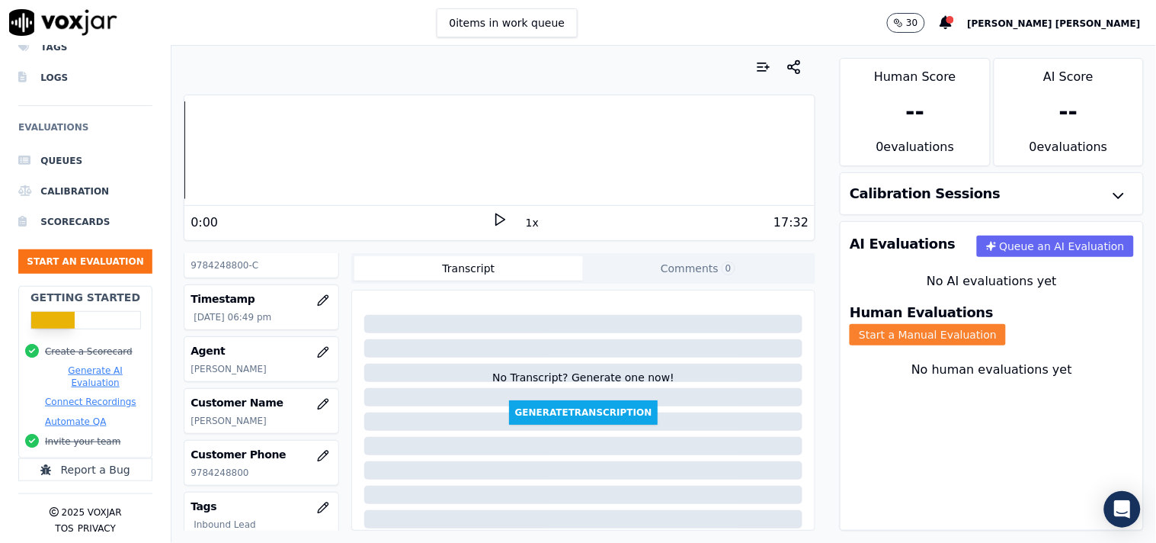
click at [1006, 324] on button "Start a Manual Evaluation" at bounding box center [928, 334] width 156 height 21
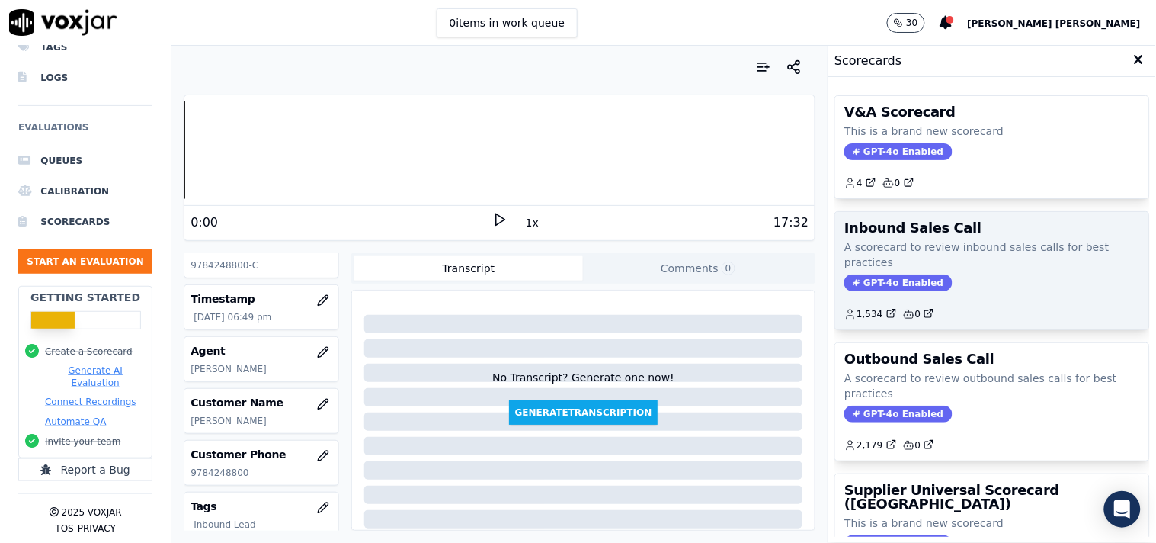
click at [903, 288] on span "GPT-4o Enabled" at bounding box center [897, 282] width 107 height 17
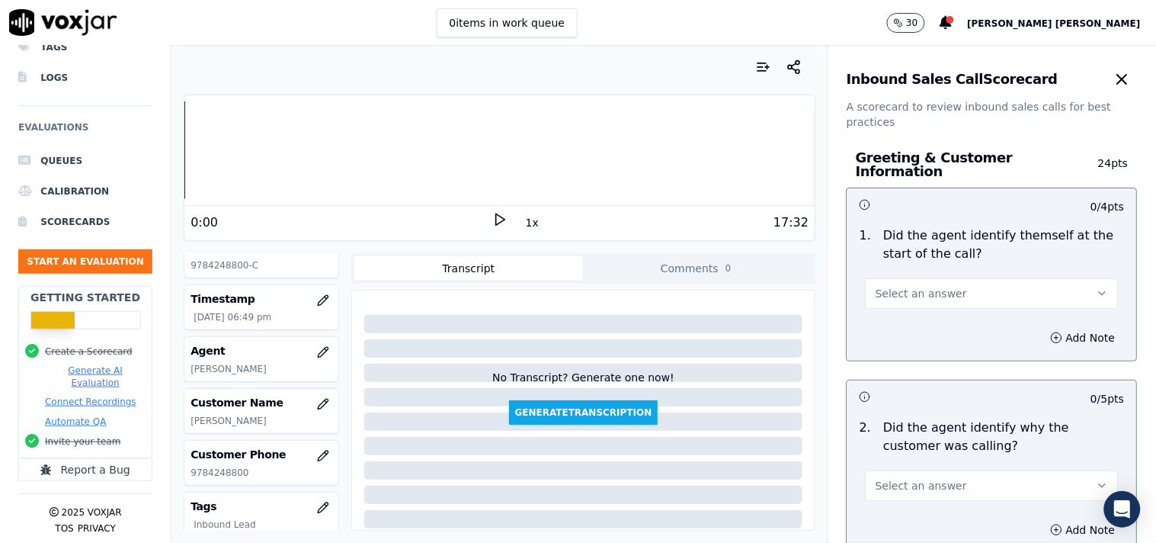
click at [950, 294] on button "Select an answer" at bounding box center [992, 293] width 253 height 30
click at [905, 318] on div "Yes" at bounding box center [966, 320] width 224 height 24
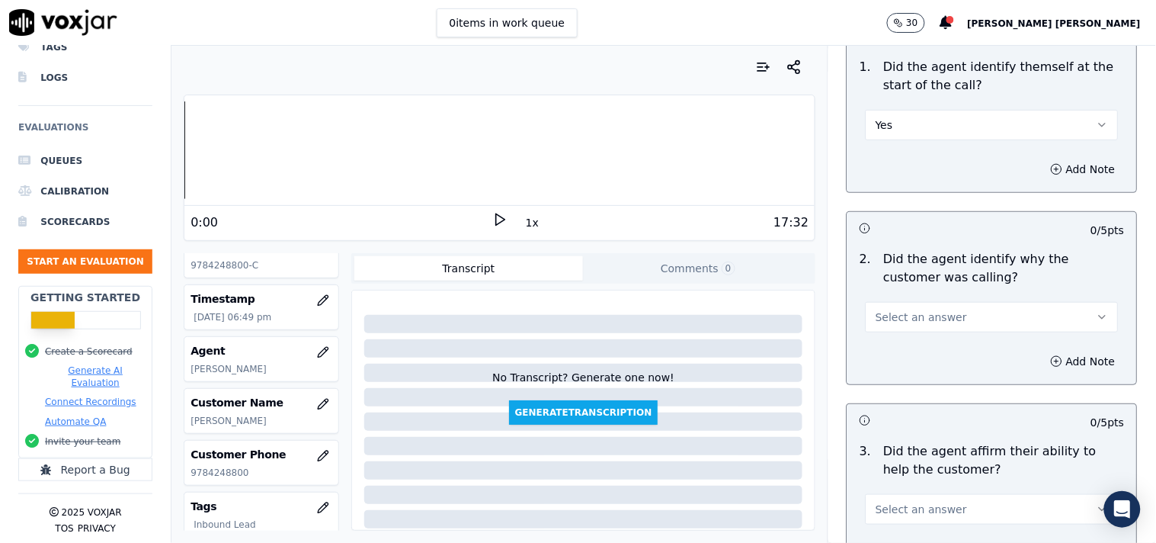
scroll to position [169, 0]
click at [916, 325] on div "2 . Did the agent identify why the customer was calling? Select an answer" at bounding box center [992, 290] width 290 height 95
click at [922, 318] on button "Select an answer" at bounding box center [992, 316] width 253 height 30
click at [905, 340] on div "Yes" at bounding box center [966, 343] width 224 height 24
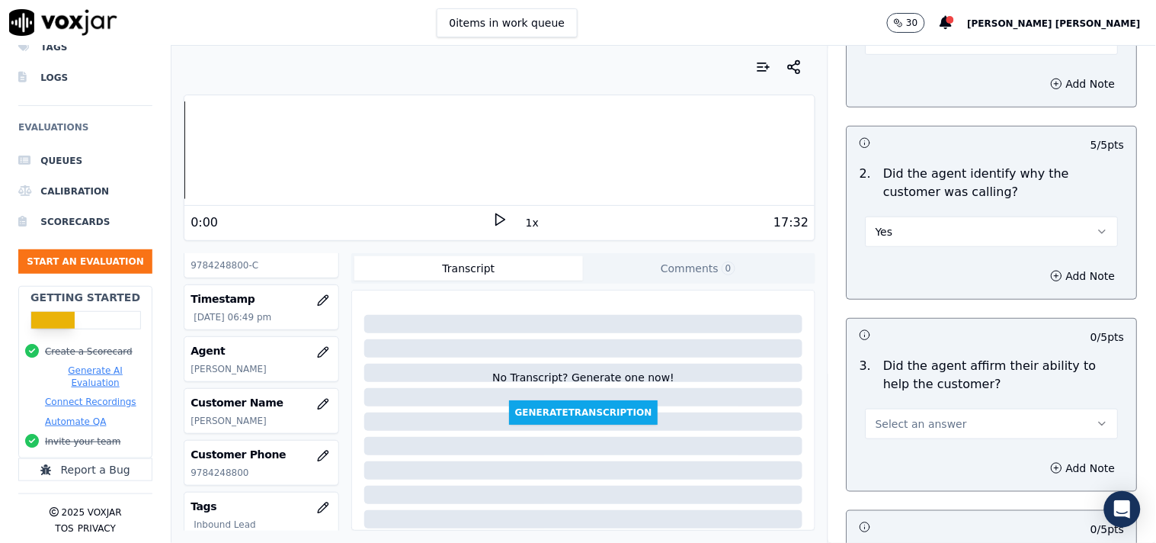
scroll to position [423, 0]
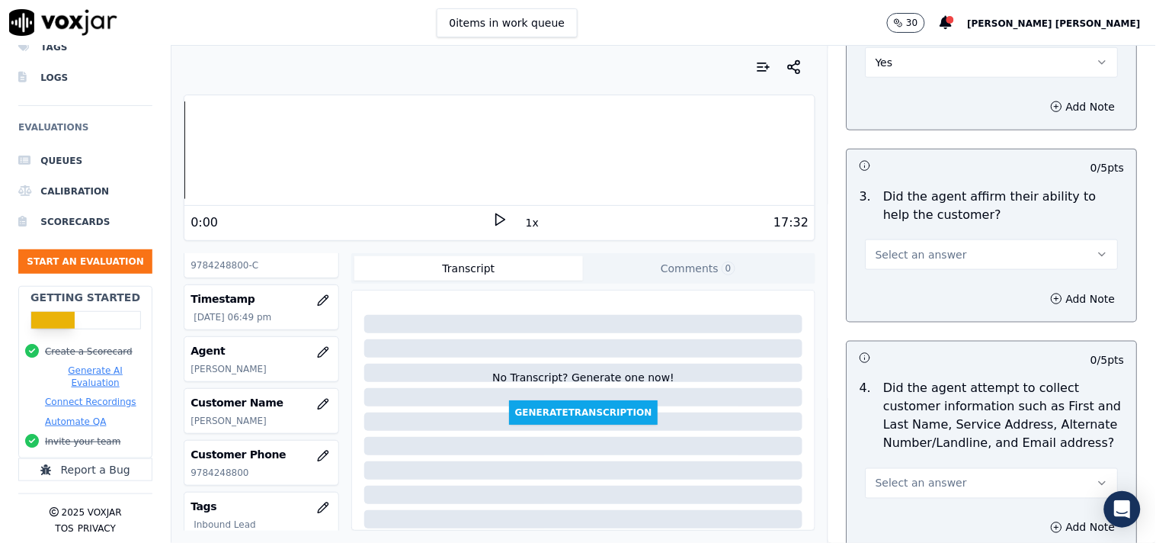
click at [986, 240] on button "Select an answer" at bounding box center [992, 254] width 253 height 30
click at [938, 291] on div "Yes" at bounding box center [966, 281] width 224 height 24
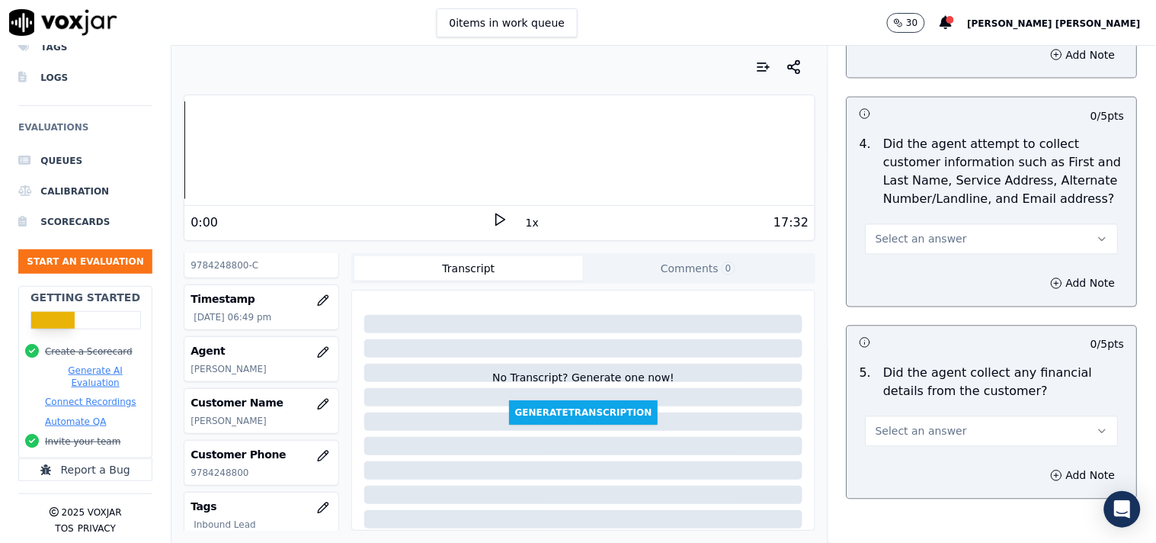
scroll to position [677, 0]
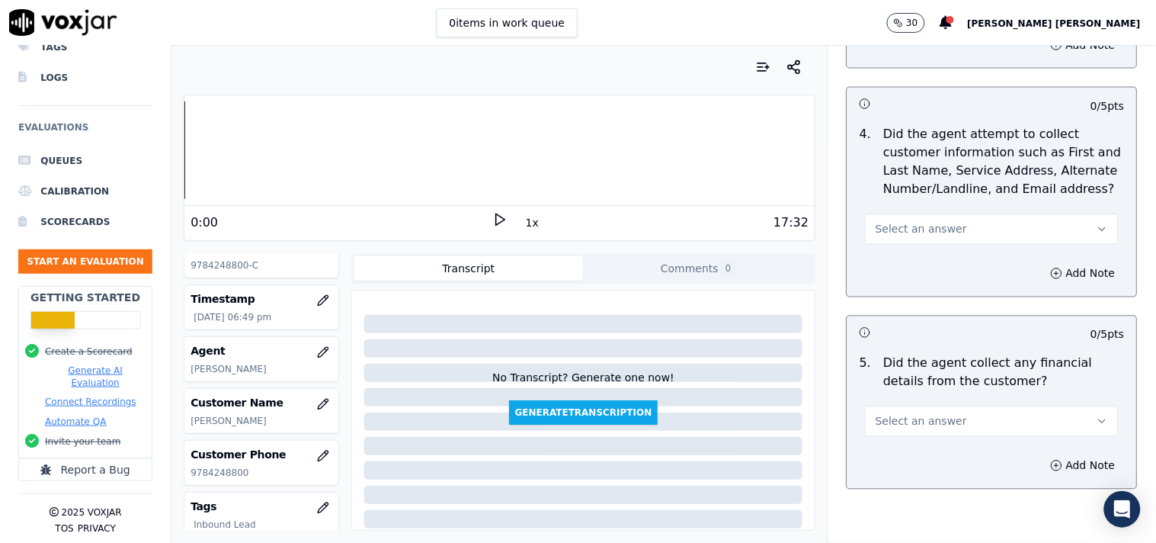
click at [953, 232] on button "Select an answer" at bounding box center [992, 229] width 253 height 30
click at [940, 256] on div "Yes" at bounding box center [966, 256] width 224 height 24
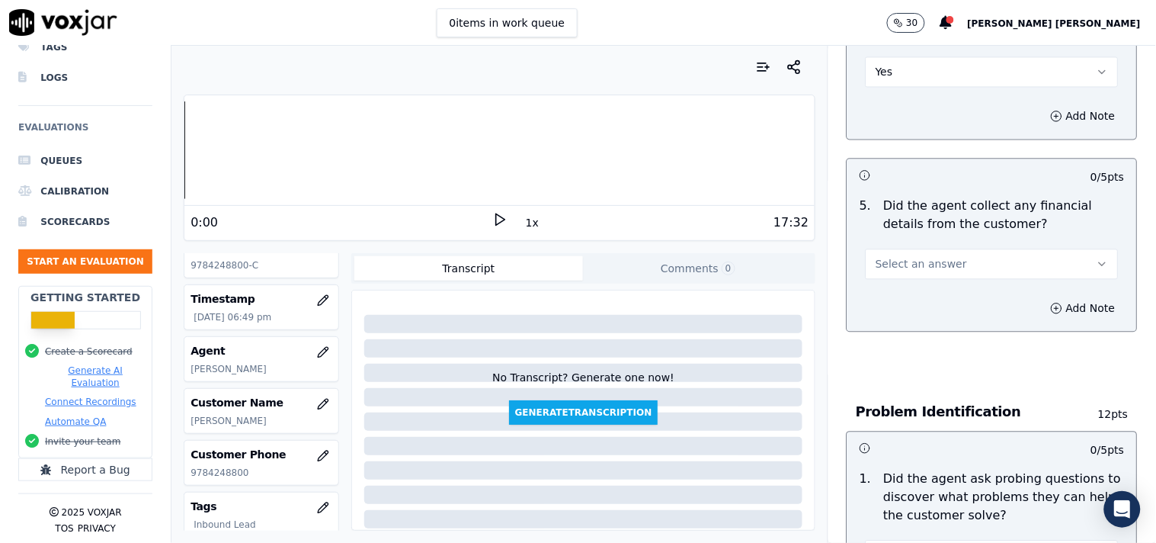
scroll to position [847, 0]
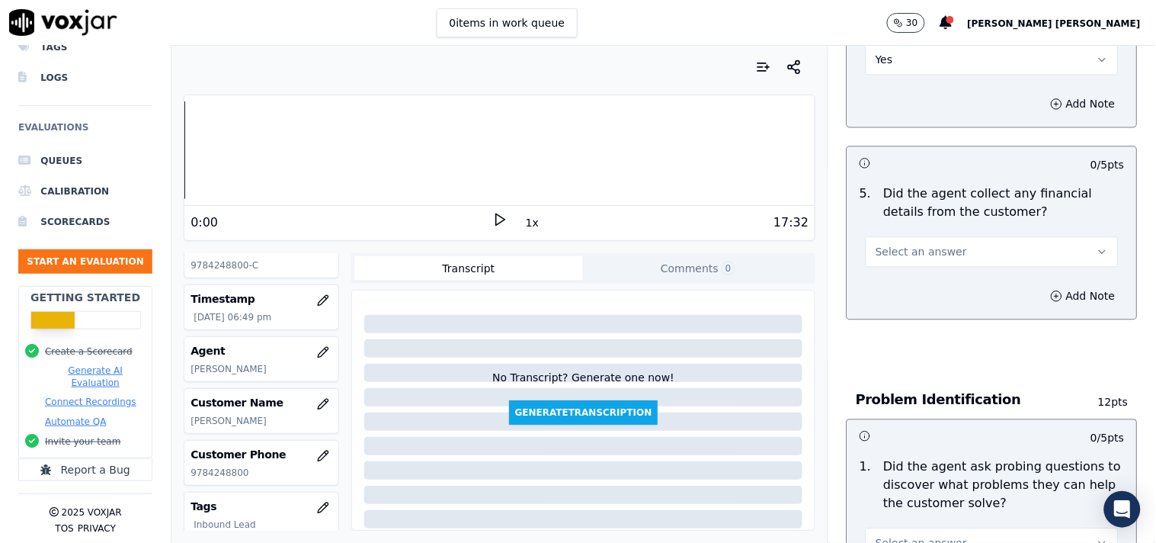
click at [940, 256] on button "Select an answer" at bounding box center [992, 251] width 253 height 30
click at [920, 296] on div "No" at bounding box center [966, 303] width 224 height 24
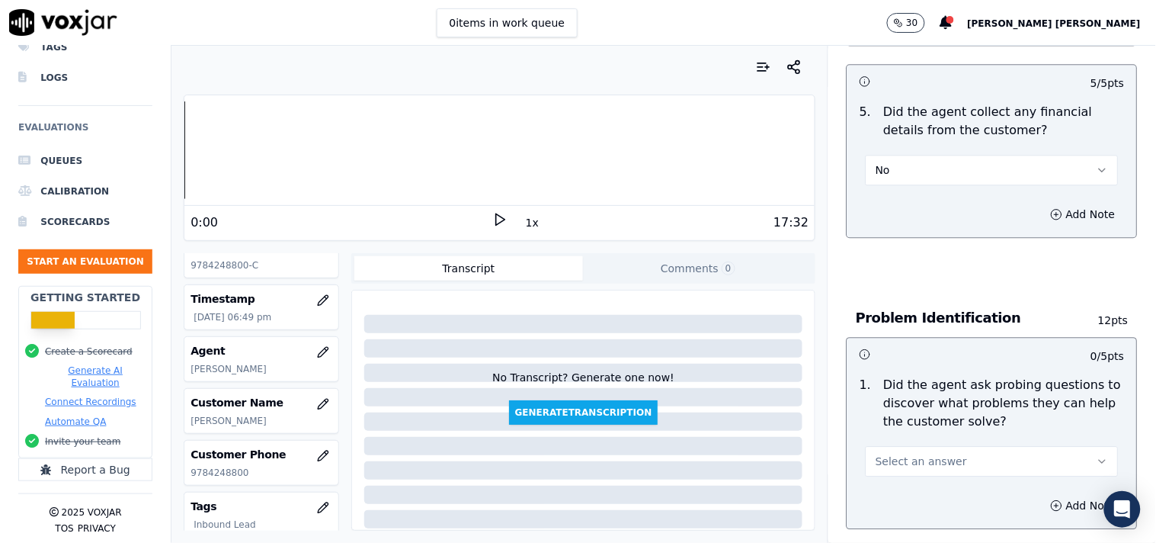
scroll to position [1016, 0]
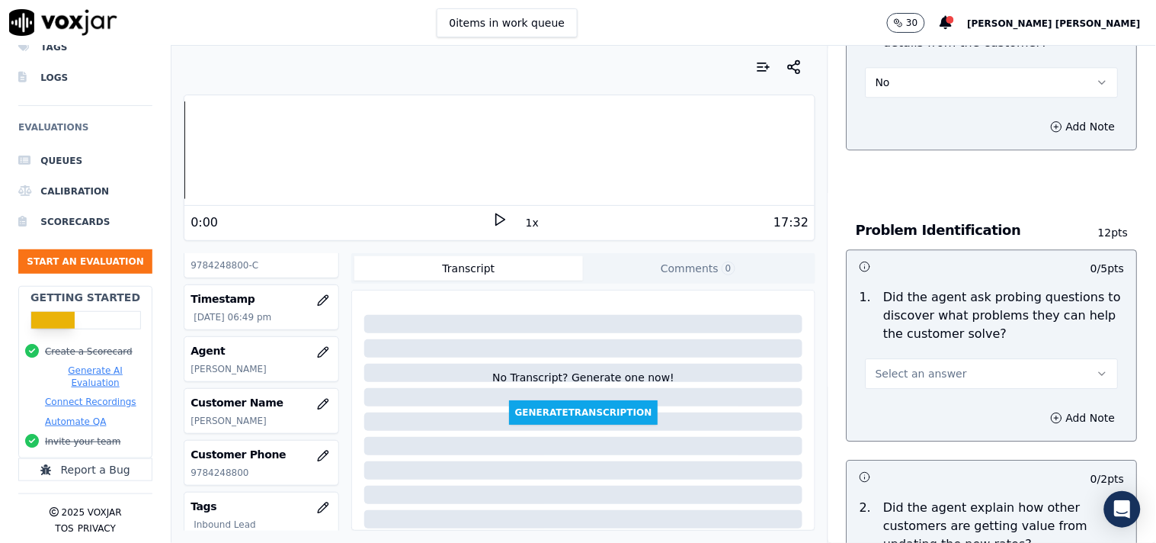
click at [910, 379] on button "Select an answer" at bounding box center [992, 373] width 253 height 30
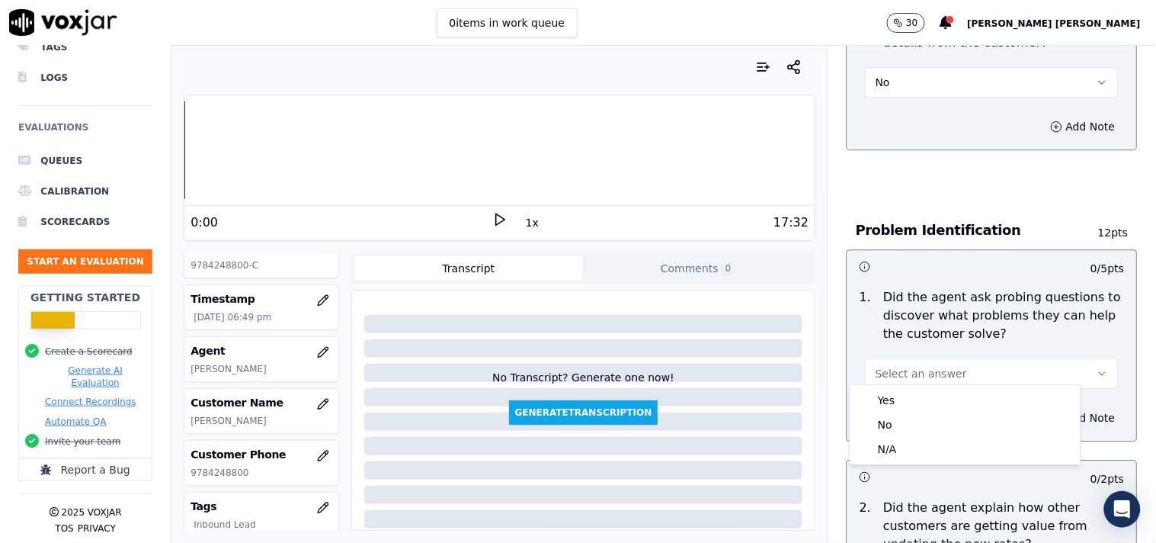
click at [916, 358] on button "Select an answer" at bounding box center [992, 373] width 253 height 30
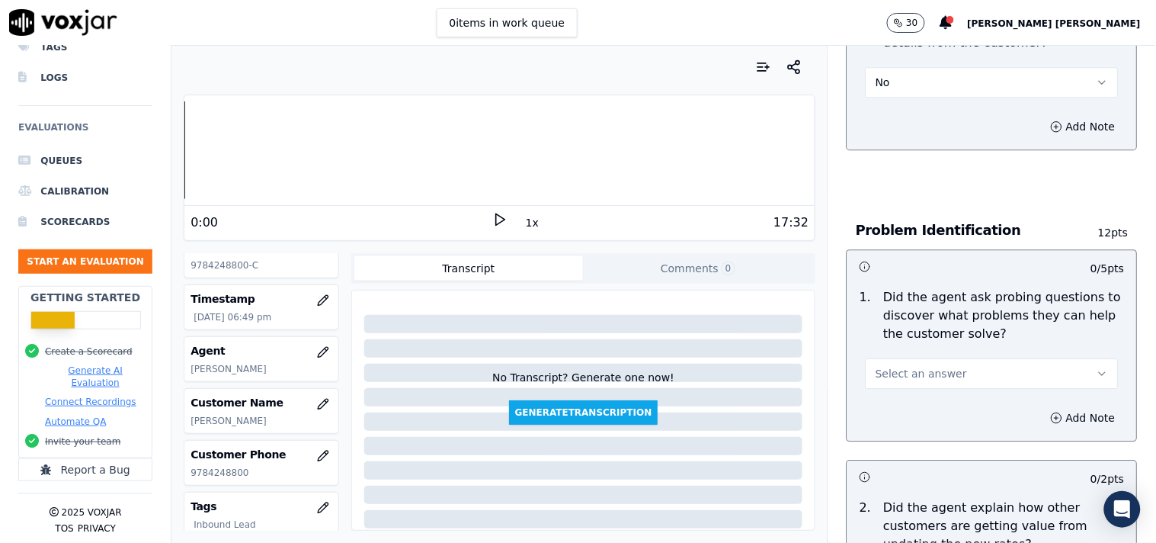
click at [916, 358] on button "Select an answer" at bounding box center [992, 373] width 253 height 30
click at [915, 389] on div "Yes" at bounding box center [966, 400] width 224 height 24
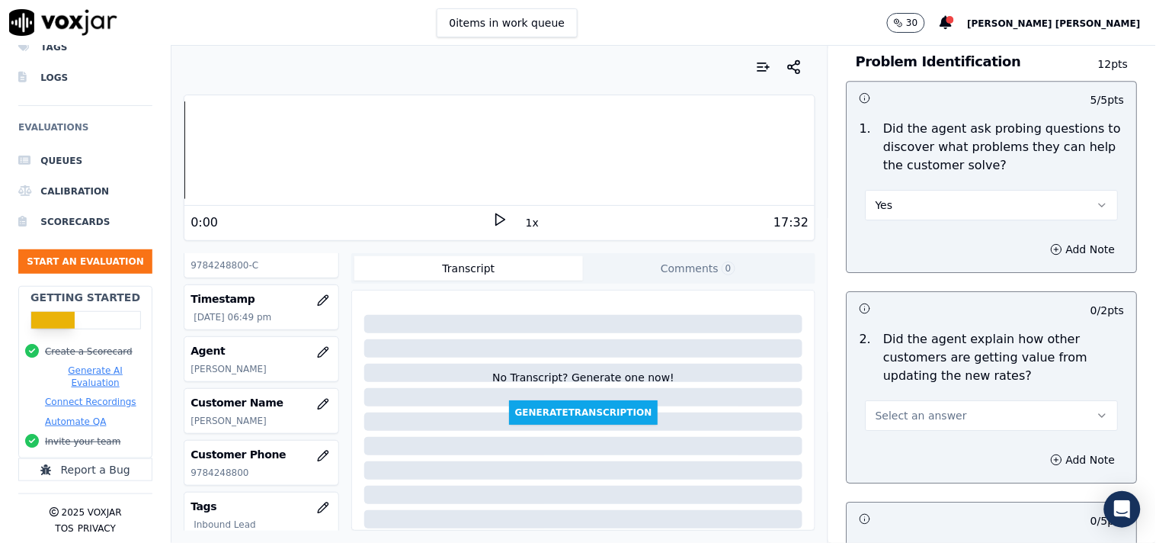
scroll to position [1185, 0]
click at [913, 399] on button "Select an answer" at bounding box center [992, 414] width 253 height 30
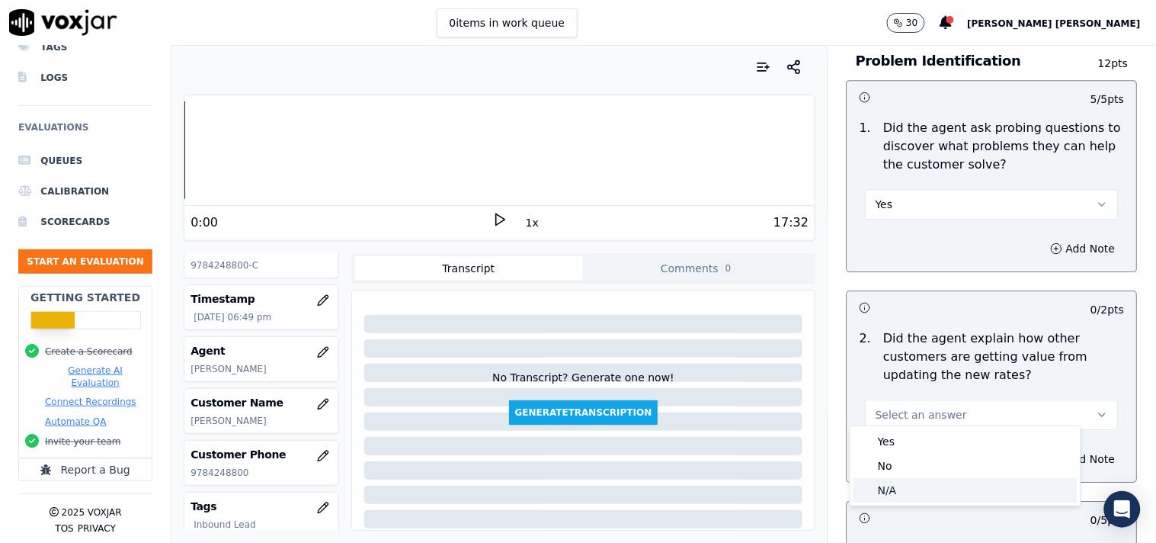
click at [907, 480] on div "N/A" at bounding box center [966, 490] width 224 height 24
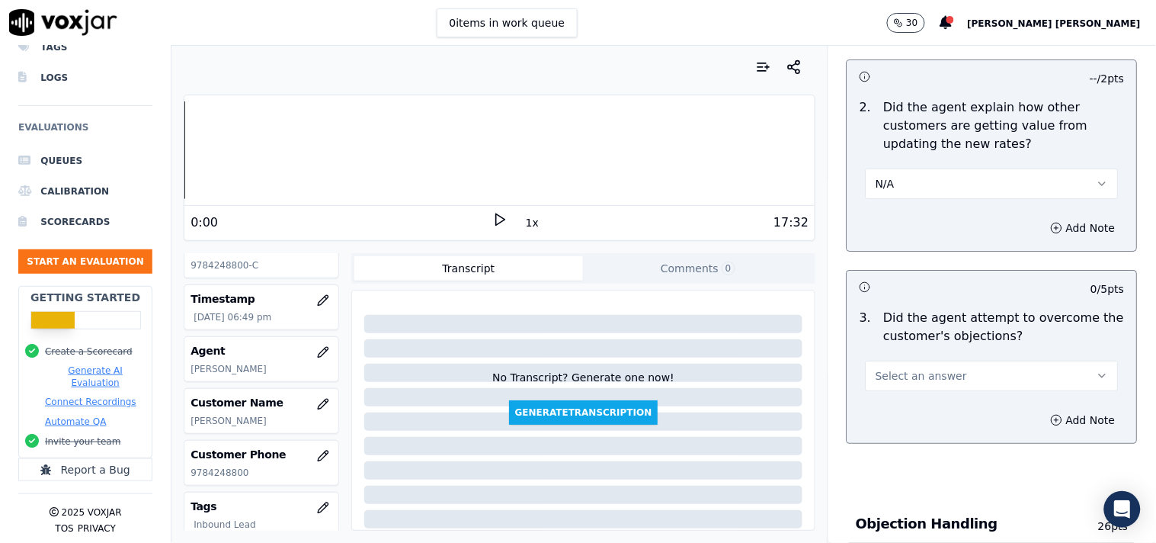
scroll to position [1439, 0]
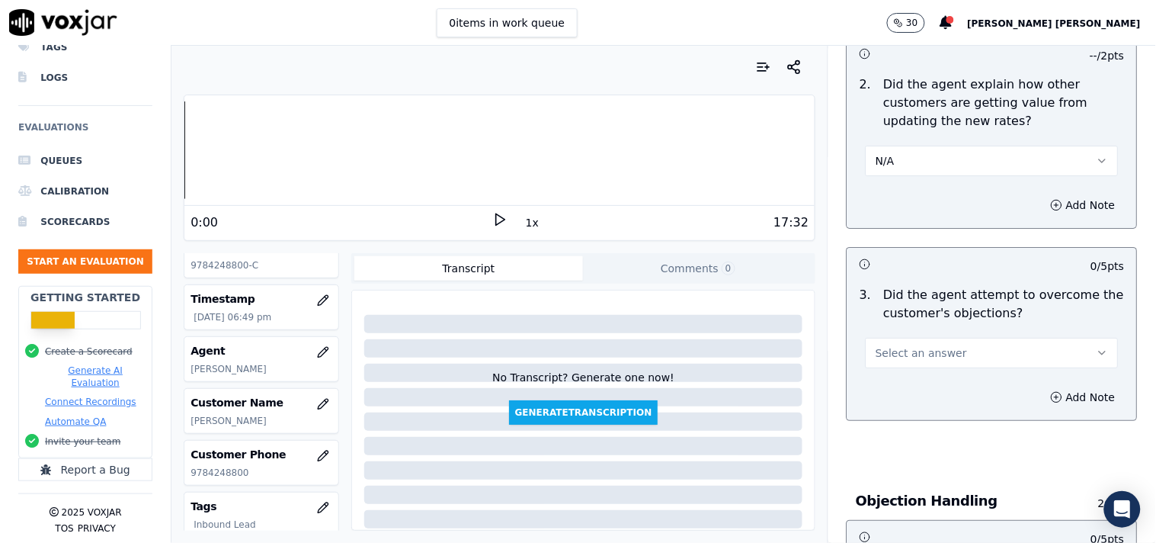
click at [947, 324] on div "Select an answer" at bounding box center [992, 345] width 277 height 46
click at [945, 340] on button "Select an answer" at bounding box center [992, 353] width 253 height 30
click at [931, 367] on div "Yes" at bounding box center [966, 379] width 224 height 24
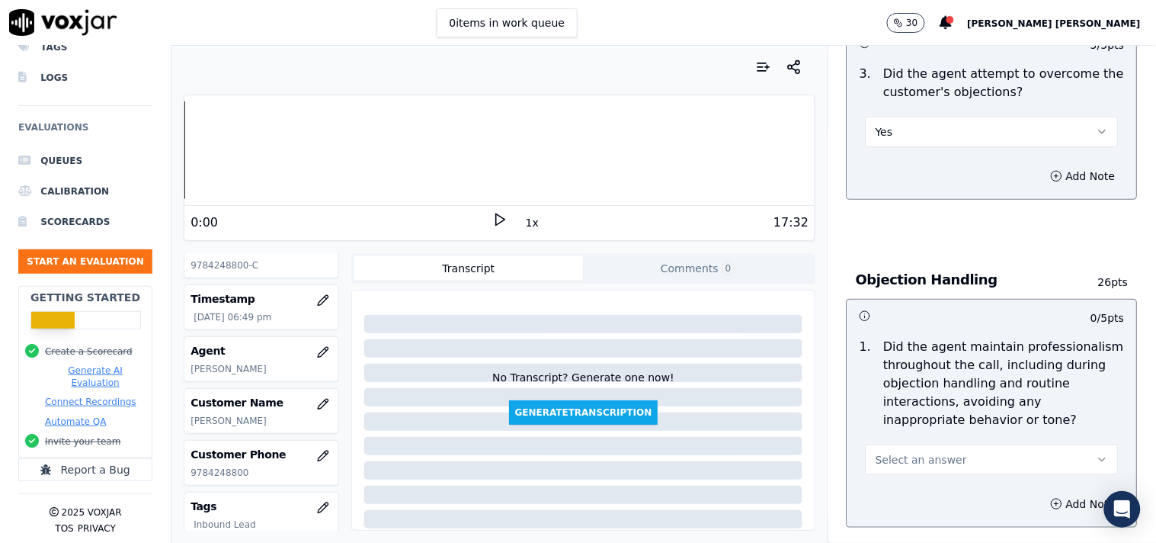
scroll to position [1693, 0]
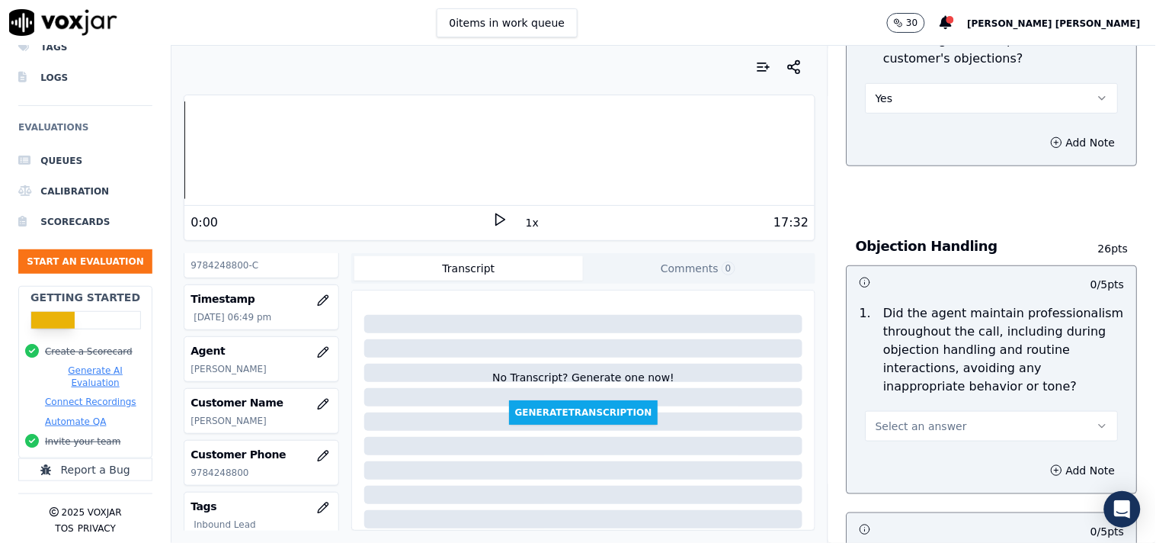
click at [917, 447] on div "Add Note" at bounding box center [992, 470] width 290 height 46
click at [922, 419] on span "Select an answer" at bounding box center [921, 425] width 91 height 15
click at [903, 453] on div "Yes" at bounding box center [966, 453] width 224 height 24
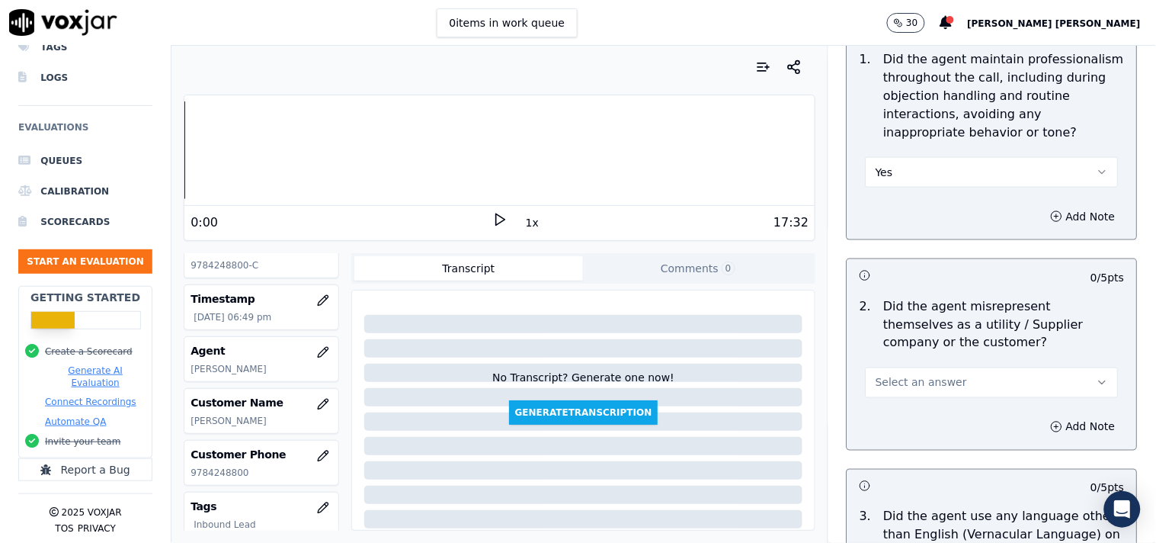
click at [932, 375] on span "Select an answer" at bounding box center [921, 382] width 91 height 15
click at [911, 405] on div "Yes" at bounding box center [966, 410] width 224 height 24
click at [1052, 416] on button "Add Note" at bounding box center [1083, 426] width 83 height 21
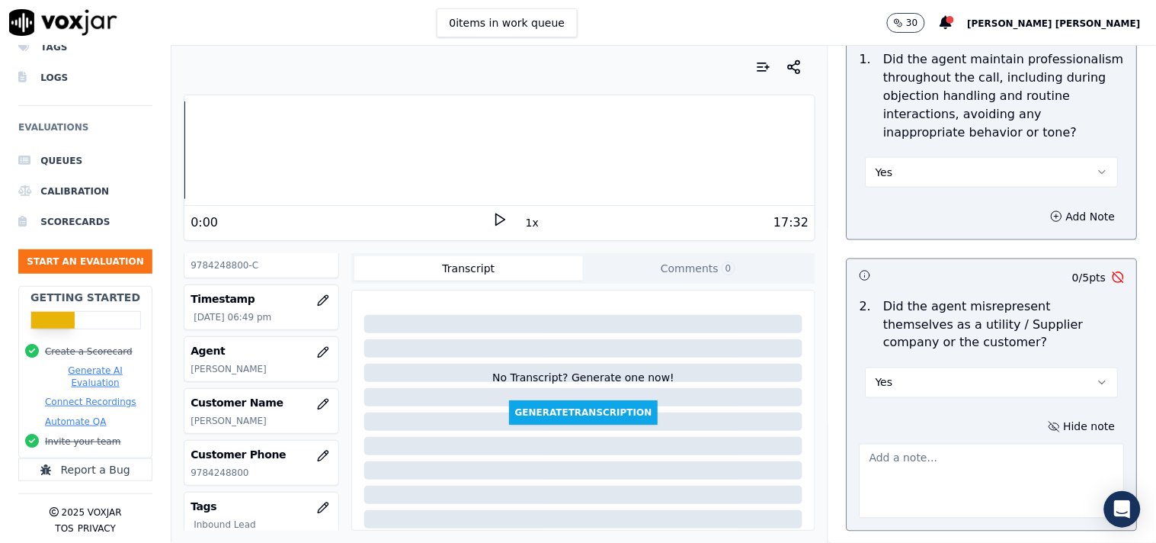
click at [936, 458] on textarea at bounding box center [992, 481] width 265 height 75
paste textarea "@00:12-[PERSON_NAME] mispresent the cx that he is directly From National Grid."
click at [860, 446] on textarea "@00:12-[PERSON_NAME] mispresent the cx that he is directly From National Grid." at bounding box center [992, 481] width 265 height 75
paste textarea "call id-20250908-163731"
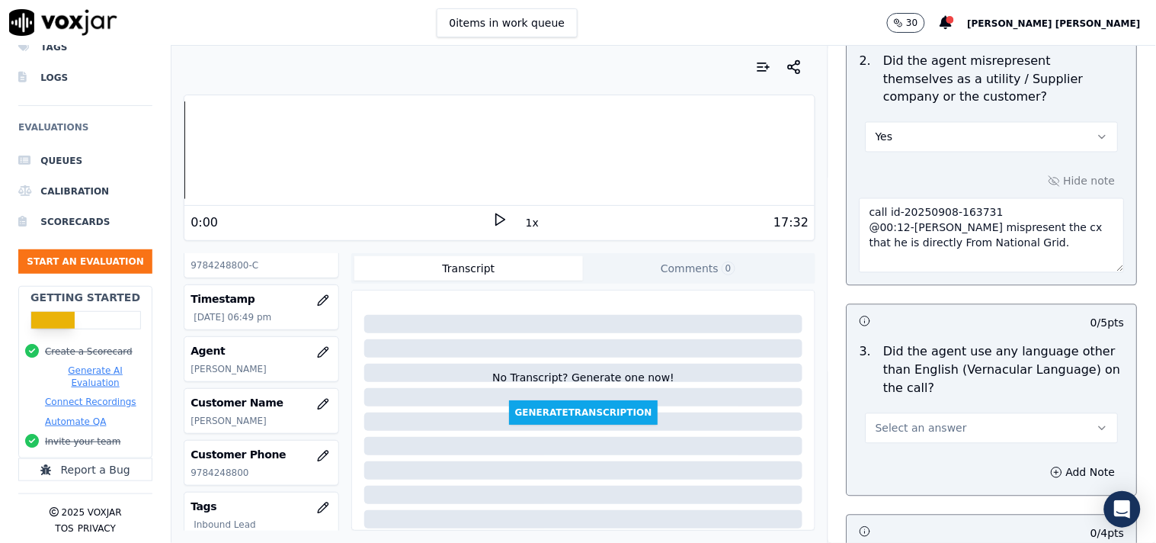
scroll to position [2201, 0]
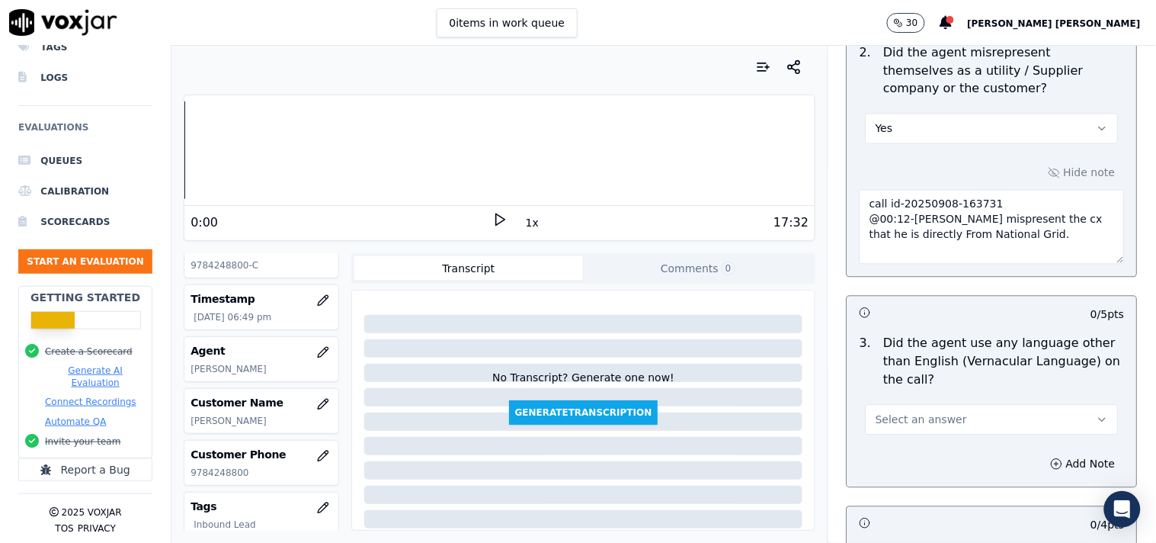
type textarea "call id-20250908-163731 @00:12-[PERSON_NAME] mispresent the cx that he is direc…"
click at [992, 309] on div at bounding box center [1014, 314] width 44 height 15
click at [994, 408] on button "Select an answer" at bounding box center [992, 420] width 253 height 30
click at [912, 461] on div "No" at bounding box center [966, 472] width 224 height 24
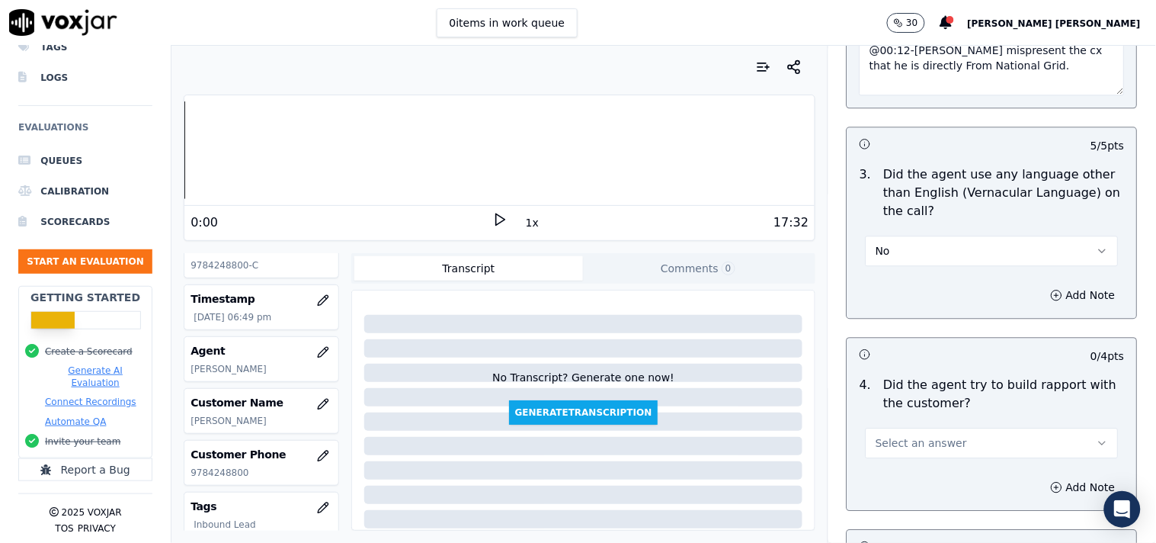
scroll to position [2371, 0]
click at [928, 439] on span "Select an answer" at bounding box center [921, 441] width 91 height 15
click at [912, 492] on div "No" at bounding box center [966, 494] width 224 height 24
click at [934, 440] on button "No" at bounding box center [992, 442] width 253 height 30
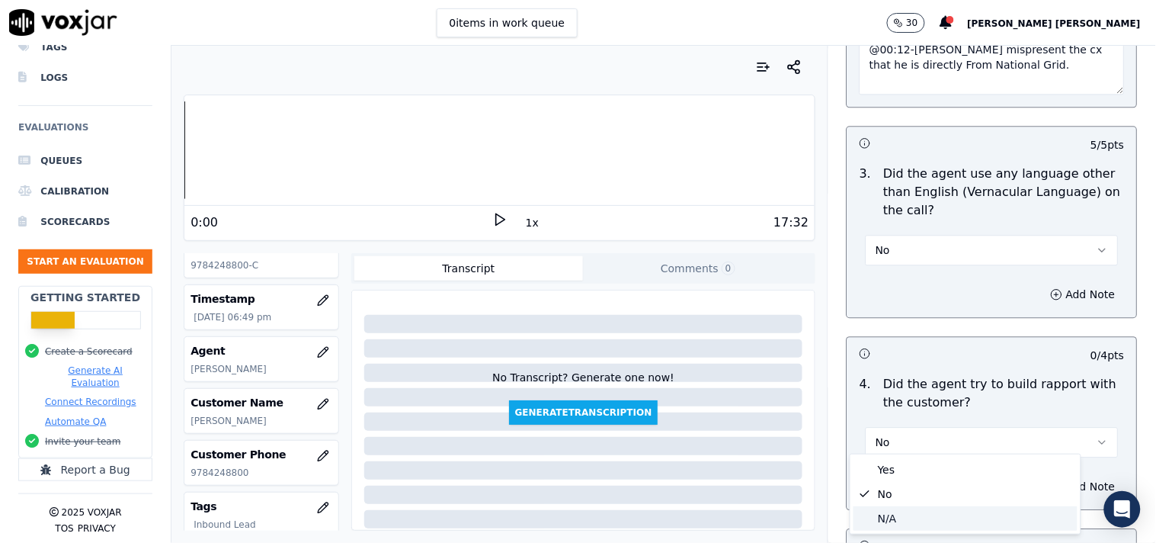
click at [935, 511] on div "N/A" at bounding box center [966, 518] width 224 height 24
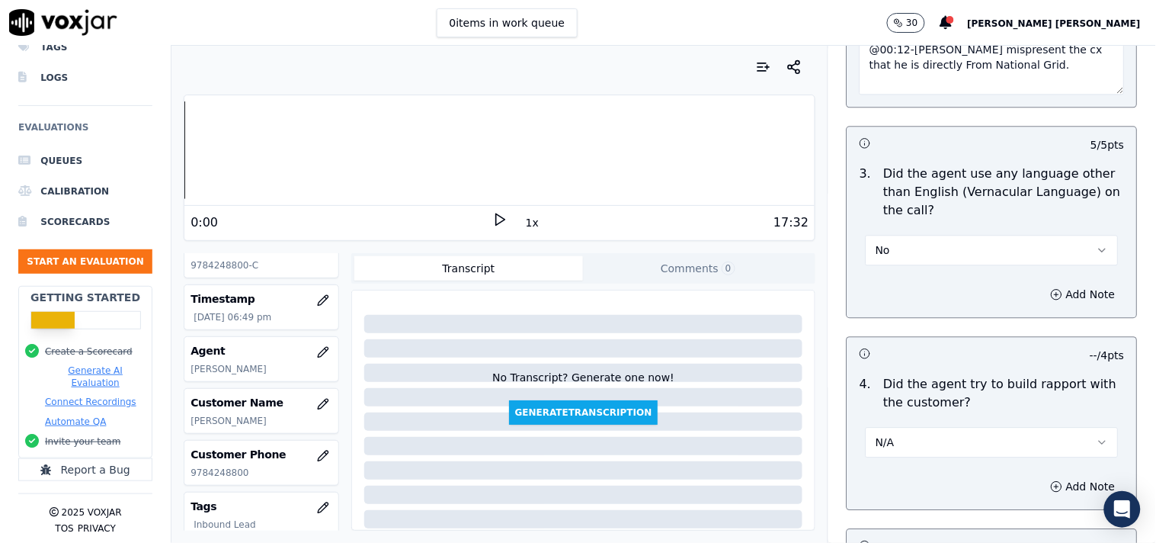
scroll to position [2625, 0]
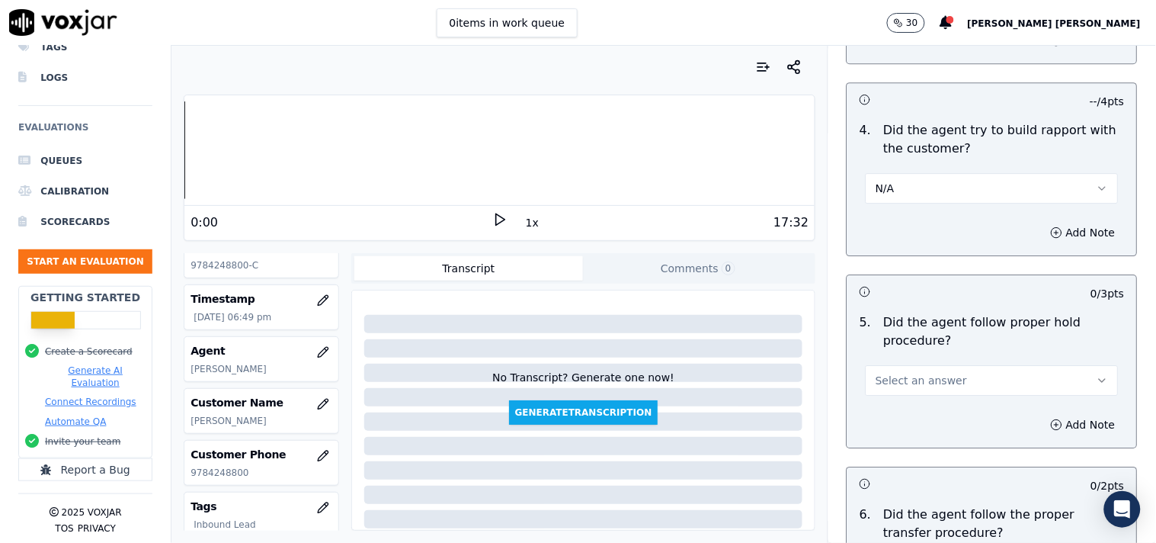
click at [950, 375] on button "Select an answer" at bounding box center [992, 380] width 253 height 30
click at [936, 408] on div "Yes" at bounding box center [966, 408] width 224 height 24
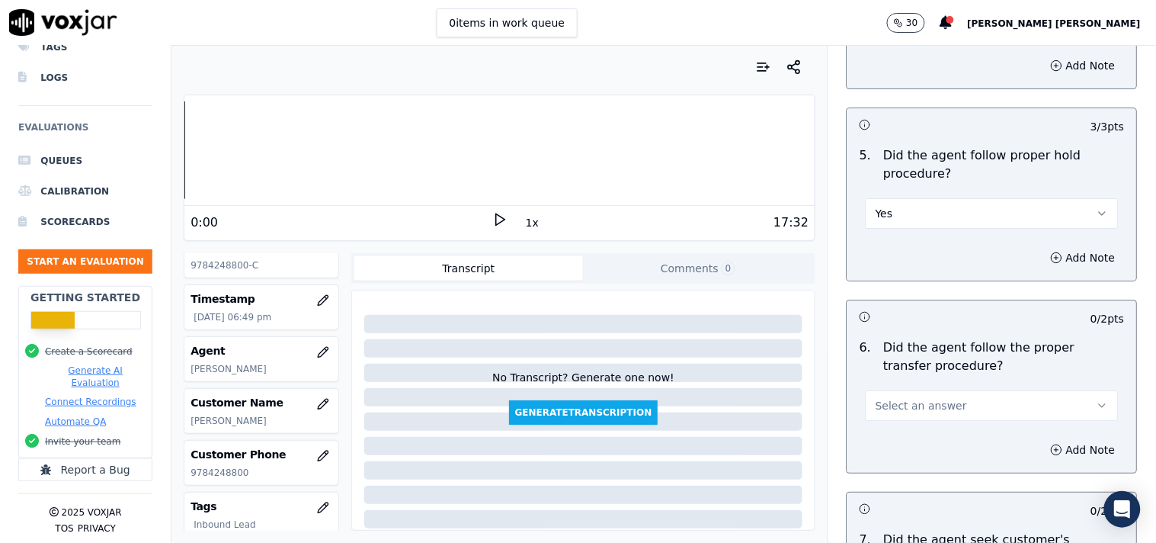
scroll to position [2794, 0]
click at [950, 385] on div "Select an answer" at bounding box center [992, 402] width 253 height 34
click at [950, 400] on button "Select an answer" at bounding box center [992, 403] width 253 height 30
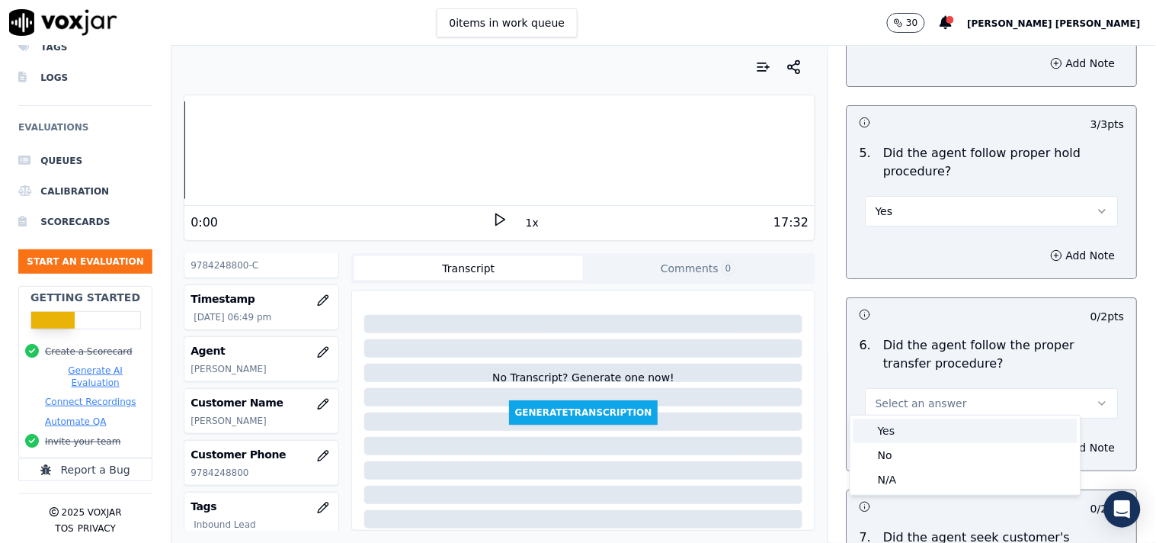
click at [937, 428] on div "Yes" at bounding box center [966, 430] width 224 height 24
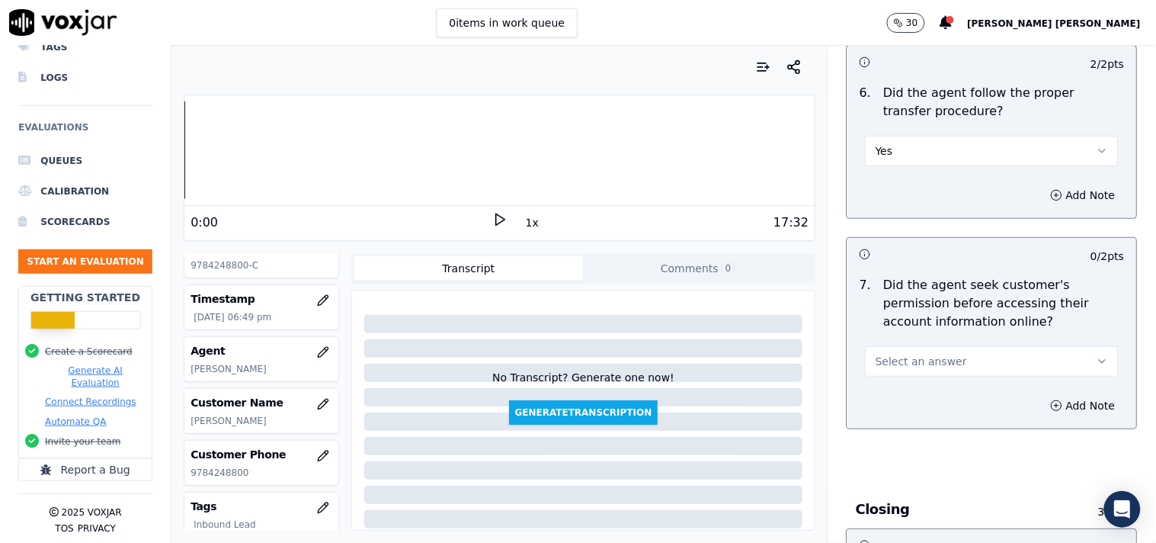
scroll to position [3049, 0]
click at [947, 362] on button "Select an answer" at bounding box center [992, 359] width 253 height 30
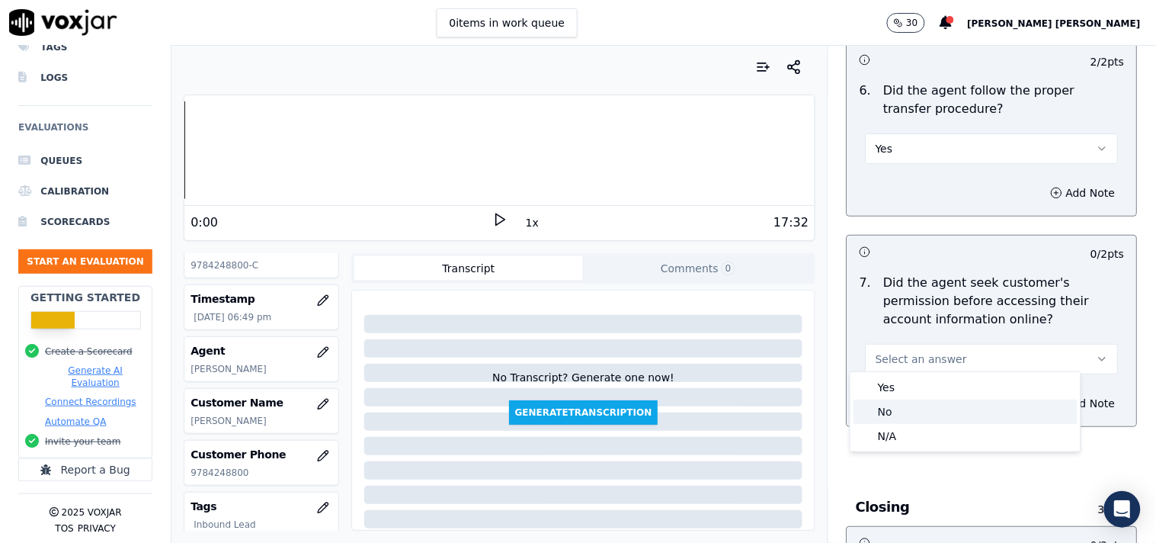
click at [923, 409] on div "No" at bounding box center [966, 411] width 224 height 24
click at [1051, 399] on icon "button" at bounding box center [1057, 403] width 12 height 12
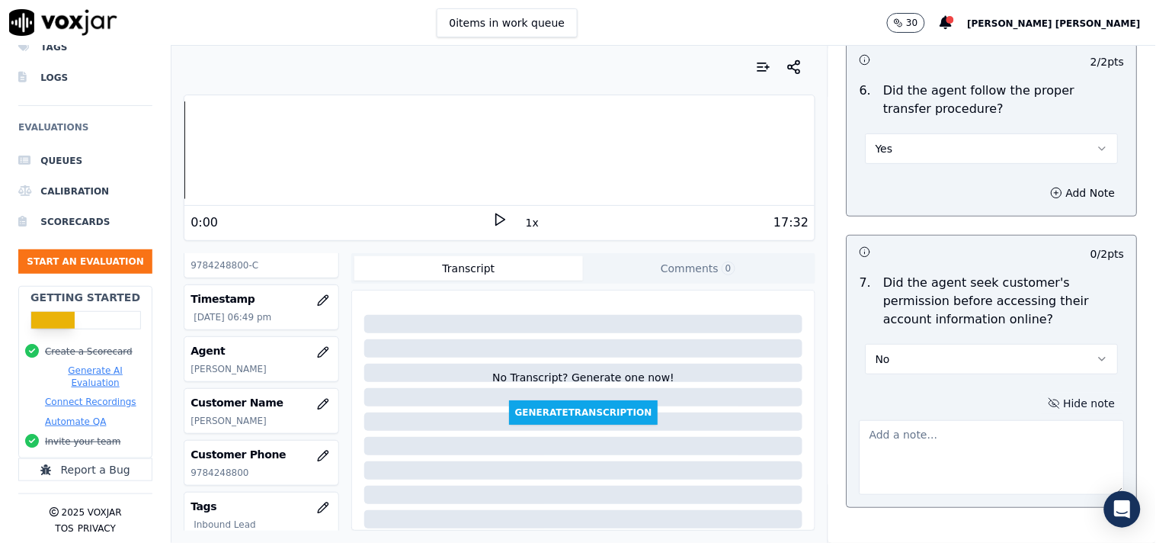
click at [922, 436] on textarea at bounding box center [992, 457] width 265 height 75
paste textarea "@02:00 [PERSON_NAME]-Shared the account number but failed to take cx permission…"
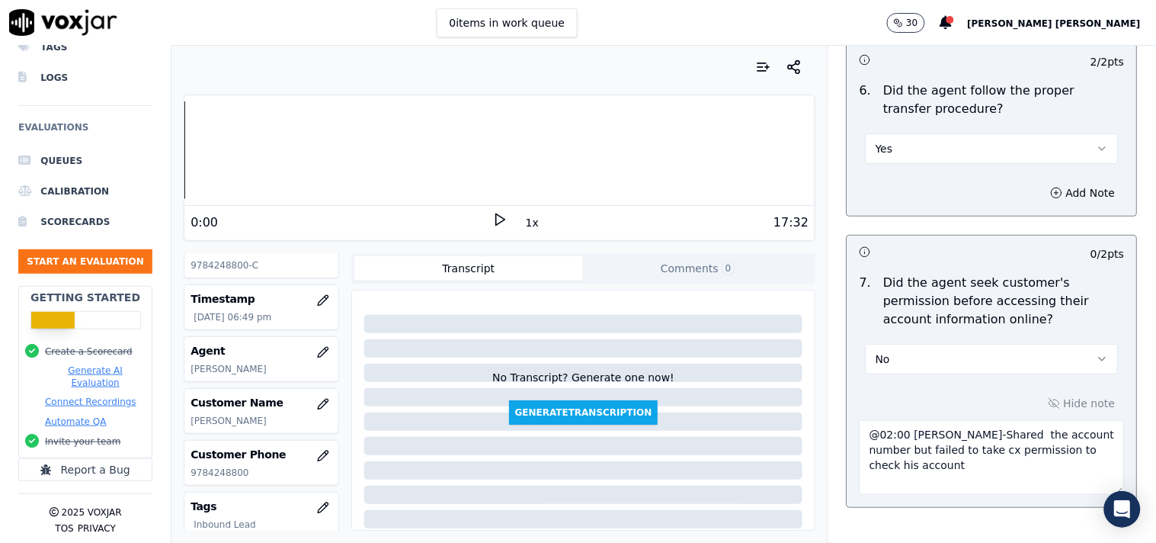
click at [860, 422] on textarea "@02:00 [PERSON_NAME]-Shared the account number but failed to take cx permission…" at bounding box center [992, 457] width 265 height 75
paste textarea "call id-20250910-115527"
type textarea "call id-20250910-115527 @02:00 [PERSON_NAME] the account number but failed to t…"
click at [979, 319] on p "Did the agent seek customer's permission before accessing their account informa…" at bounding box center [1004, 301] width 241 height 55
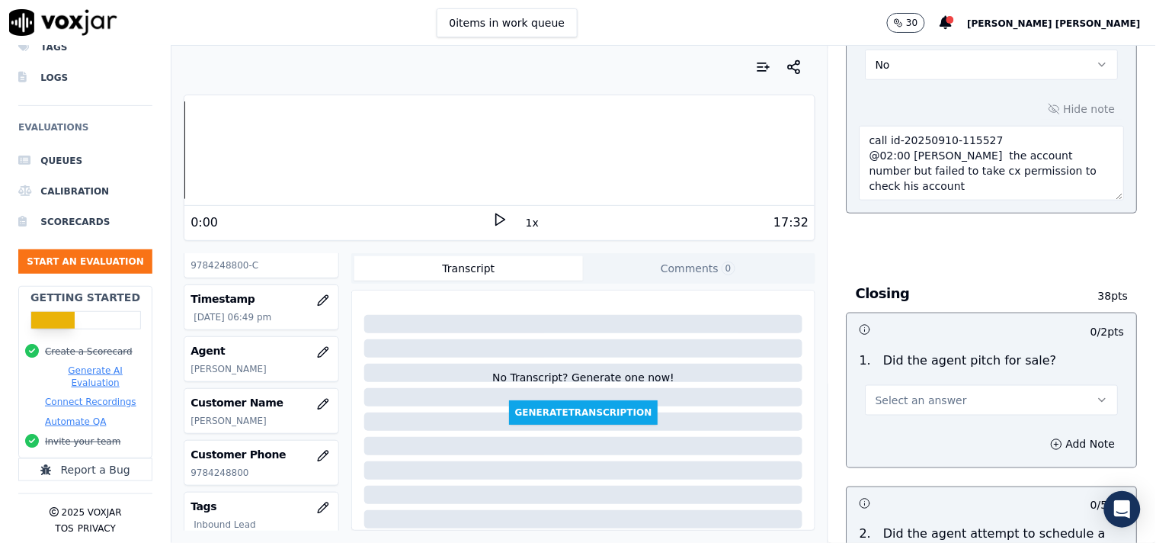
scroll to position [3387, 0]
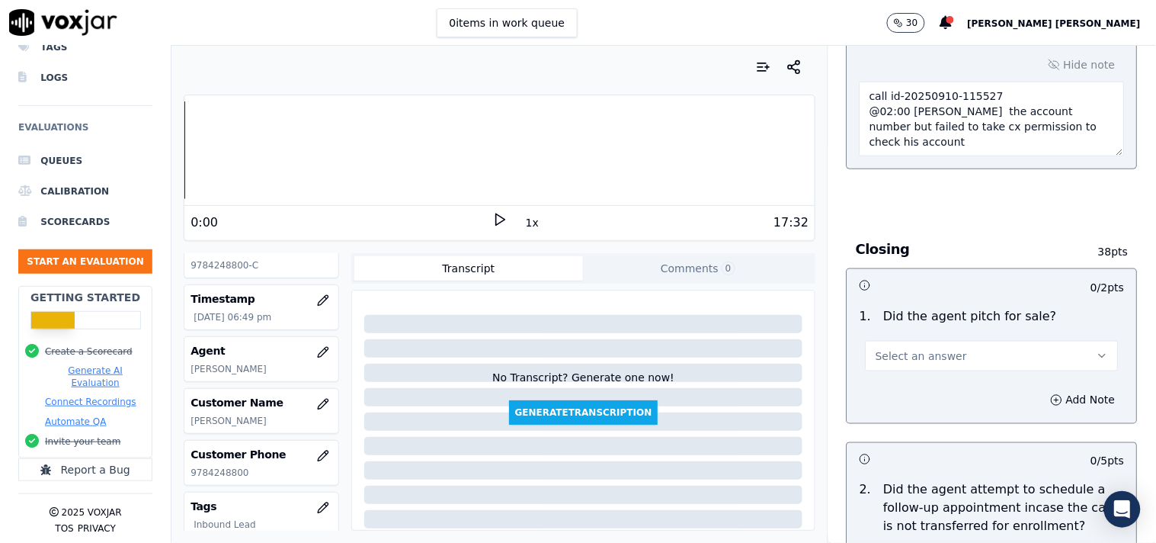
click at [962, 341] on button "Select an answer" at bounding box center [992, 356] width 253 height 30
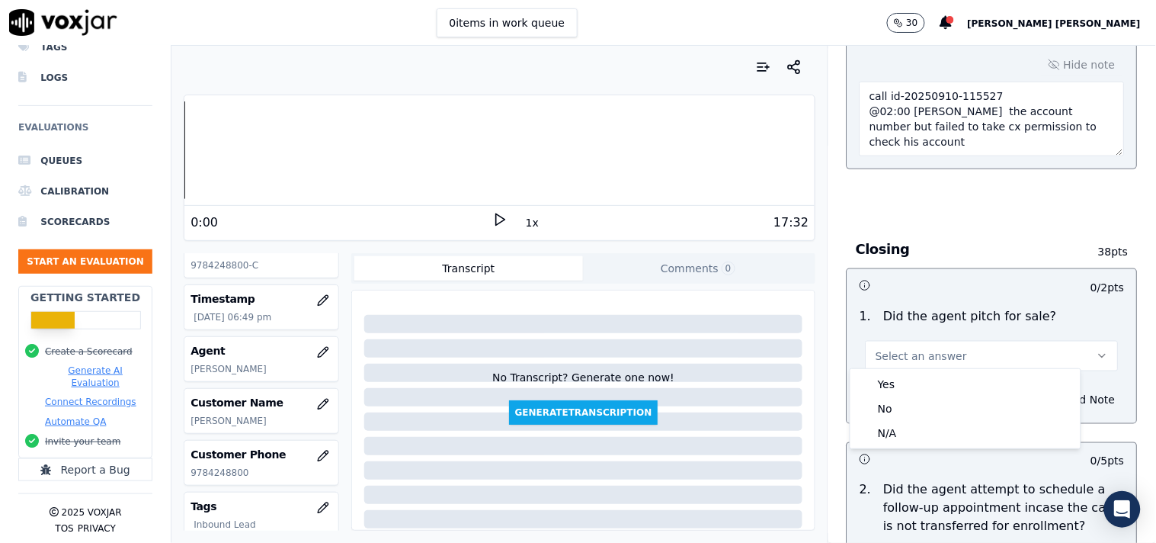
click at [940, 372] on div "Yes" at bounding box center [966, 384] width 224 height 24
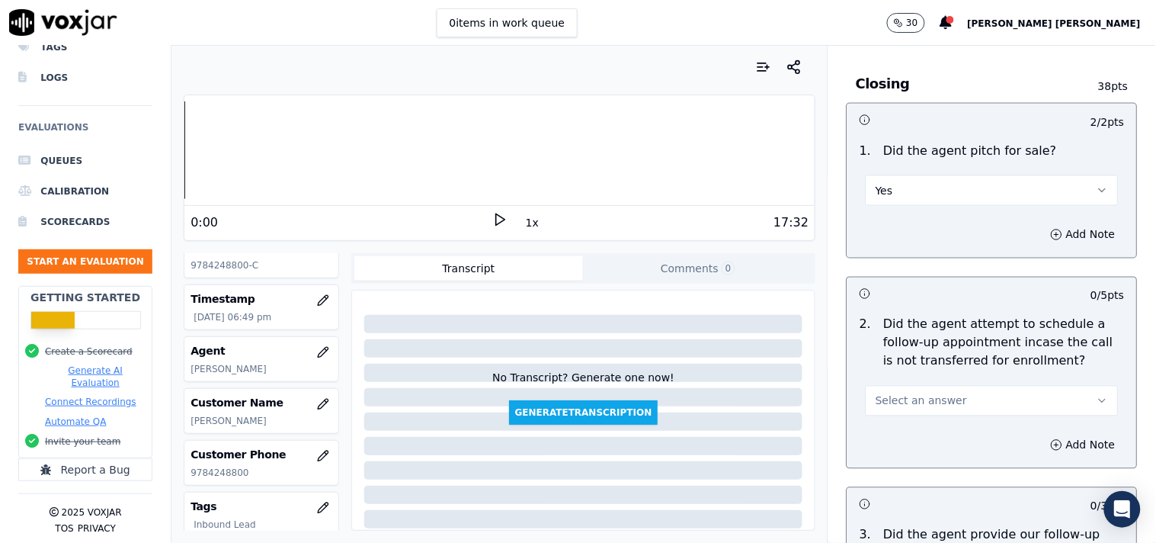
scroll to position [3556, 0]
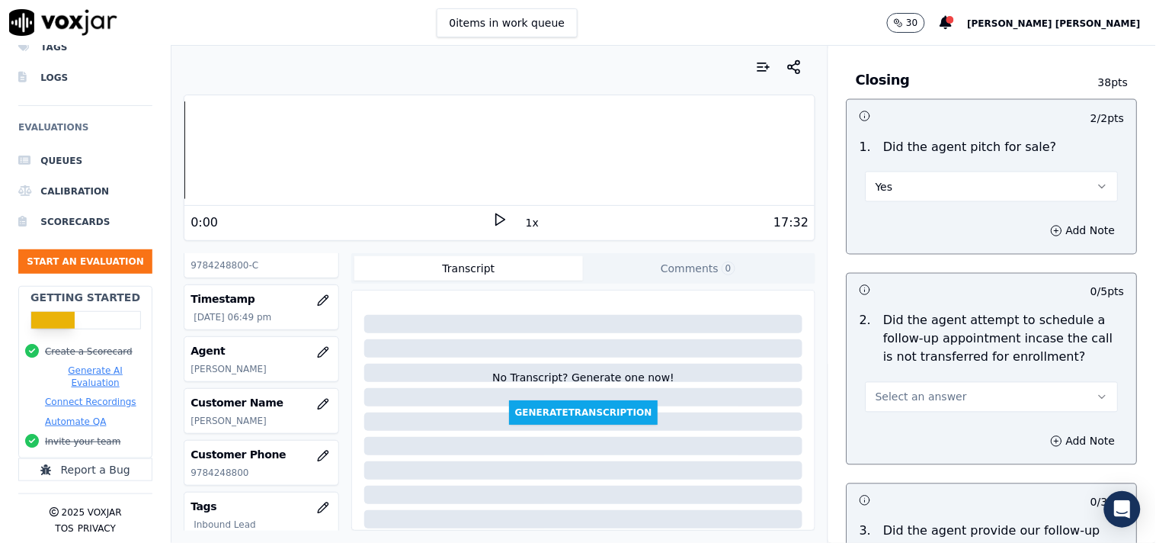
click at [942, 392] on button "Select an answer" at bounding box center [992, 397] width 253 height 30
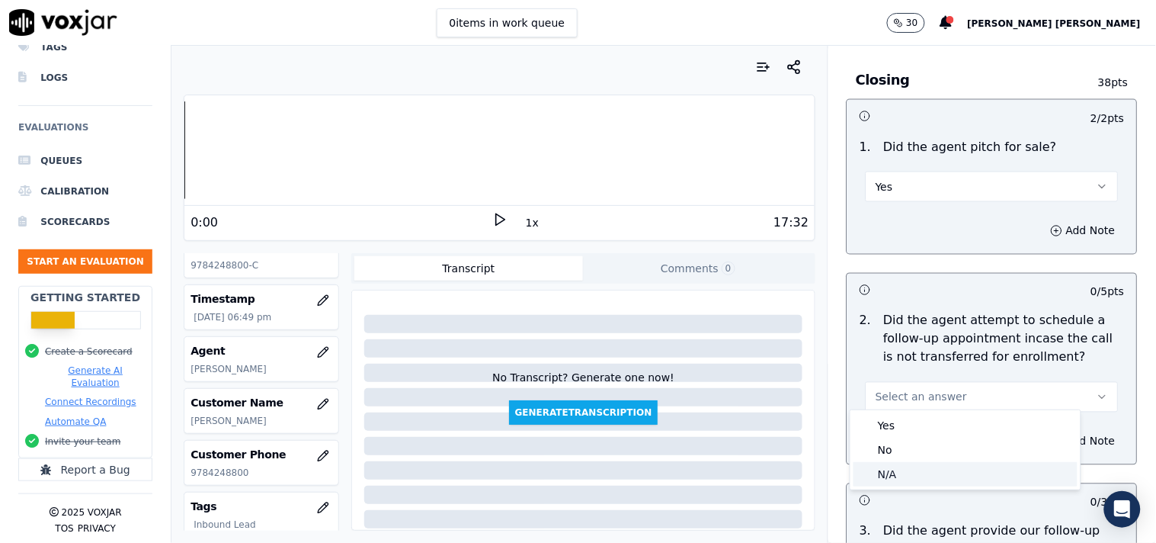
click at [936, 479] on div "N/A" at bounding box center [966, 474] width 224 height 24
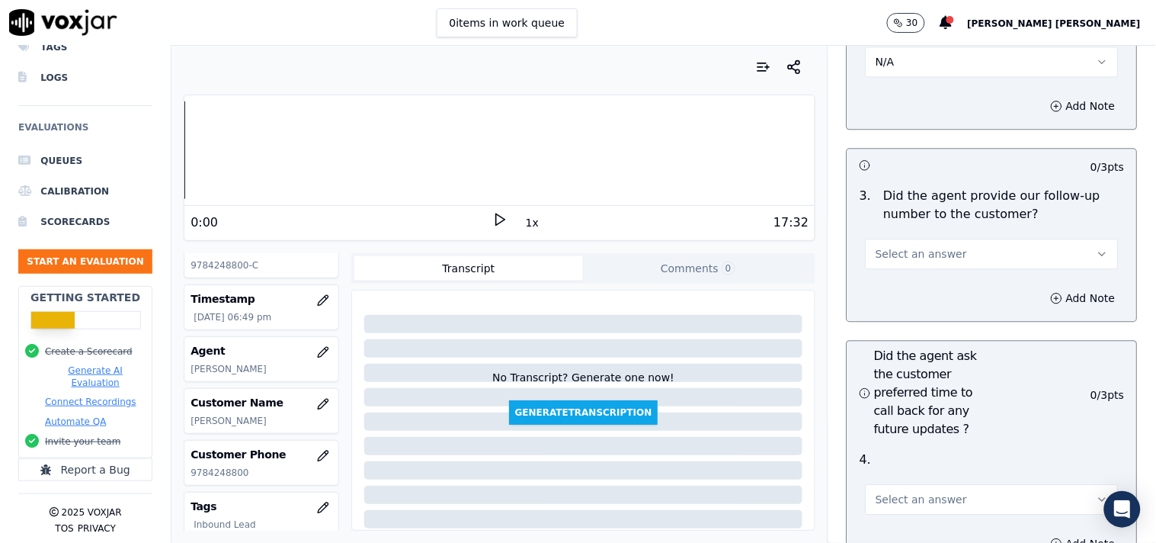
scroll to position [3895, 0]
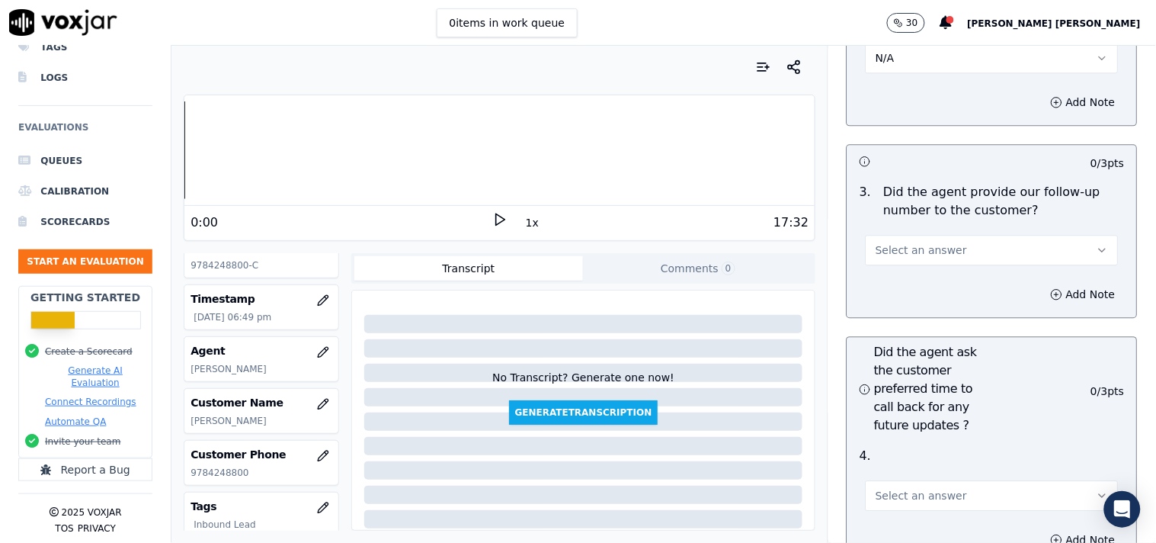
click at [918, 496] on span "Select an answer" at bounding box center [921, 495] width 91 height 15
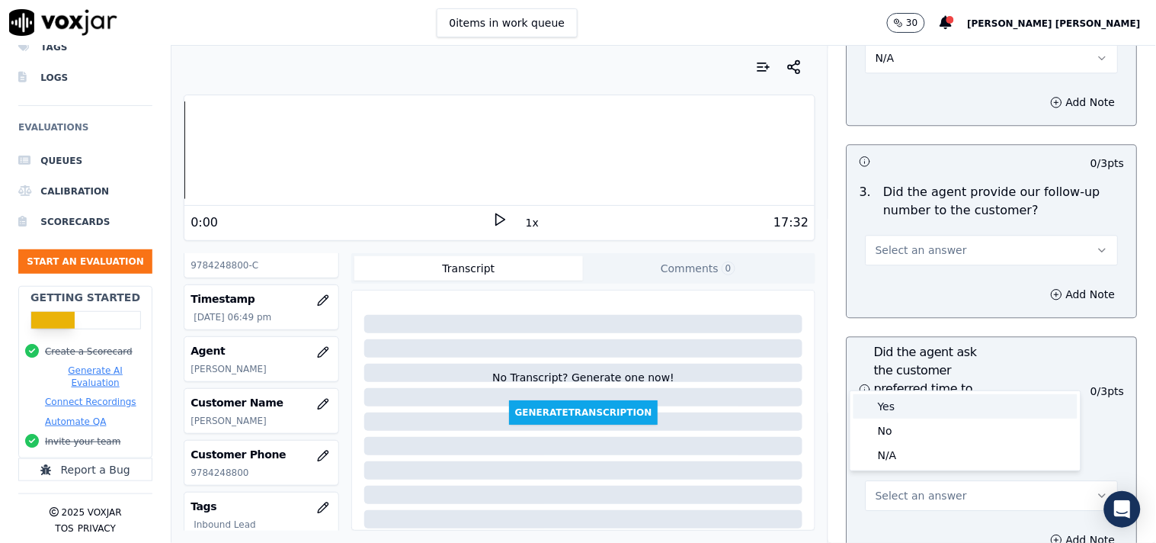
click at [920, 415] on div "Yes" at bounding box center [966, 406] width 224 height 24
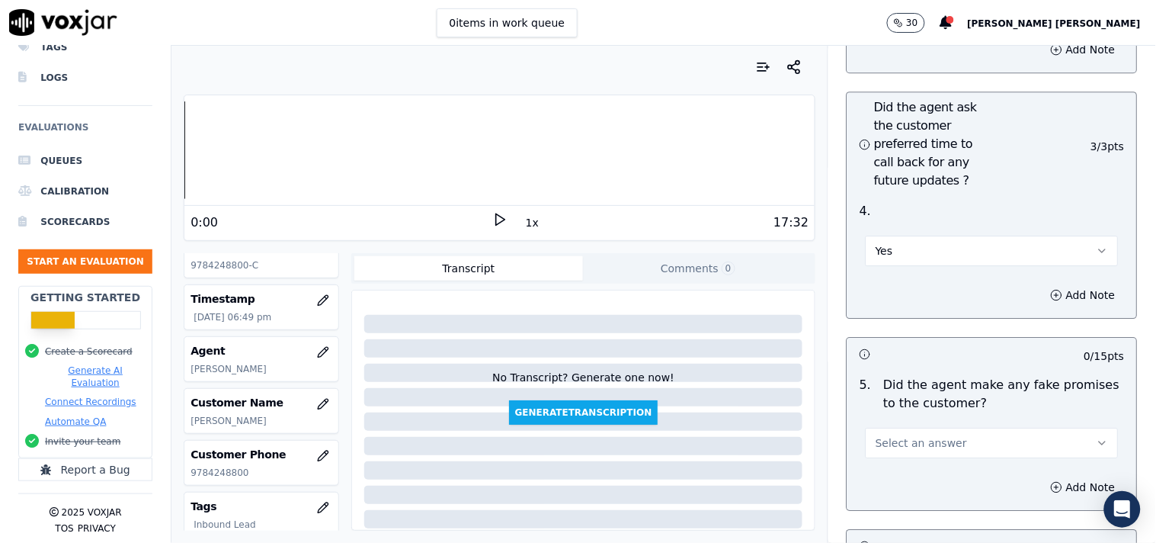
scroll to position [4149, 0]
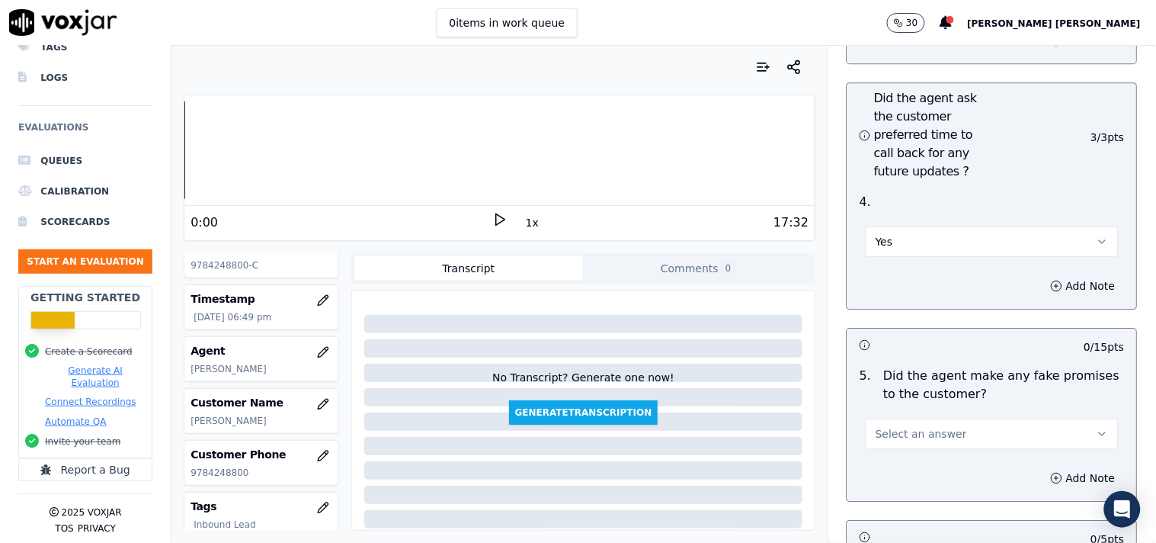
click at [928, 431] on span "Select an answer" at bounding box center [921, 433] width 91 height 15
drag, startPoint x: 920, startPoint y: 484, endPoint x: 919, endPoint y: 476, distance: 7.7
click at [919, 485] on div "No" at bounding box center [966, 486] width 224 height 24
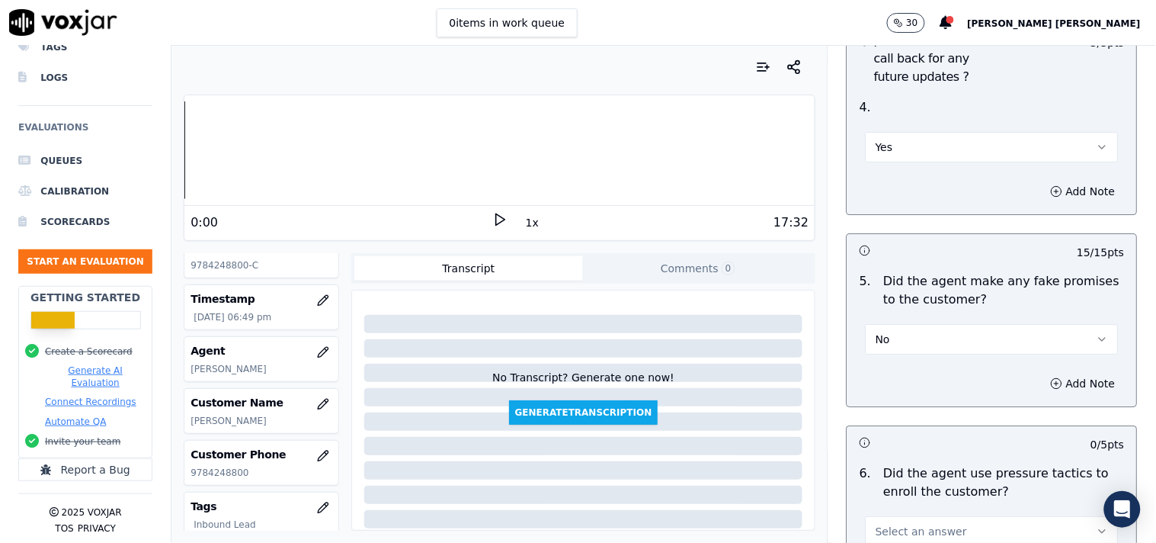
scroll to position [4403, 0]
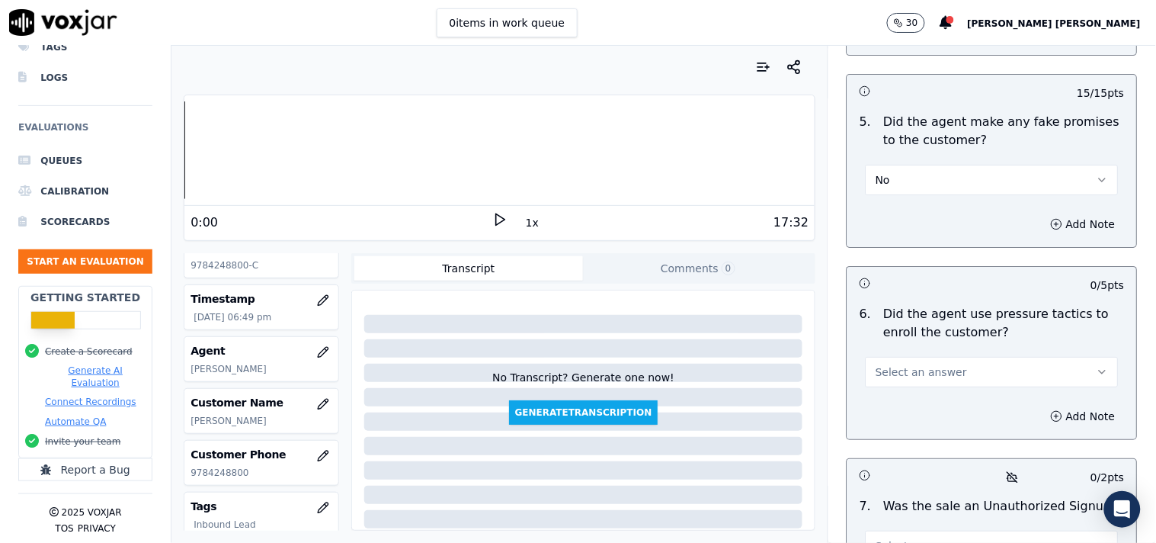
click at [961, 354] on div "Select an answer" at bounding box center [992, 371] width 253 height 34
click at [959, 358] on button "Select an answer" at bounding box center [992, 372] width 253 height 30
drag, startPoint x: 938, startPoint y: 409, endPoint x: 938, endPoint y: 419, distance: 9.9
click at [938, 419] on div "Yes No N/A" at bounding box center [966, 424] width 230 height 79
click at [938, 419] on div "No" at bounding box center [966, 424] width 224 height 24
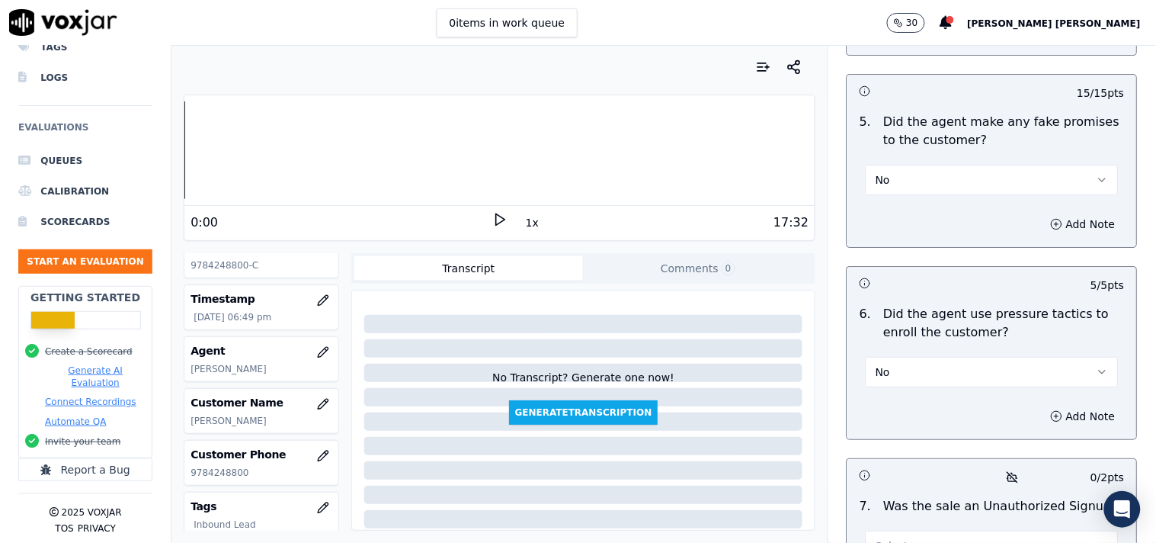
click at [954, 364] on button "No" at bounding box center [992, 372] width 253 height 30
click at [930, 424] on div "No" at bounding box center [966, 424] width 224 height 24
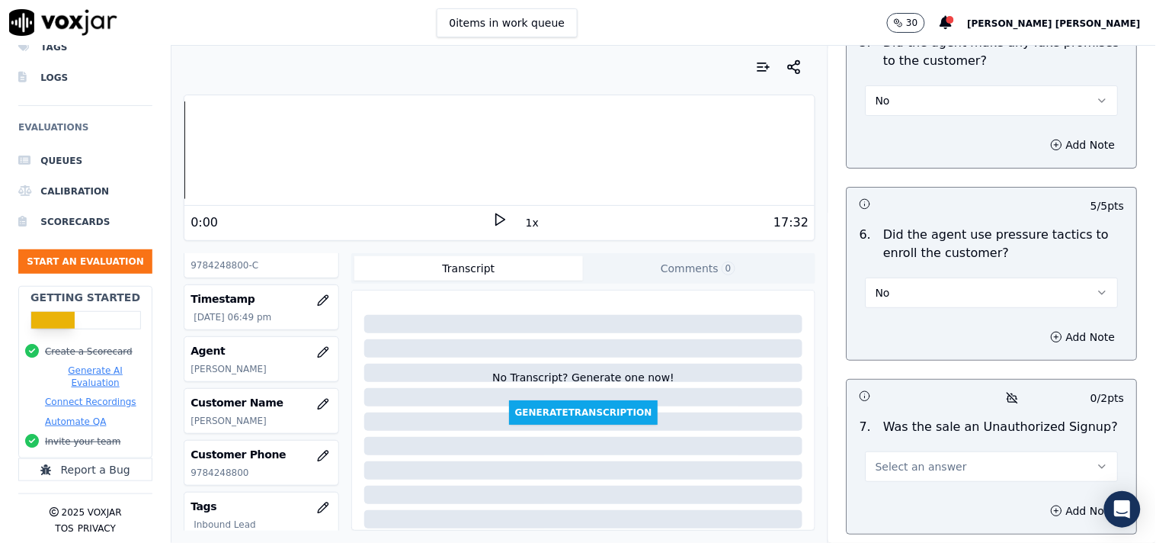
scroll to position [4573, 0]
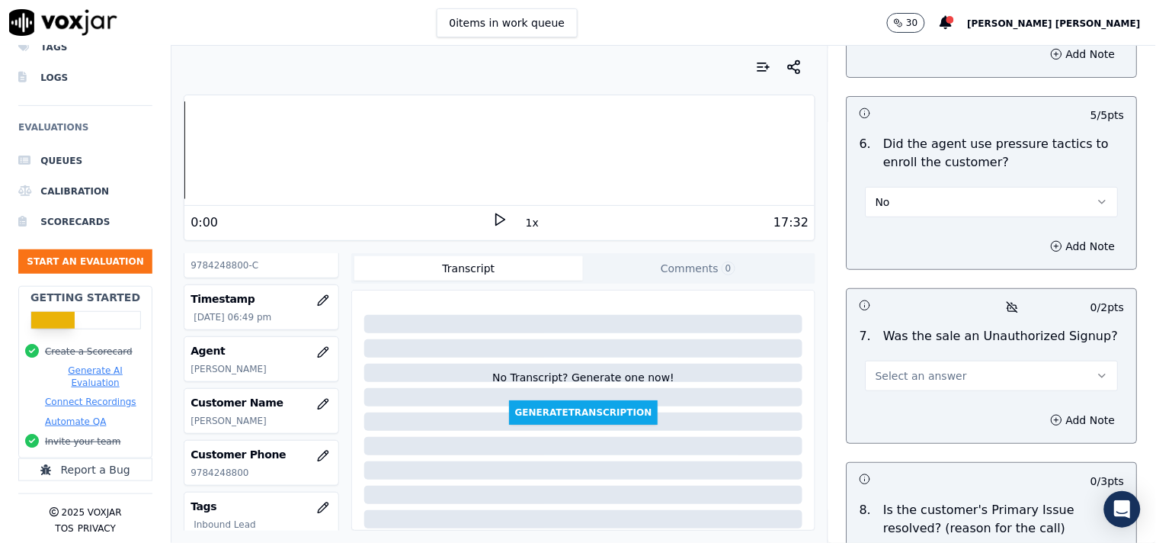
click at [943, 386] on div "7 . Was the sale an Unauthorized Signup? Select an answer" at bounding box center [992, 359] width 290 height 76
click at [947, 374] on button "Select an answer" at bounding box center [992, 375] width 253 height 30
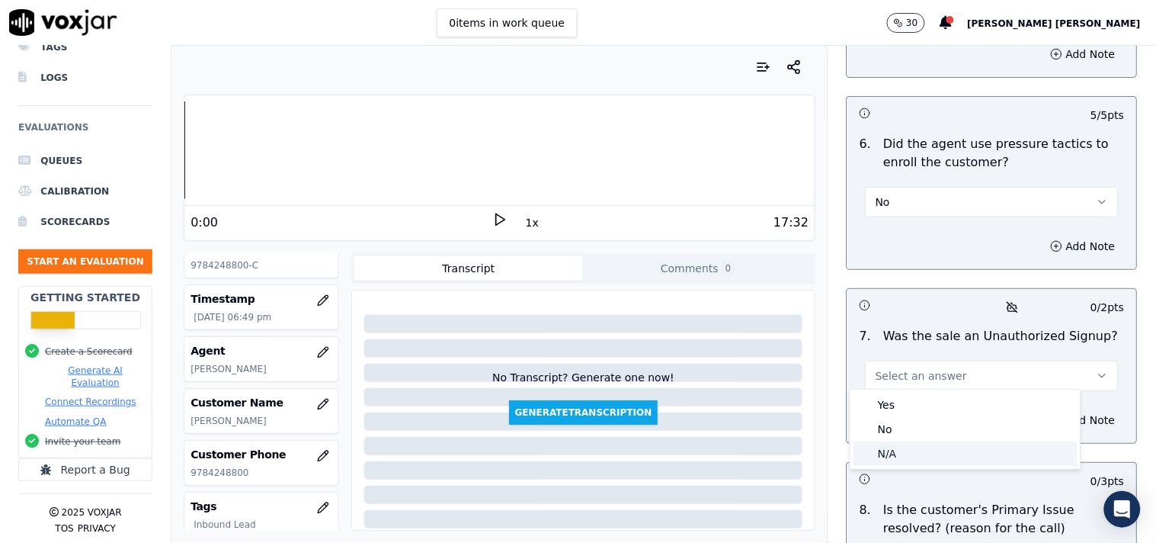
click at [923, 452] on div "N/A" at bounding box center [966, 453] width 224 height 24
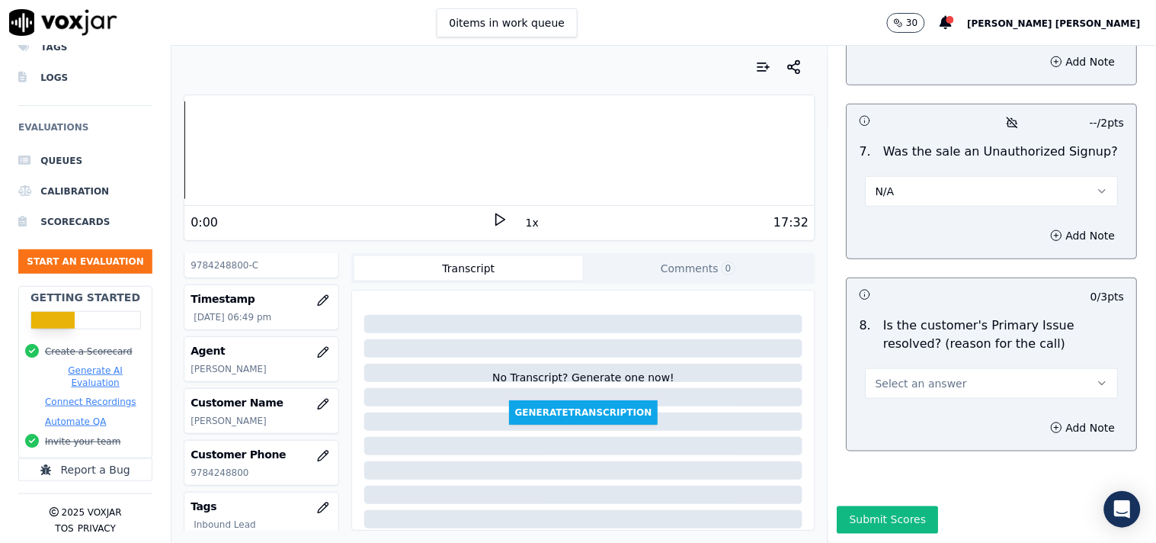
scroll to position [4789, 0]
click at [959, 368] on button "Select an answer" at bounding box center [992, 383] width 253 height 30
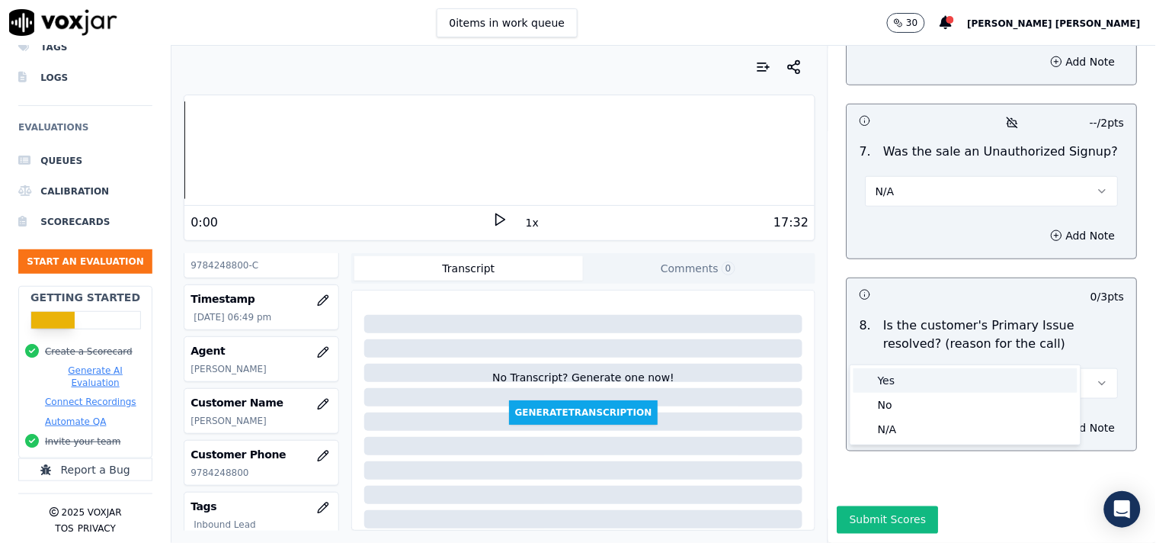
click at [938, 379] on div "Yes" at bounding box center [966, 380] width 224 height 24
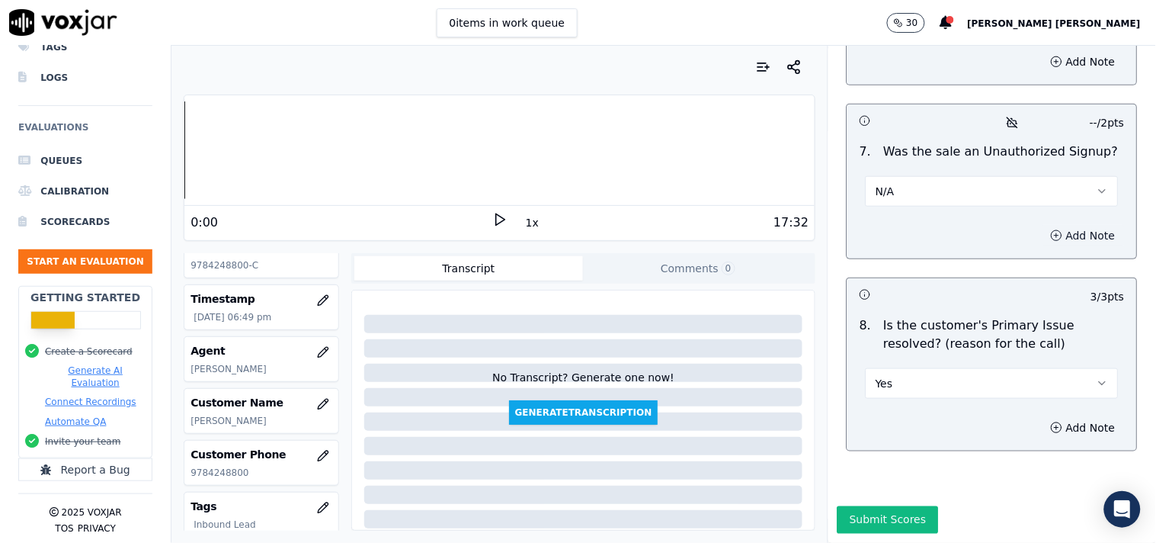
click at [1042, 225] on button "Add Note" at bounding box center [1083, 235] width 83 height 21
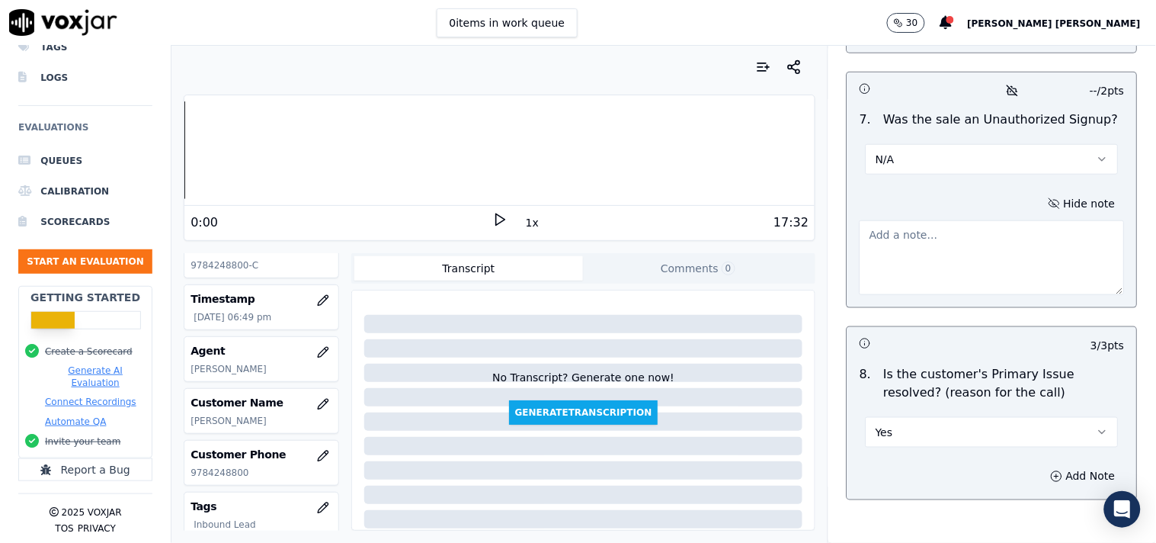
click at [985, 240] on textarea at bounding box center [992, 257] width 265 height 75
paste textarea "call id-20250910-120818 In the middle of the verification when verifier confirm…"
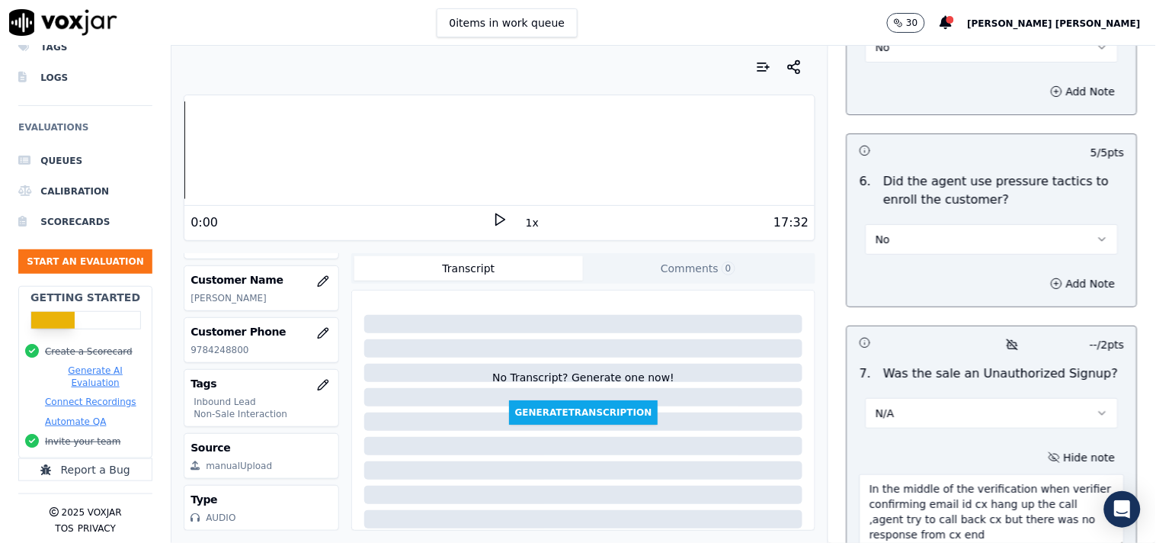
scroll to position [4871, 0]
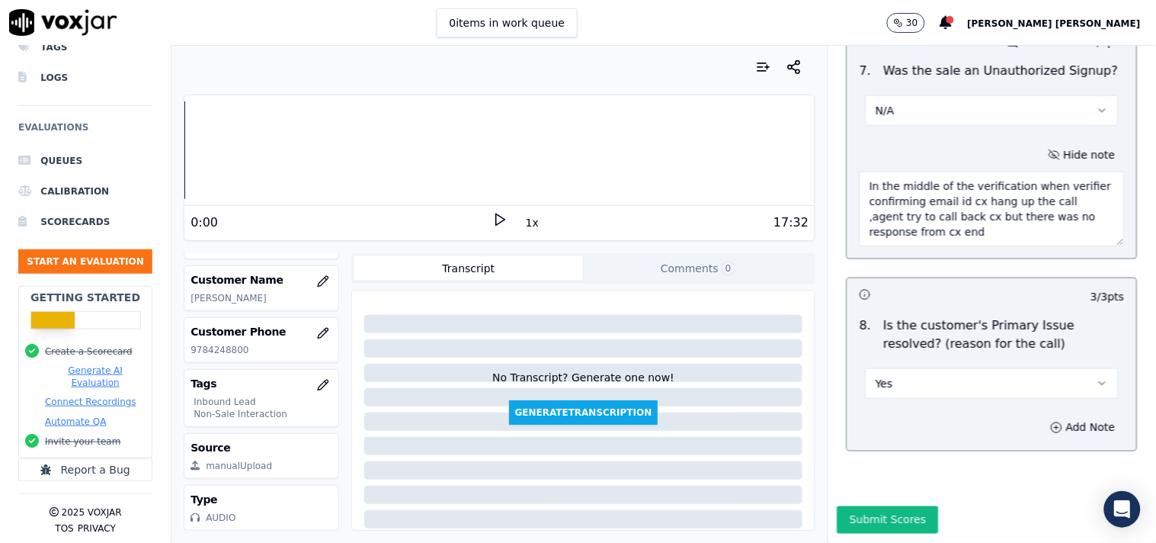
type textarea "call id-20250910-120818 In the middle of the verification when verifier confirm…"
click at [916, 506] on div "Submit Scores" at bounding box center [992, 524] width 328 height 37
click at [905, 506] on button "Submit Scores" at bounding box center [888, 519] width 101 height 27
click at [963, 512] on div "1 empty answer" at bounding box center [986, 519] width 83 height 15
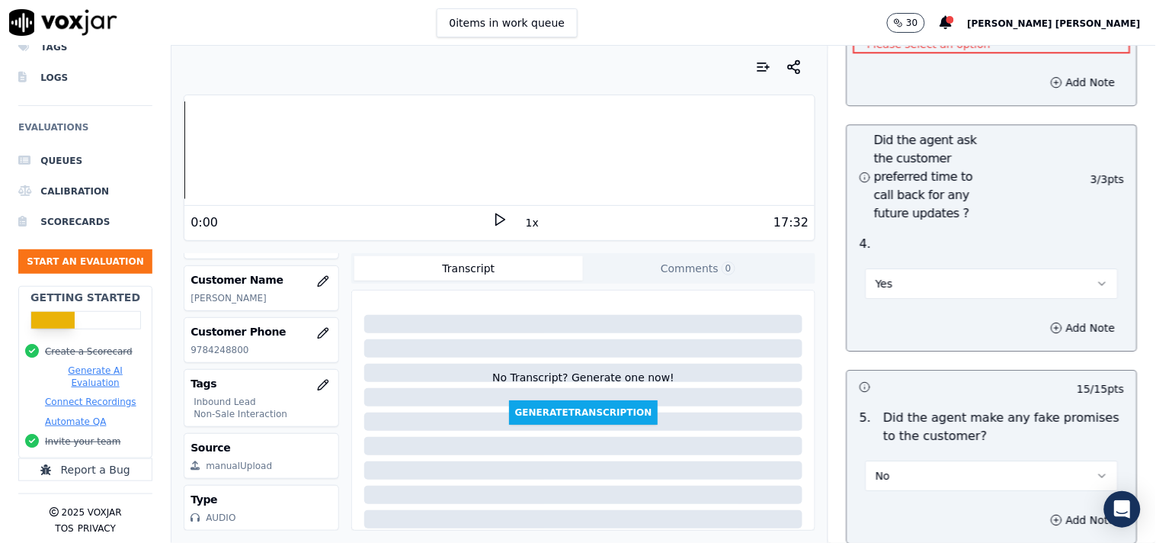
scroll to position [3872, 0]
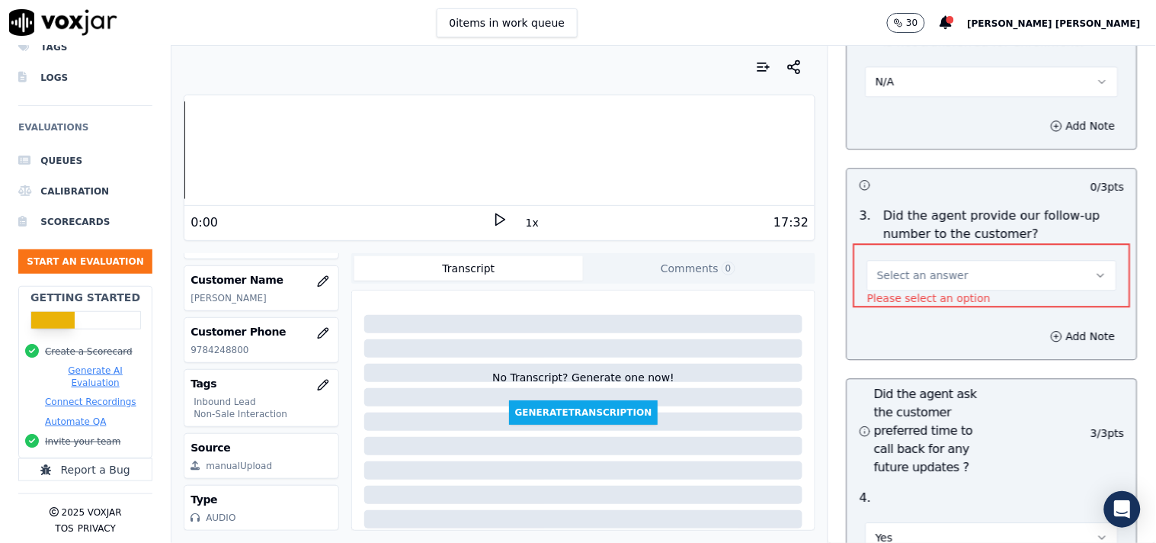
click at [977, 269] on button "Select an answer" at bounding box center [992, 275] width 250 height 30
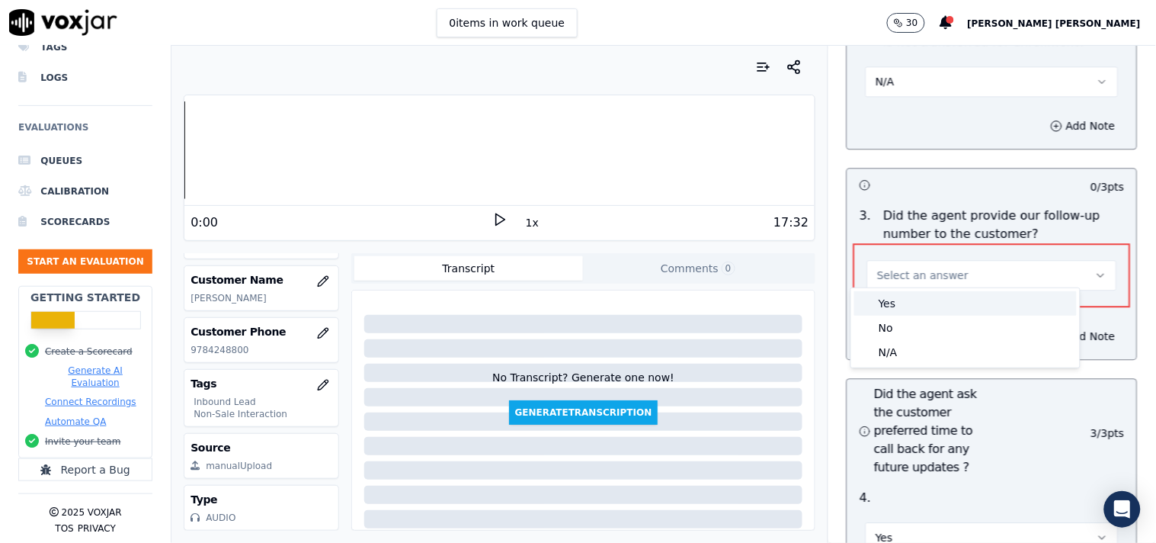
click at [950, 302] on div "Yes" at bounding box center [965, 303] width 223 height 24
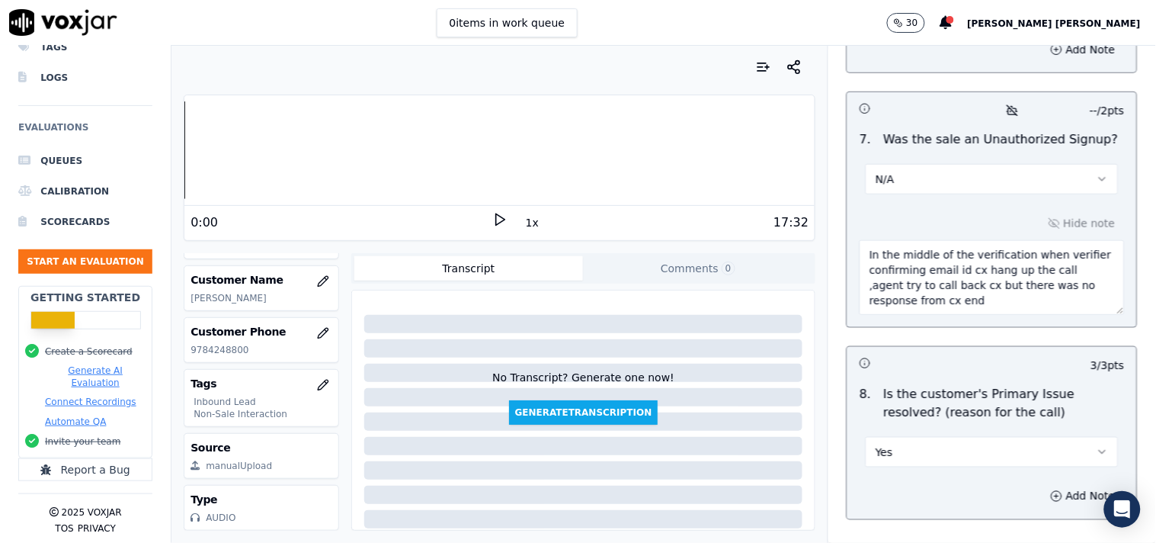
scroll to position [4871, 0]
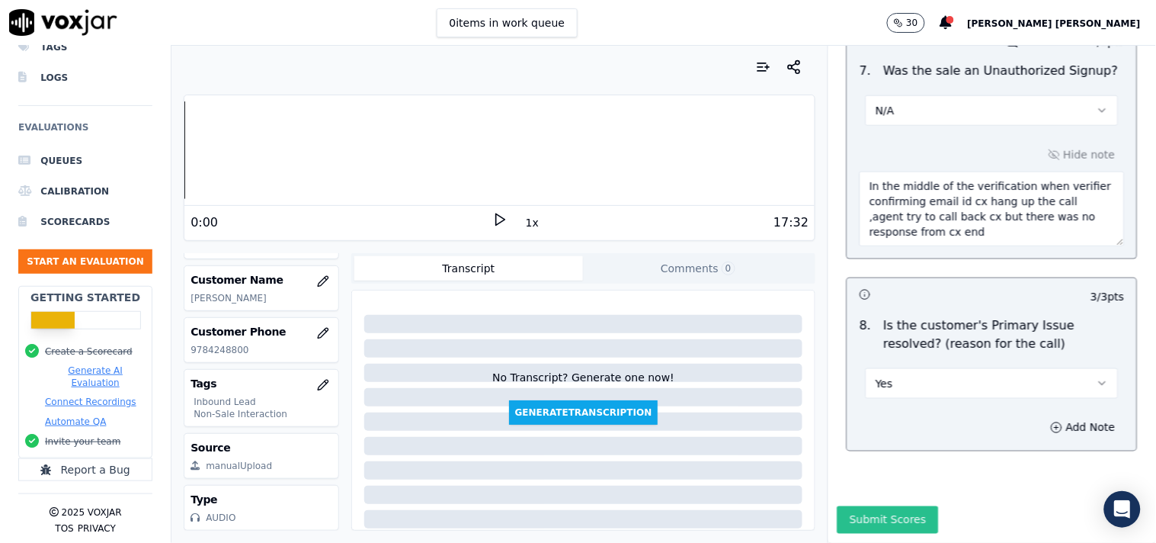
click at [895, 506] on button "Submit Scores" at bounding box center [888, 519] width 101 height 27
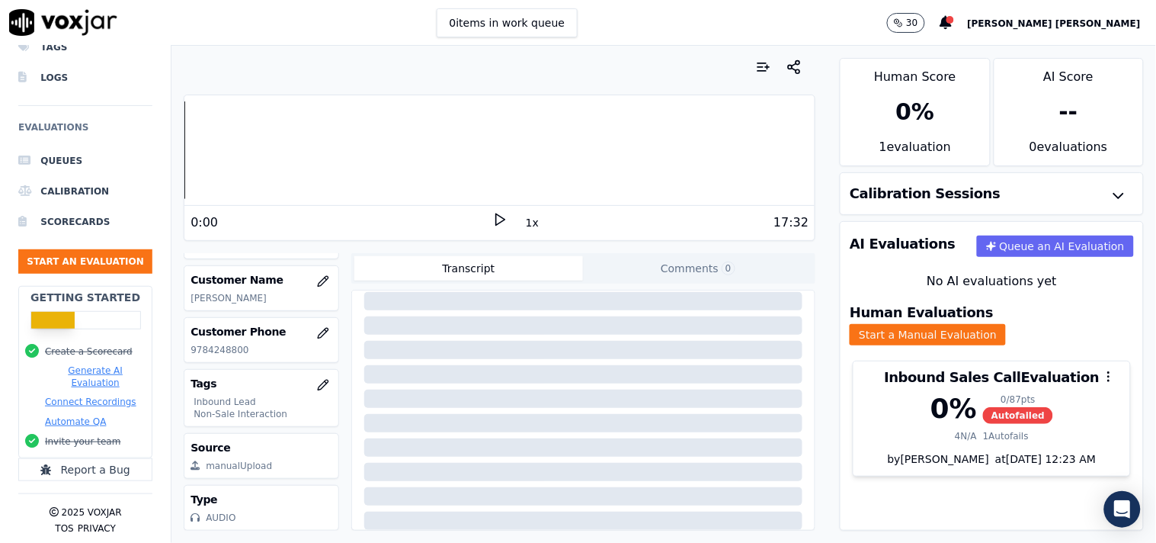
scroll to position [255, 0]
